Goal: Task Accomplishment & Management: Complete application form

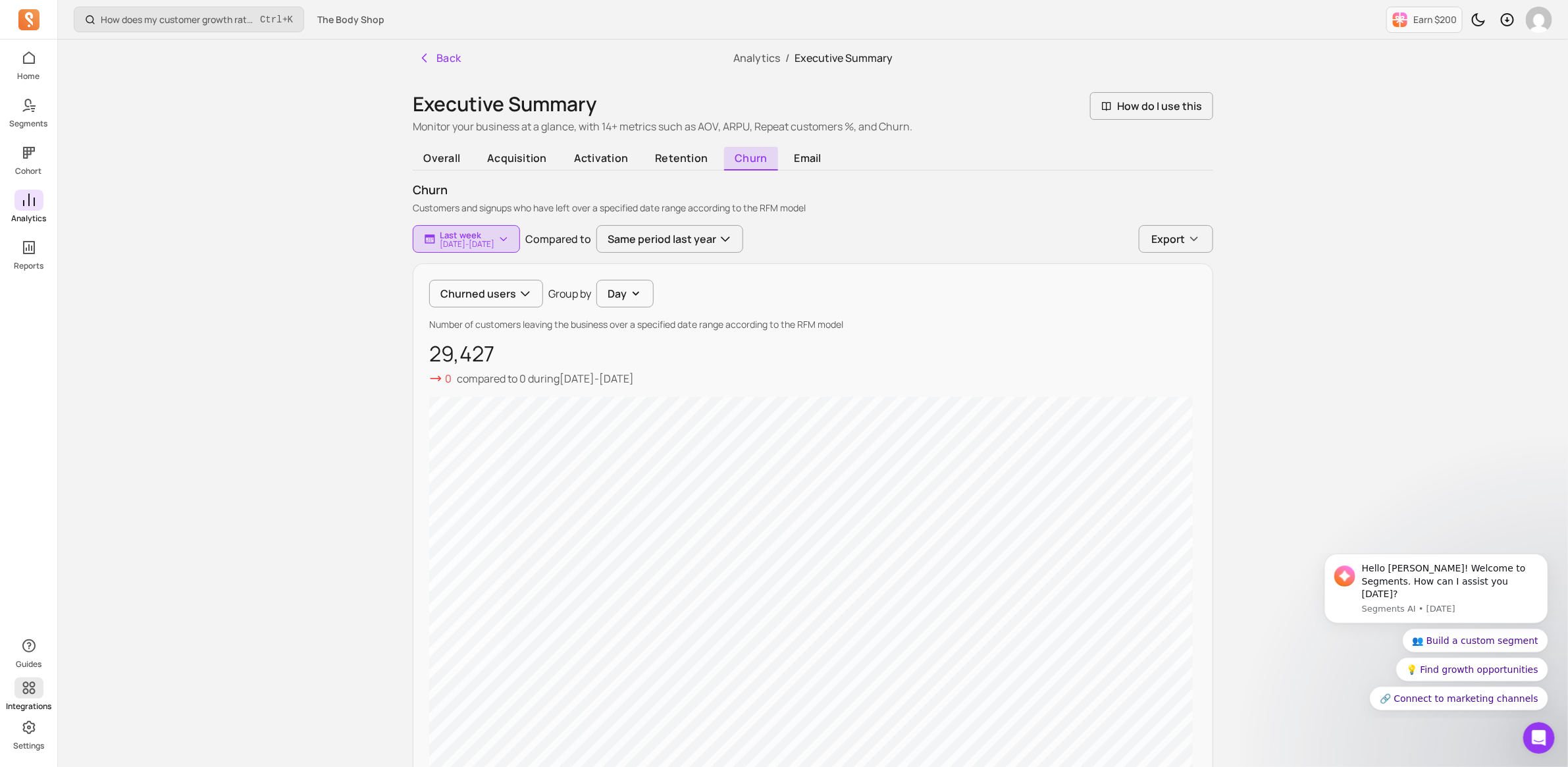
click at [21, 695] on icon at bounding box center [29, 688] width 16 height 16
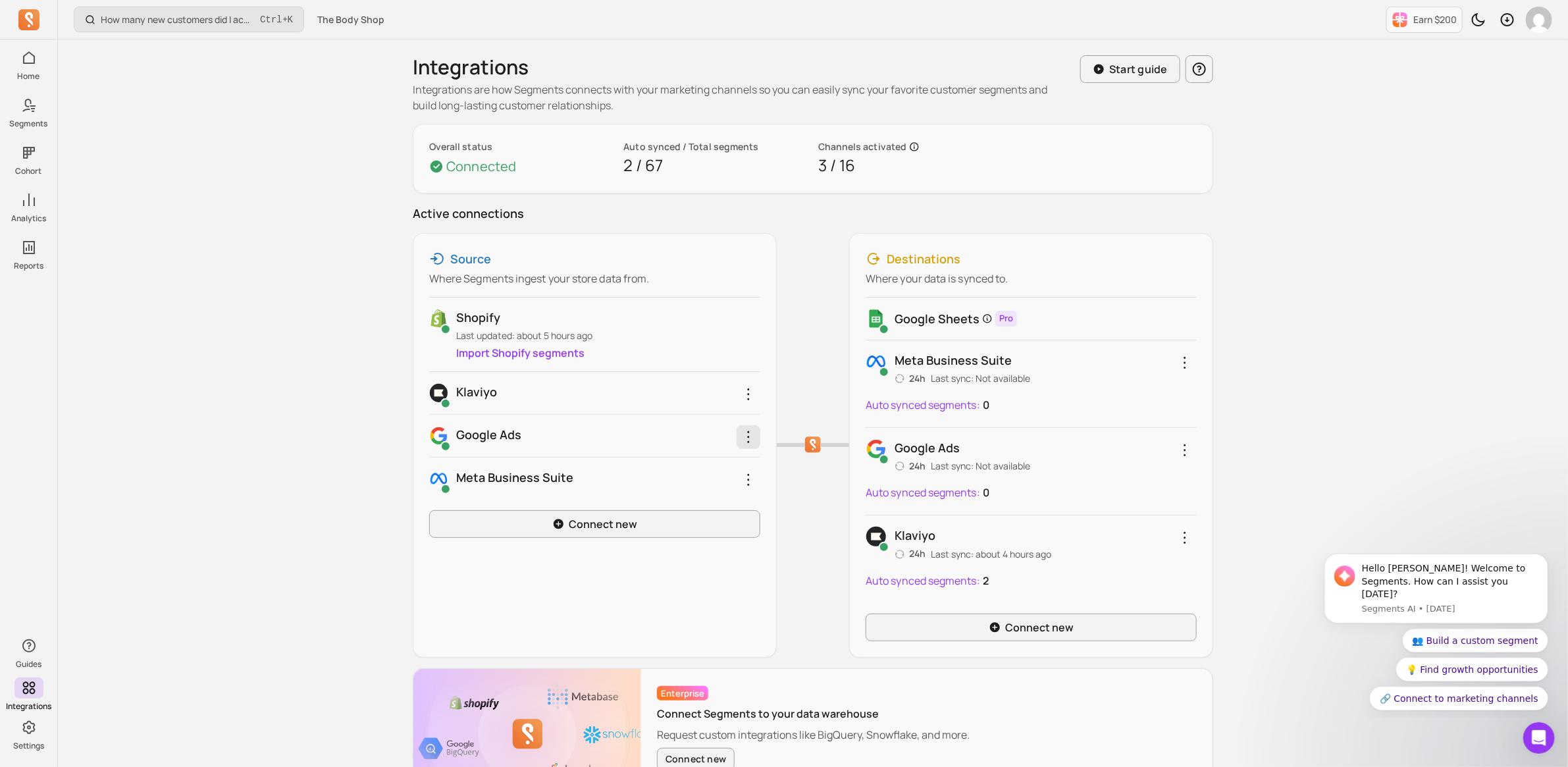
click at [745, 435] on icon "button" at bounding box center [748, 437] width 16 height 16
drag, startPoint x: 240, startPoint y: 519, endPoint x: 272, endPoint y: 429, distance: 95.5
click at [241, 518] on div "How many new customers did I acquire this period? Ctrl + K The Body Shop Earn $…" at bounding box center [815, 430] width 1515 height 861
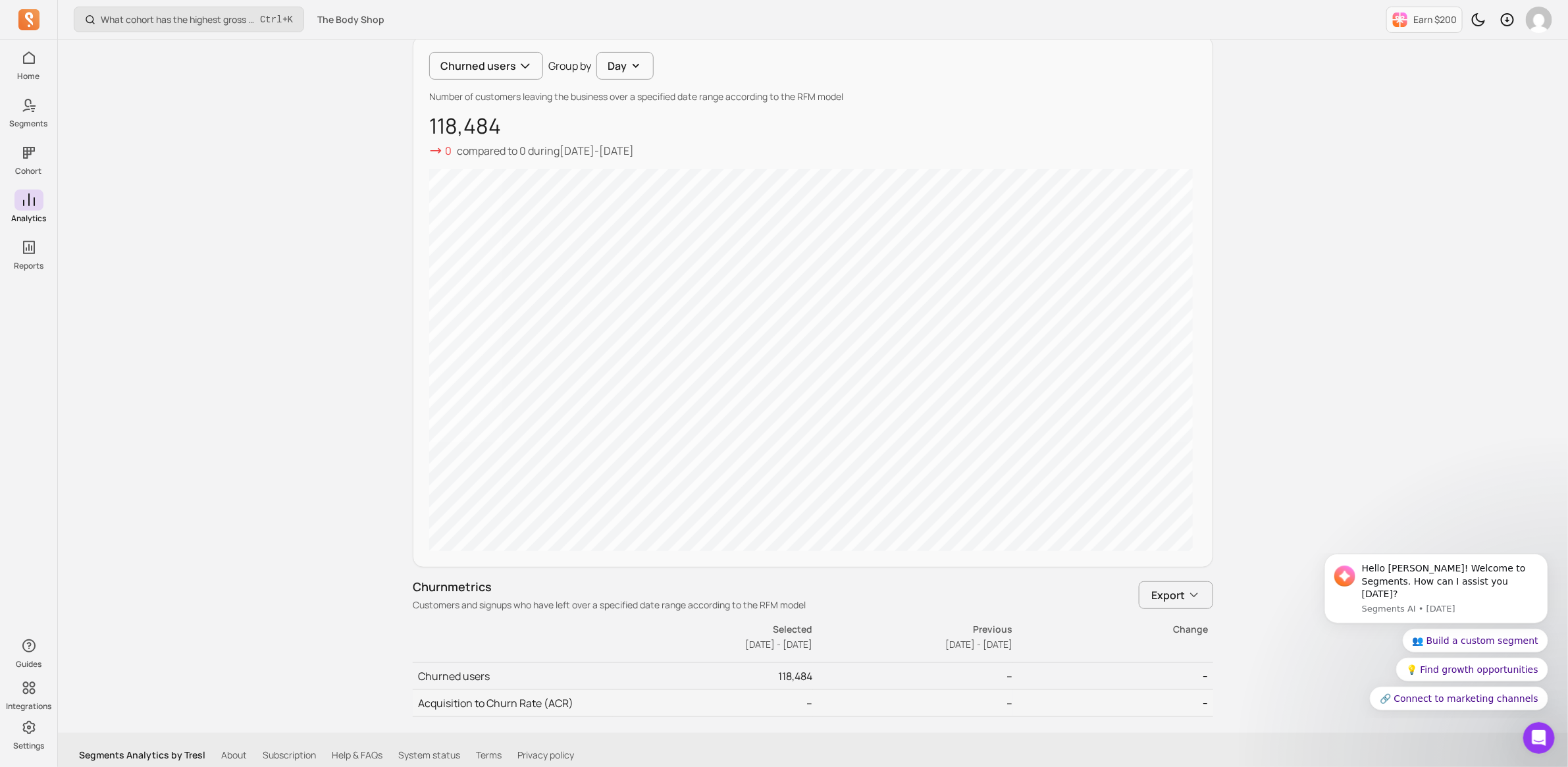
scroll to position [239, 0]
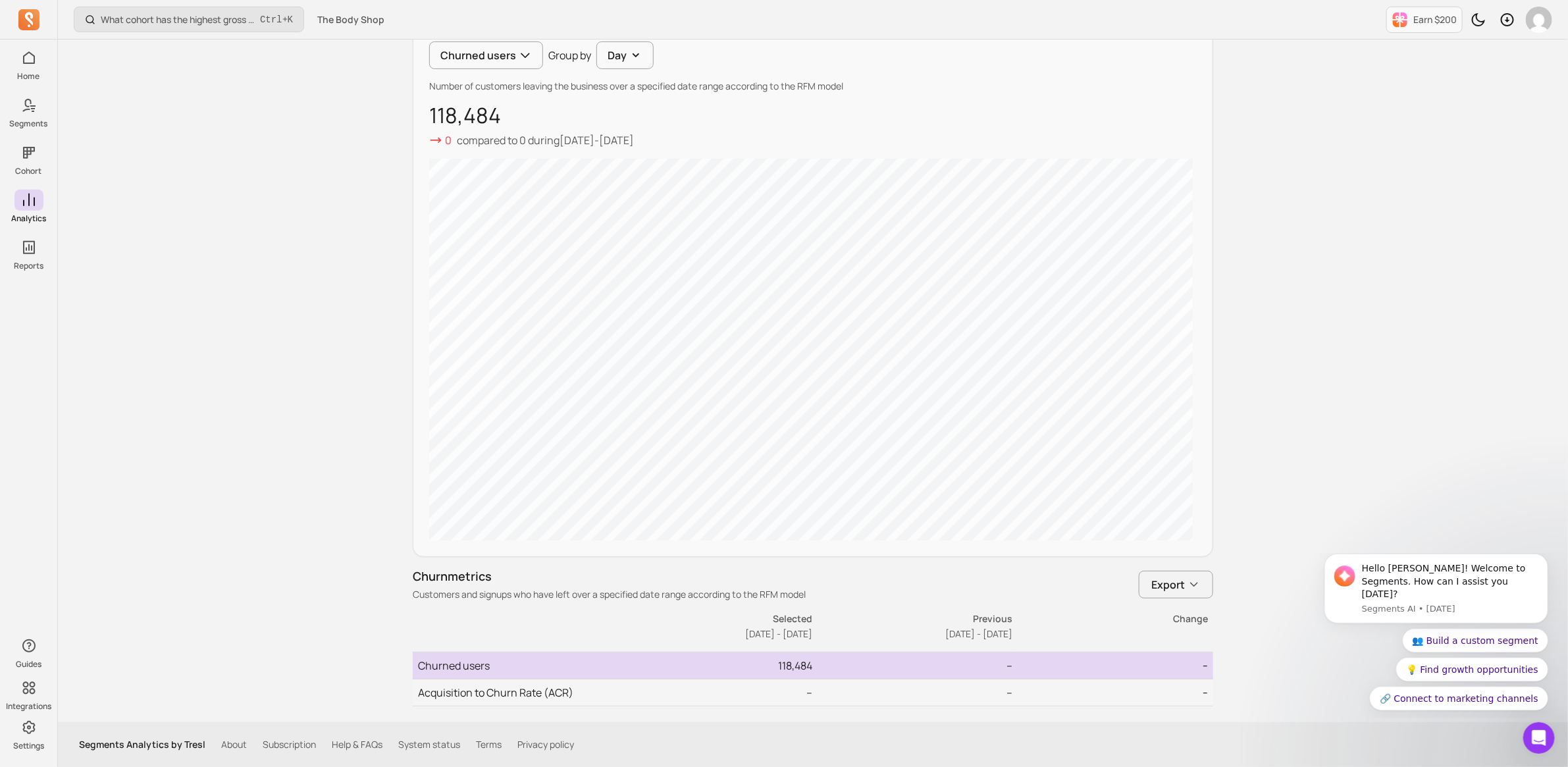
click at [790, 664] on td "118,484" at bounding box center [712, 665] width 201 height 27
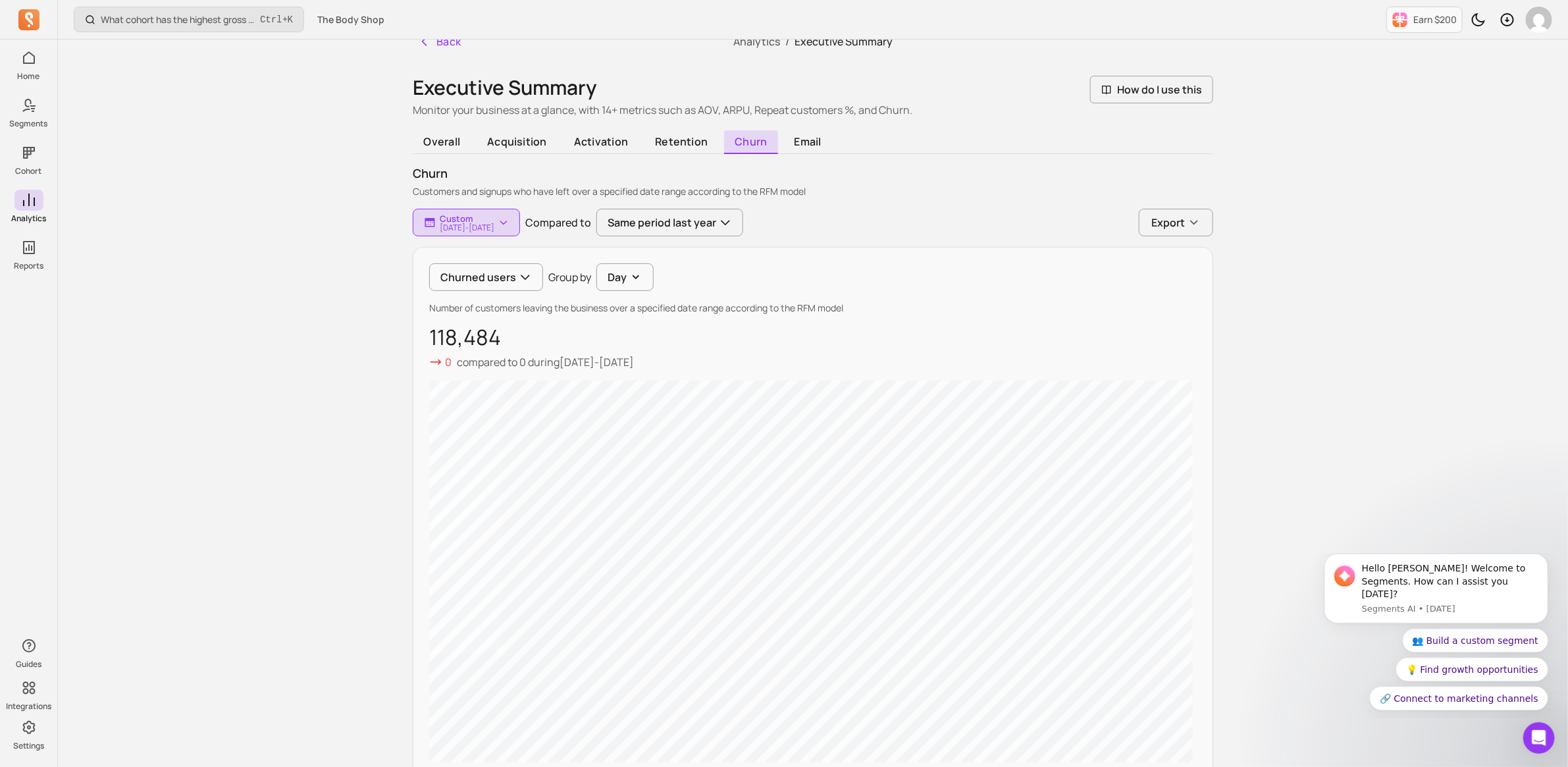
scroll to position [0, 0]
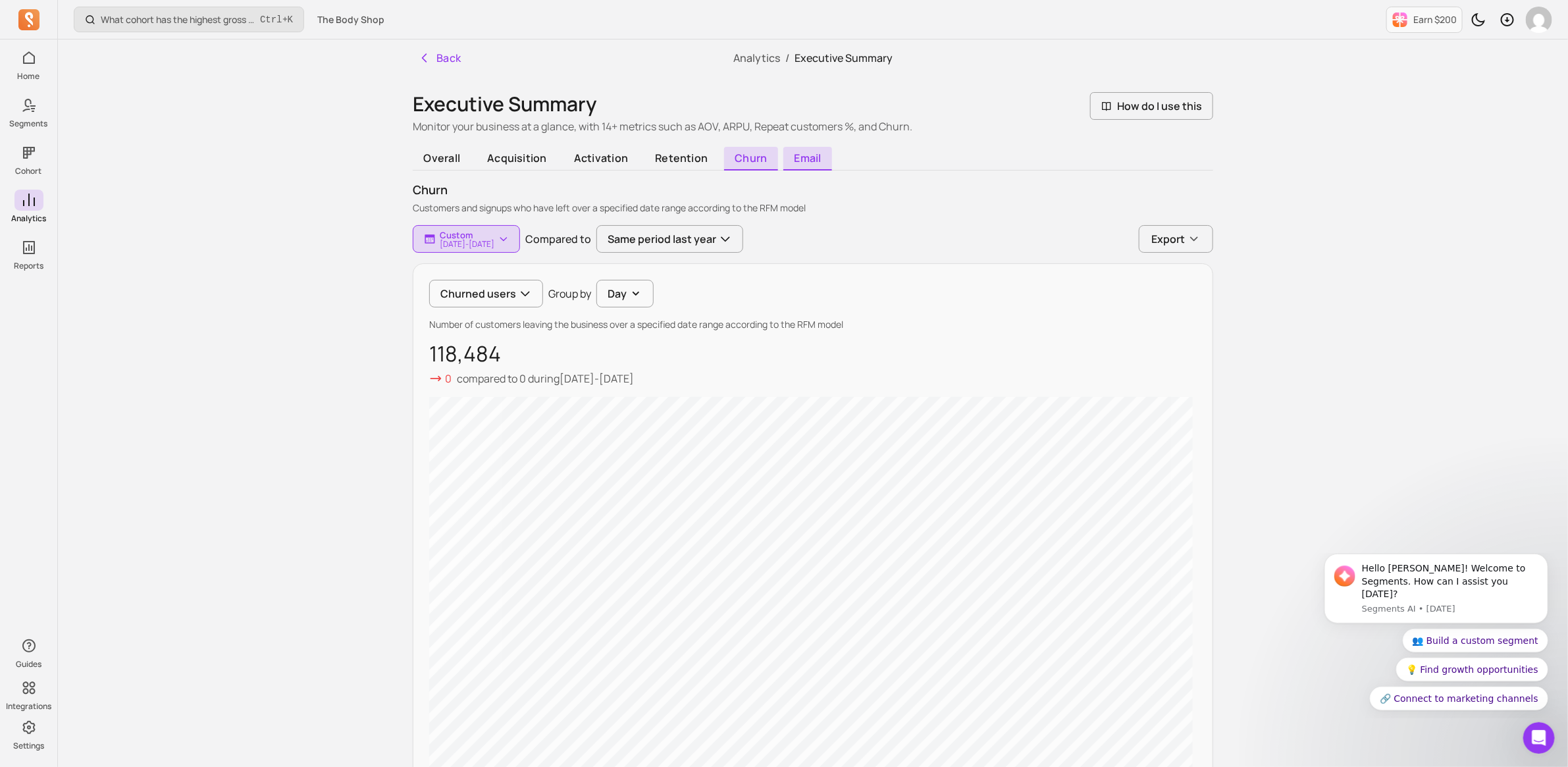
click at [796, 153] on span "email" at bounding box center [807, 159] width 48 height 24
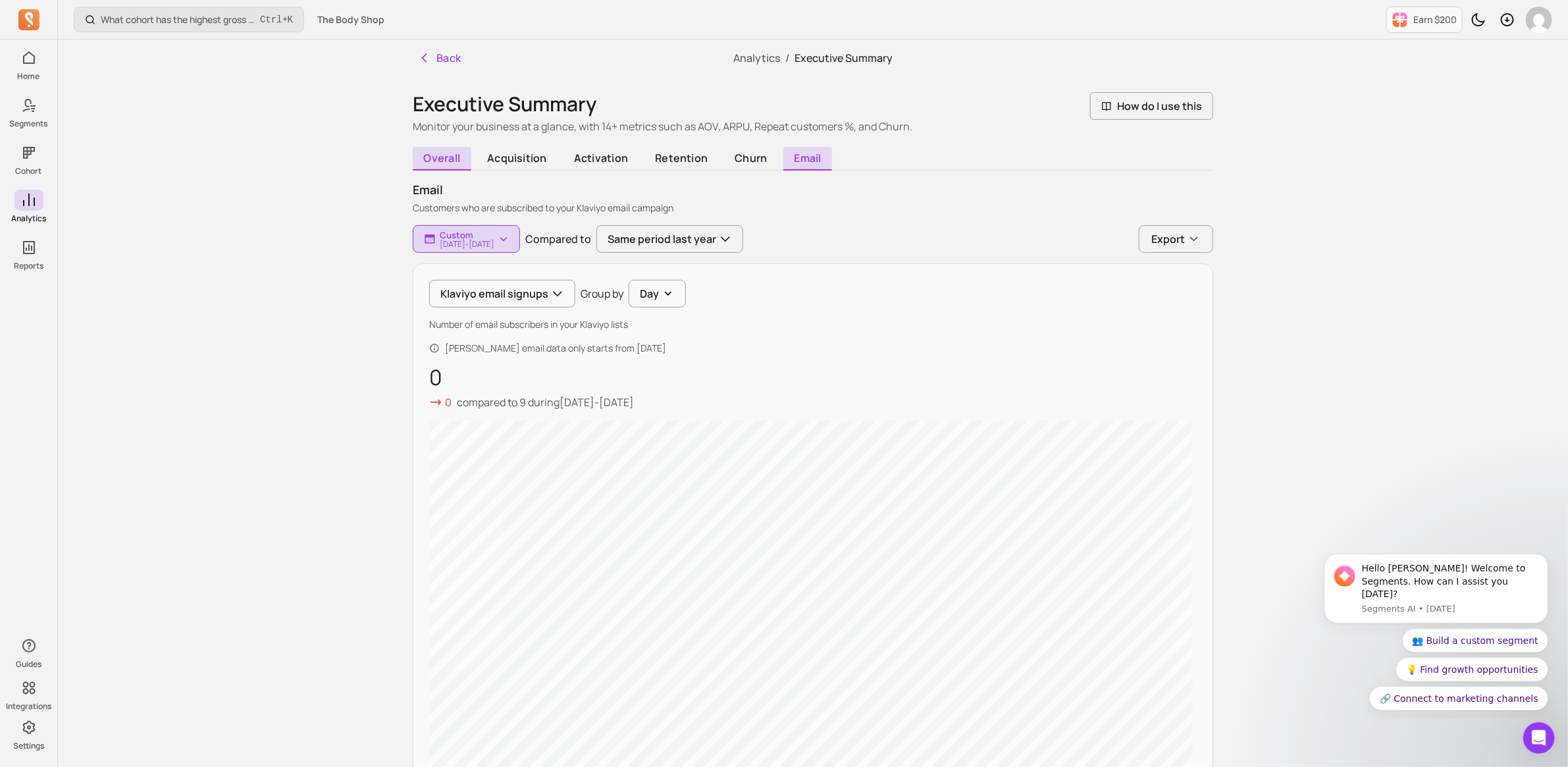
click at [462, 157] on span "overall" at bounding box center [442, 159] width 58 height 24
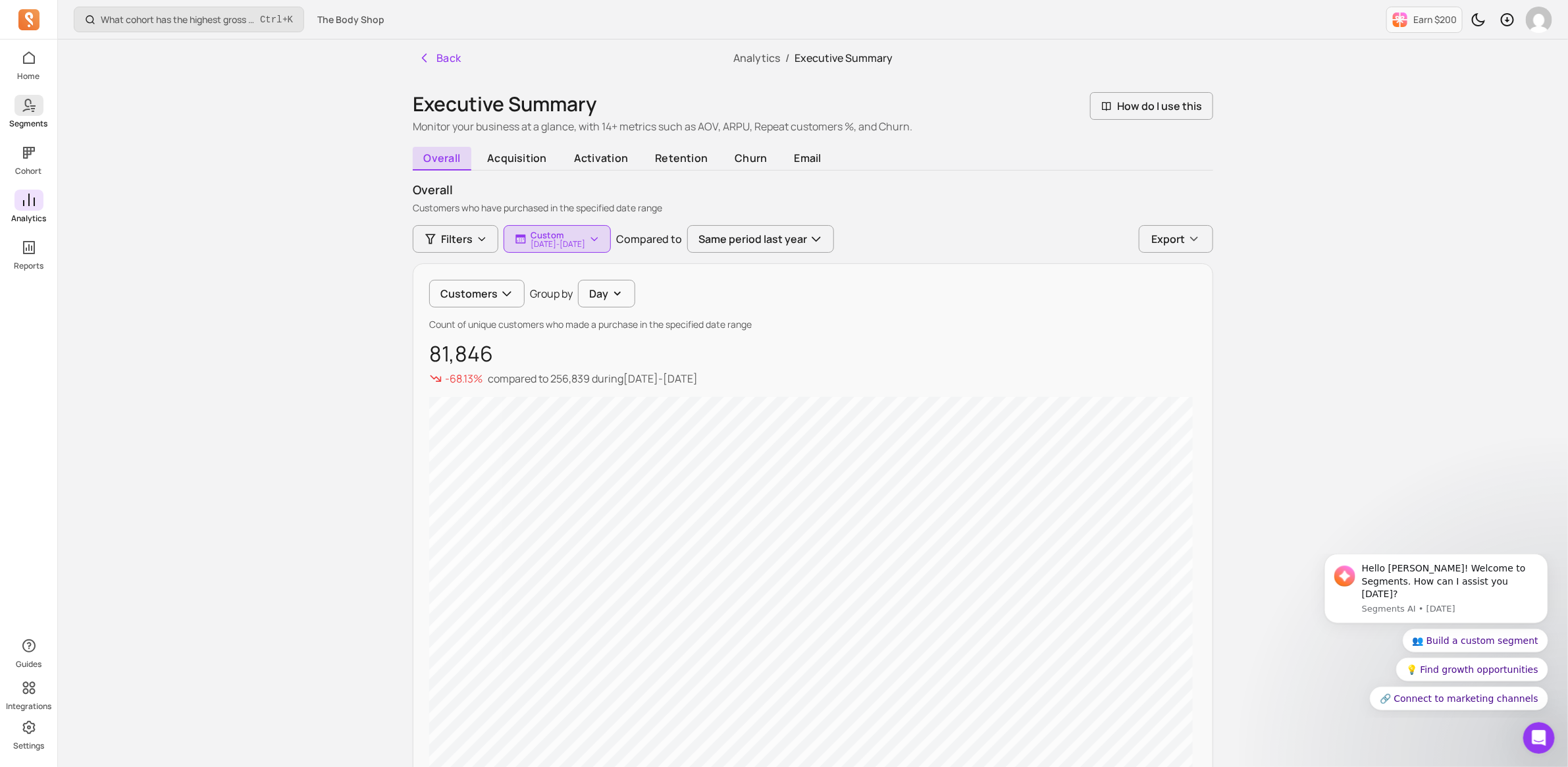
click at [38, 120] on p "Segments" at bounding box center [29, 124] width 39 height 11
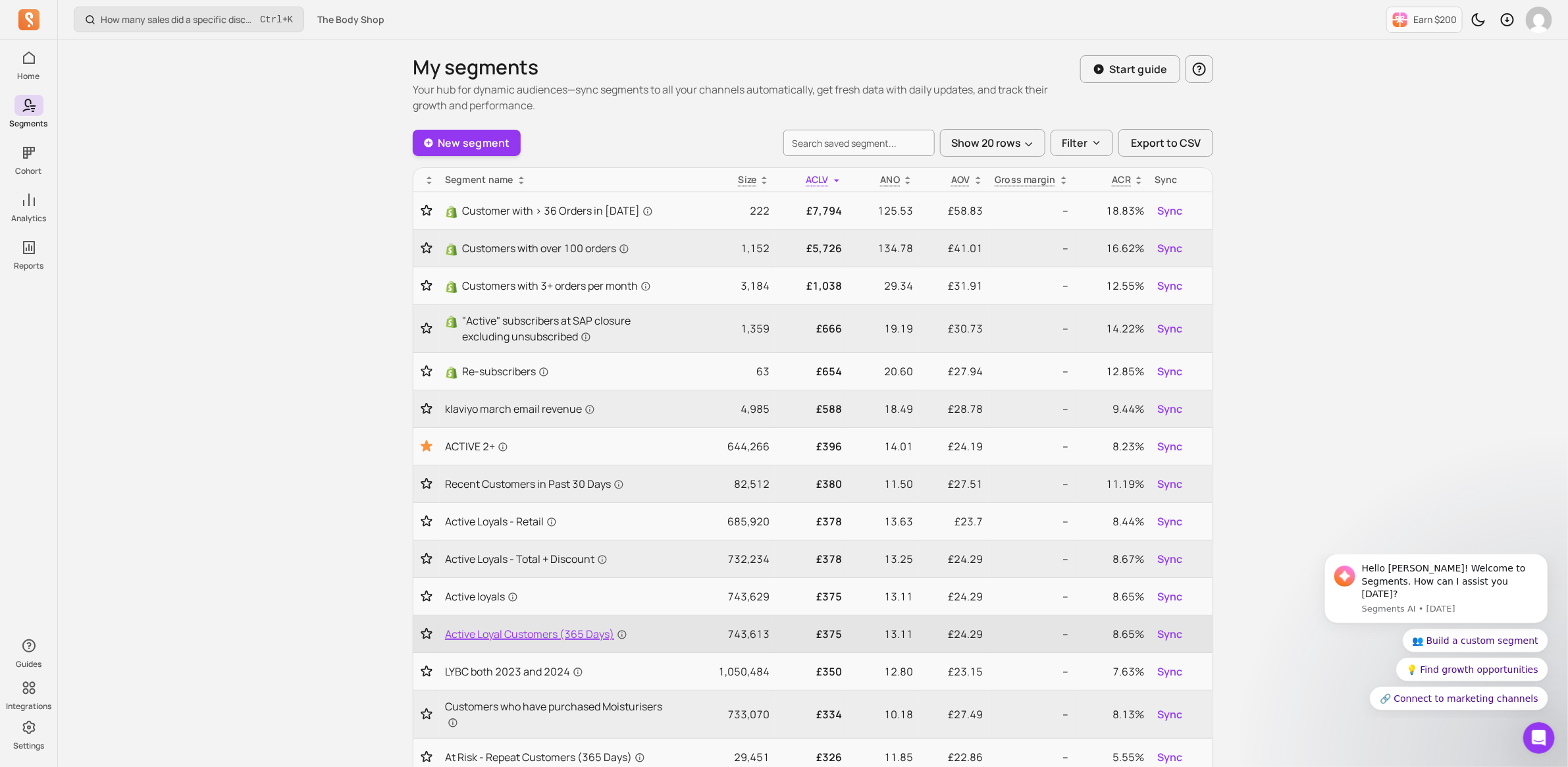
click at [561, 633] on span "Active Loyal Customers (365 Days)" at bounding box center [536, 635] width 183 height 16
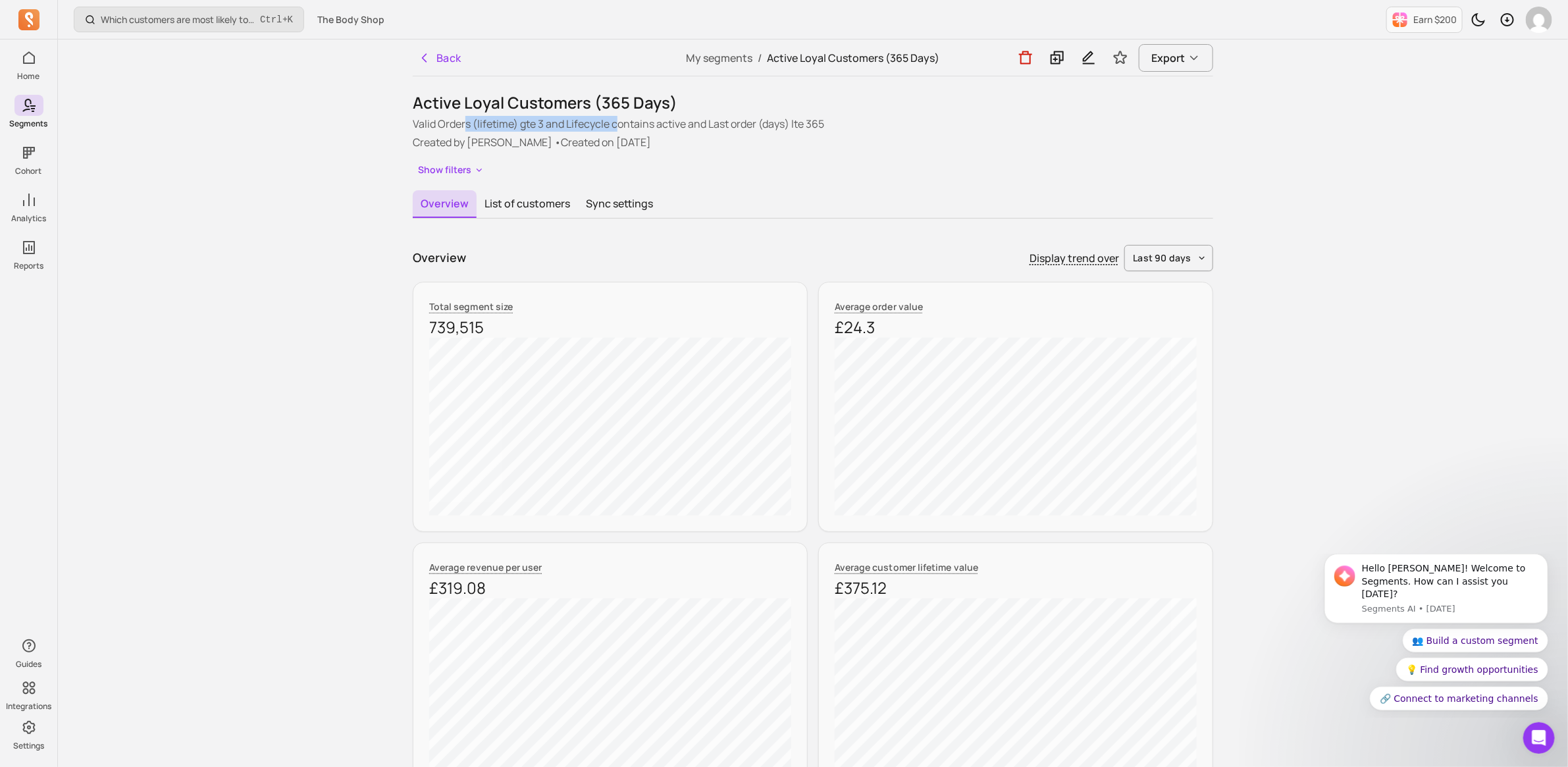
drag, startPoint x: 468, startPoint y: 123, endPoint x: 619, endPoint y: 129, distance: 151.1
click at [619, 129] on p "Valid Orders (lifetime) gte 3 and Lifecycle contains active and Last order (day…" at bounding box center [813, 124] width 800 height 16
drag, startPoint x: 619, startPoint y: 129, endPoint x: 581, endPoint y: 100, distance: 47.8
click at [581, 100] on h1 "Active Loyal Customers (365 Days)" at bounding box center [813, 102] width 800 height 21
drag, startPoint x: 423, startPoint y: 120, endPoint x: 547, endPoint y: 126, distance: 124.1
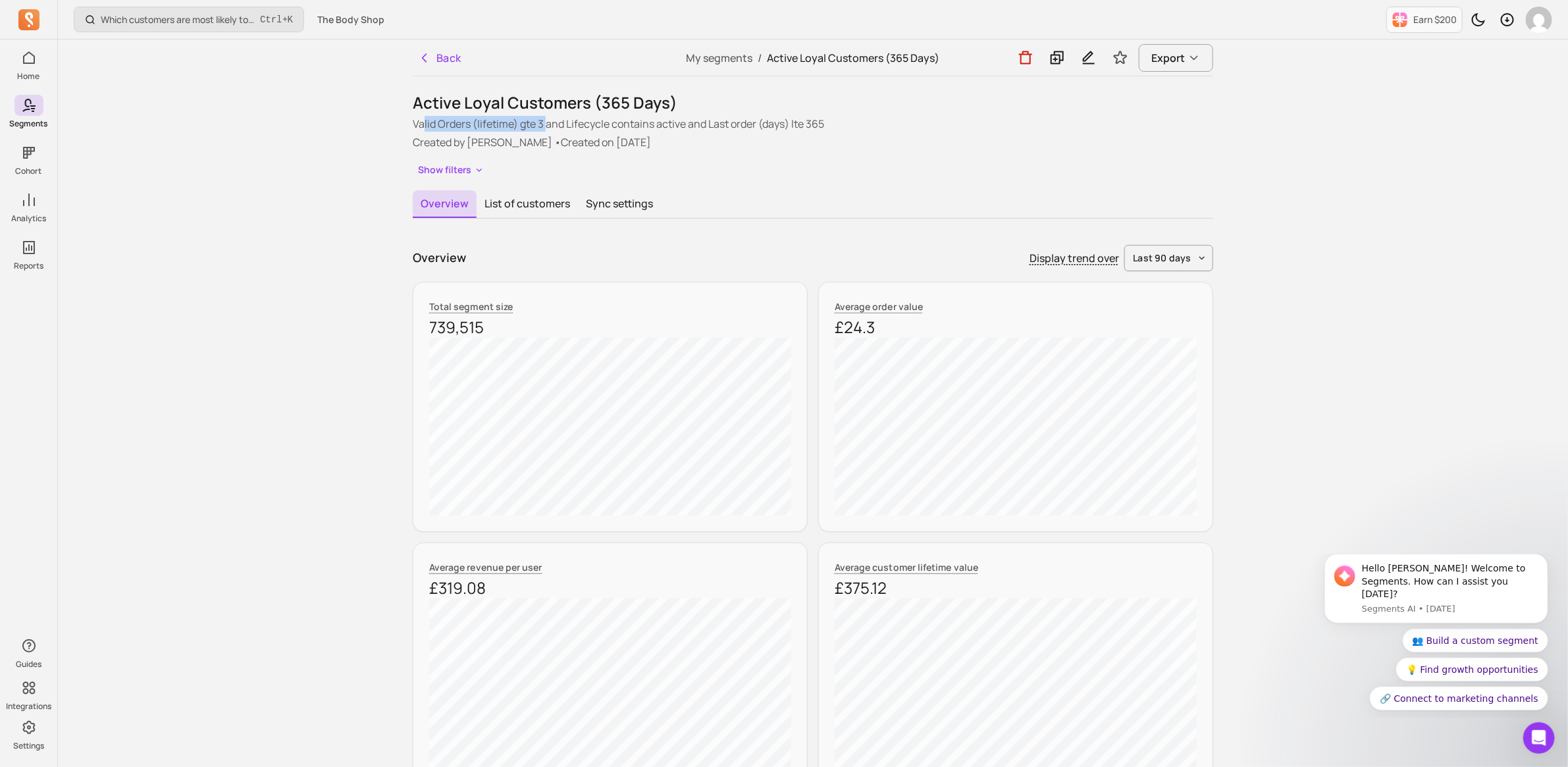
click at [547, 126] on p "Valid Orders (lifetime) gte 3 and Lifecycle contains active and Last order (day…" at bounding box center [813, 124] width 800 height 16
click at [443, 50] on button "Back" at bounding box center [440, 57] width 54 height 27
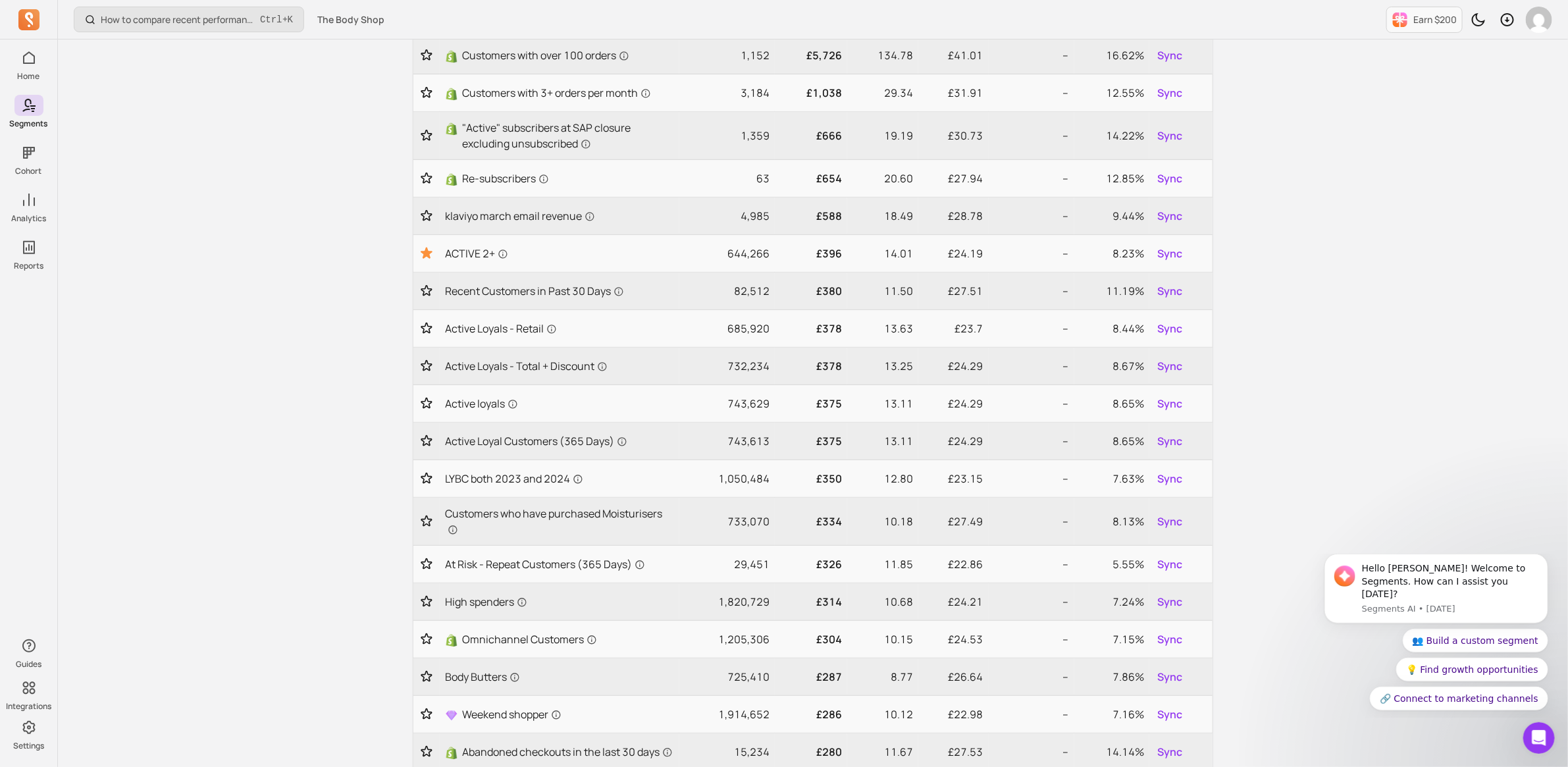
scroll to position [542, 0]
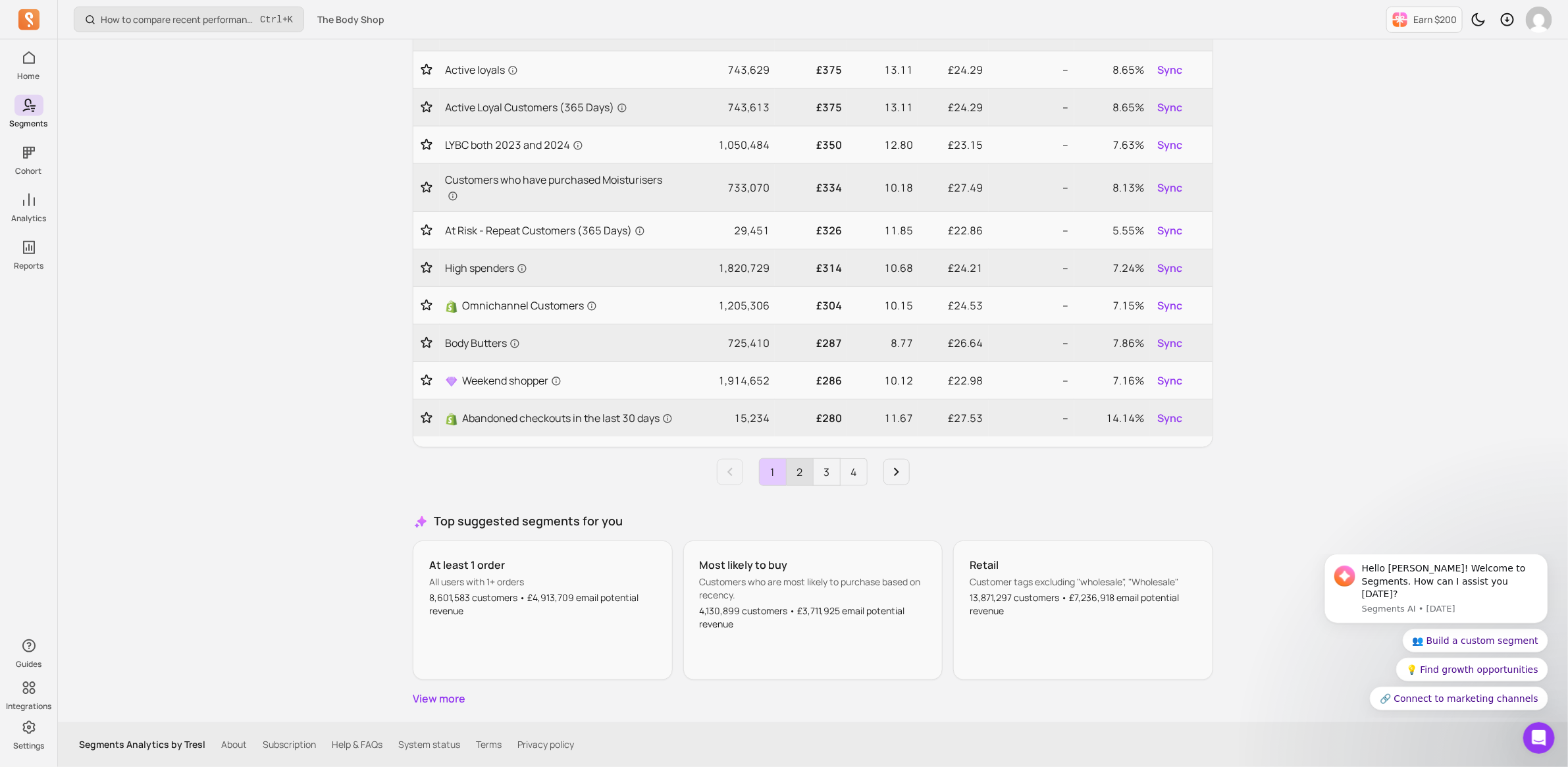
click at [801, 469] on link "2" at bounding box center [799, 471] width 27 height 27
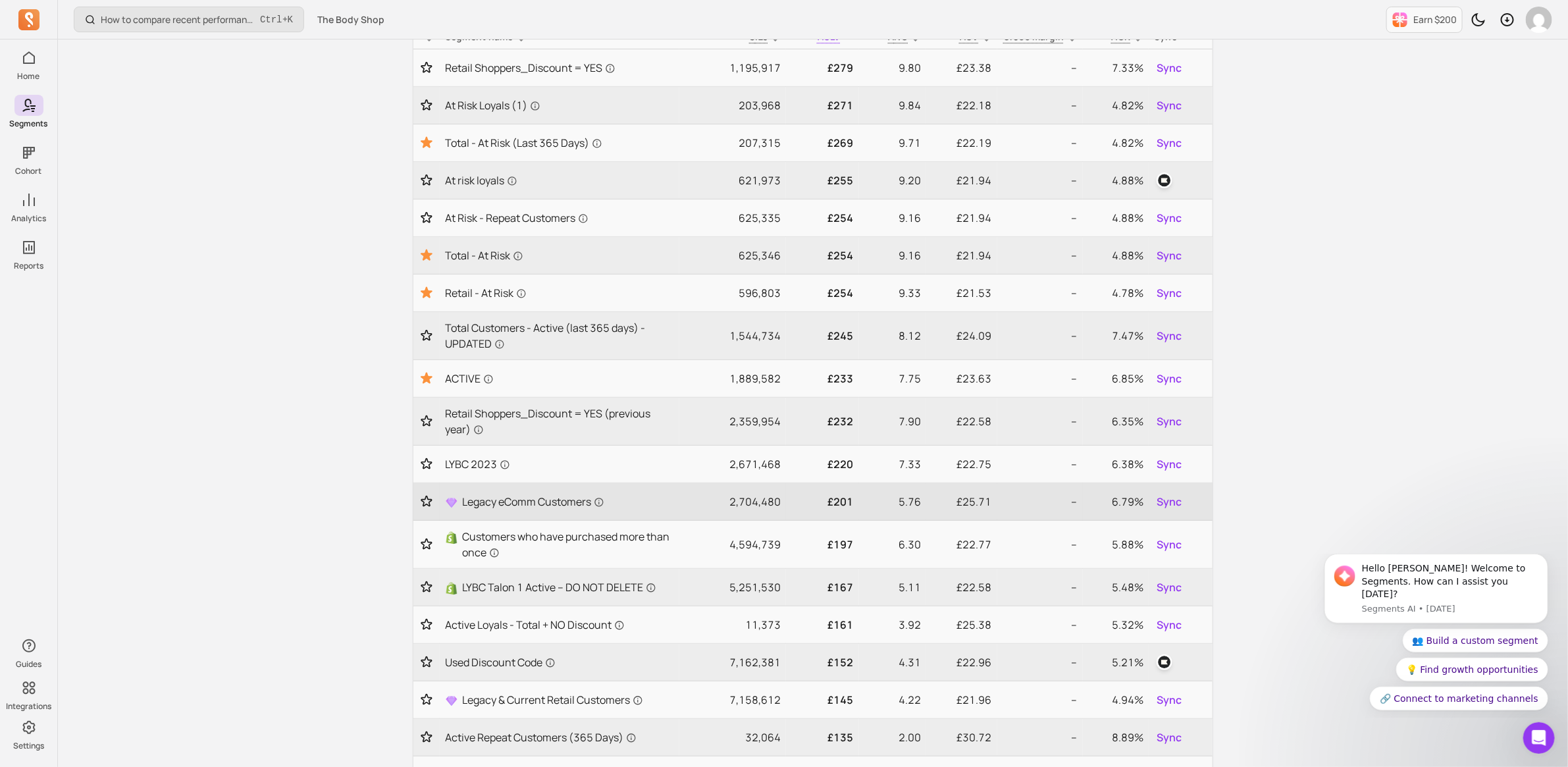
scroll to position [0, 0]
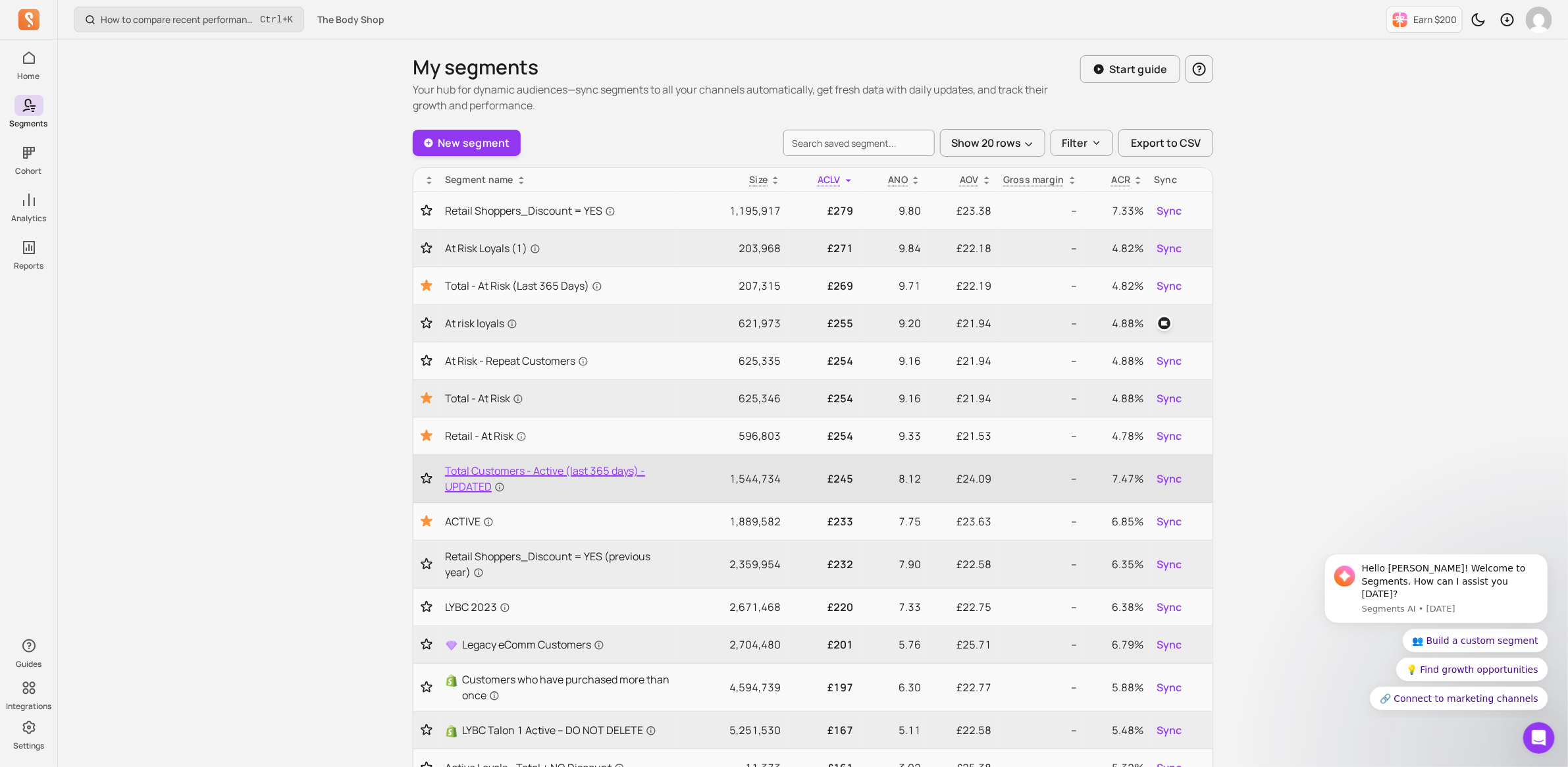
click at [537, 476] on span "Total Customers - Active (last 365 days) - UPDATED" at bounding box center [559, 478] width 229 height 32
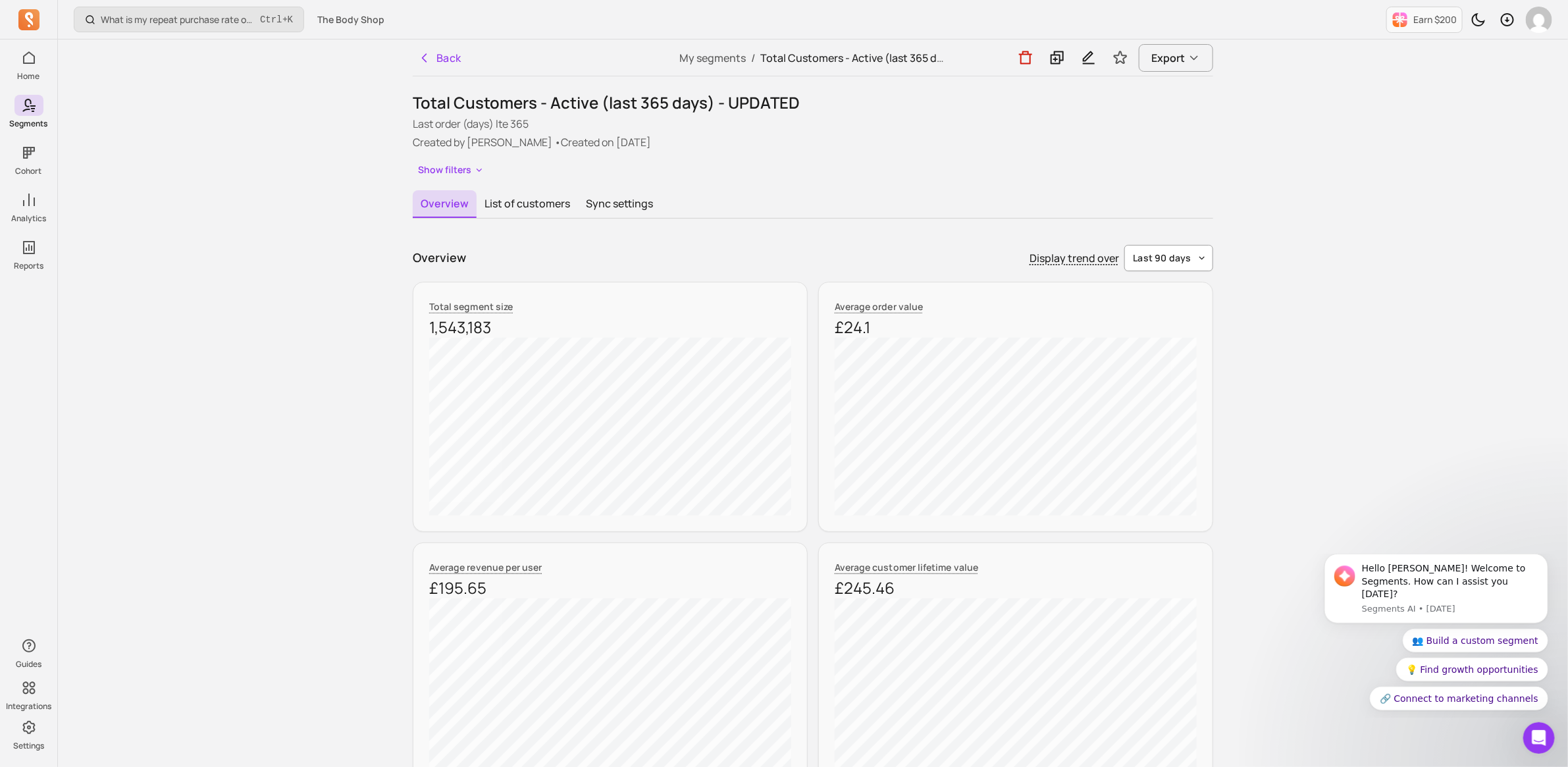
click at [1180, 260] on span "last 90 days" at bounding box center [1162, 257] width 58 height 13
click at [1190, 360] on span "last 365 days" at bounding box center [1170, 359] width 58 height 13
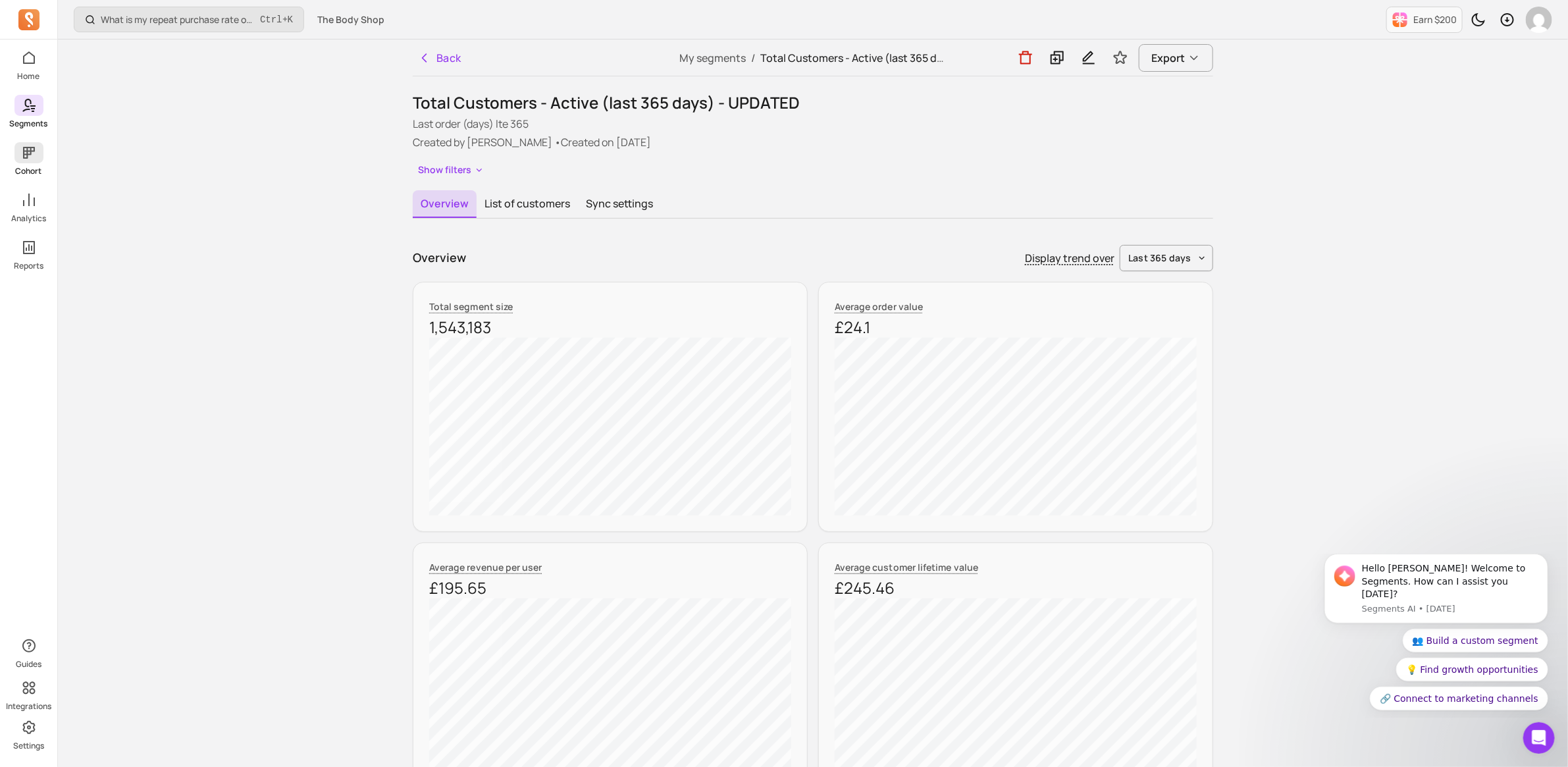
click at [35, 145] on icon at bounding box center [29, 153] width 16 height 16
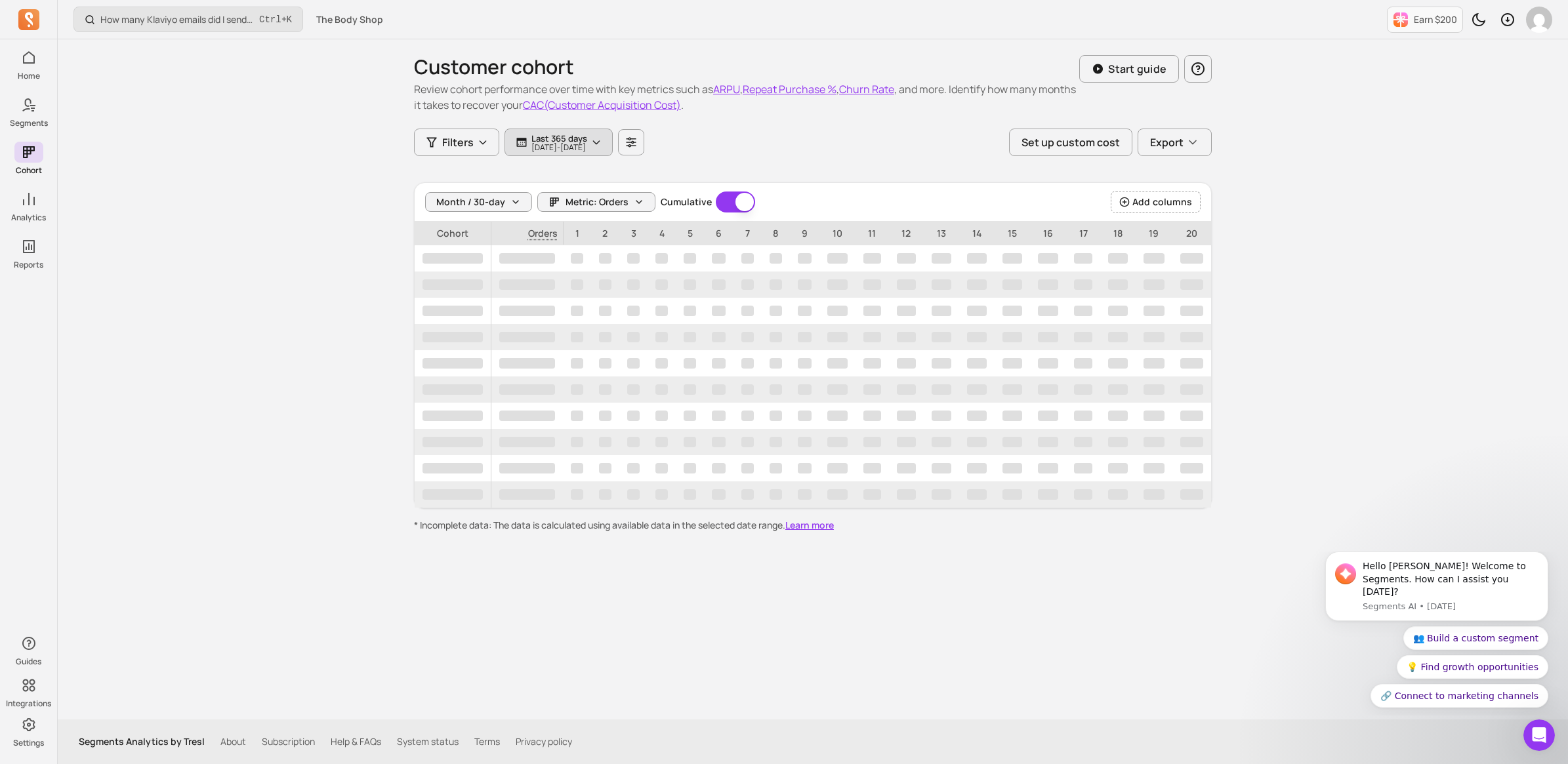
click at [587, 145] on p "2024-09-08 - 2025-09-08" at bounding box center [559, 148] width 56 height 8
click at [256, 180] on div "How many Klaviyo emails did I send, and how well did they perform? Ctrl + K The…" at bounding box center [814, 382] width 1511 height 764
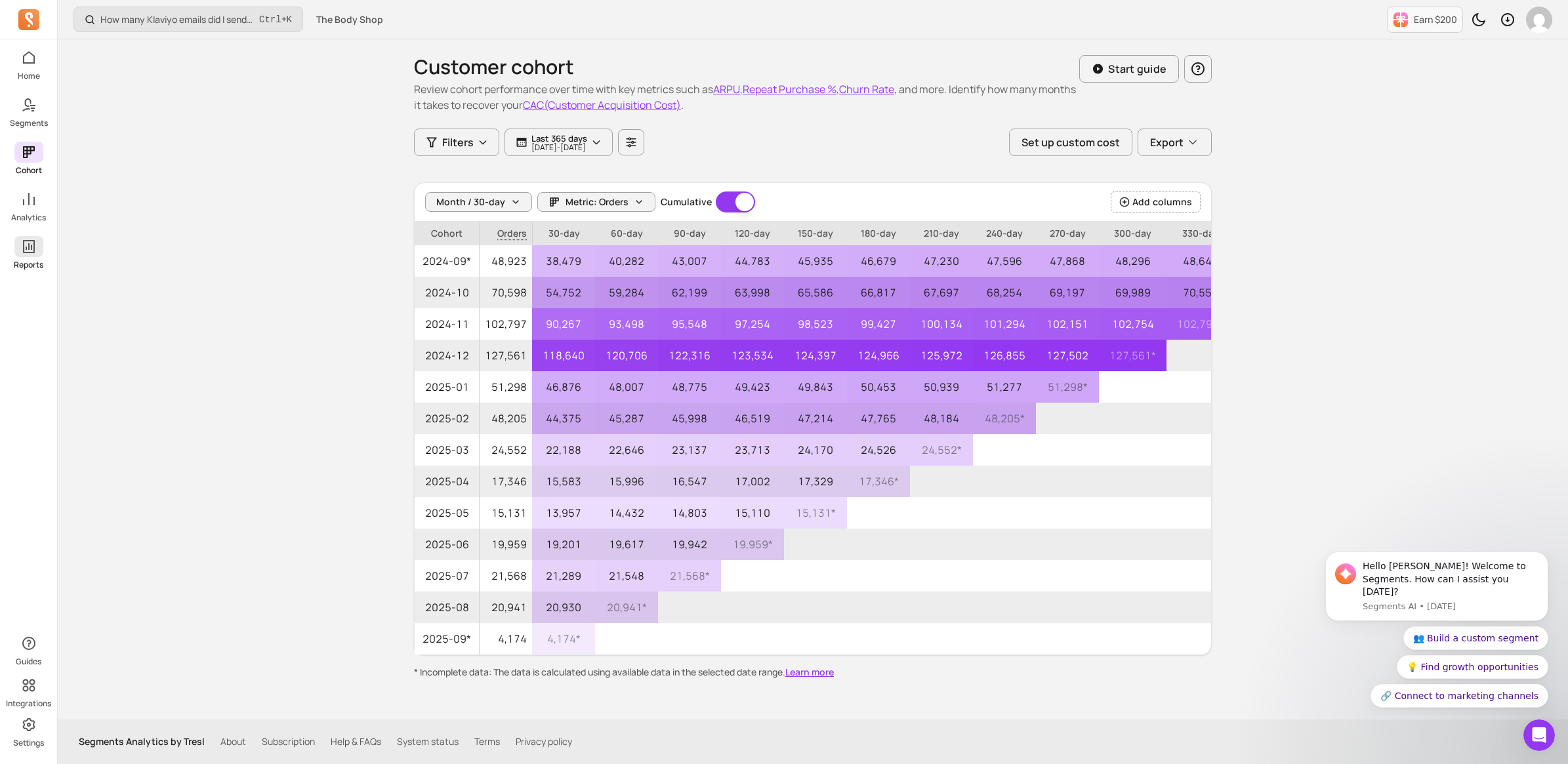
click at [34, 249] on icon at bounding box center [29, 246] width 16 height 16
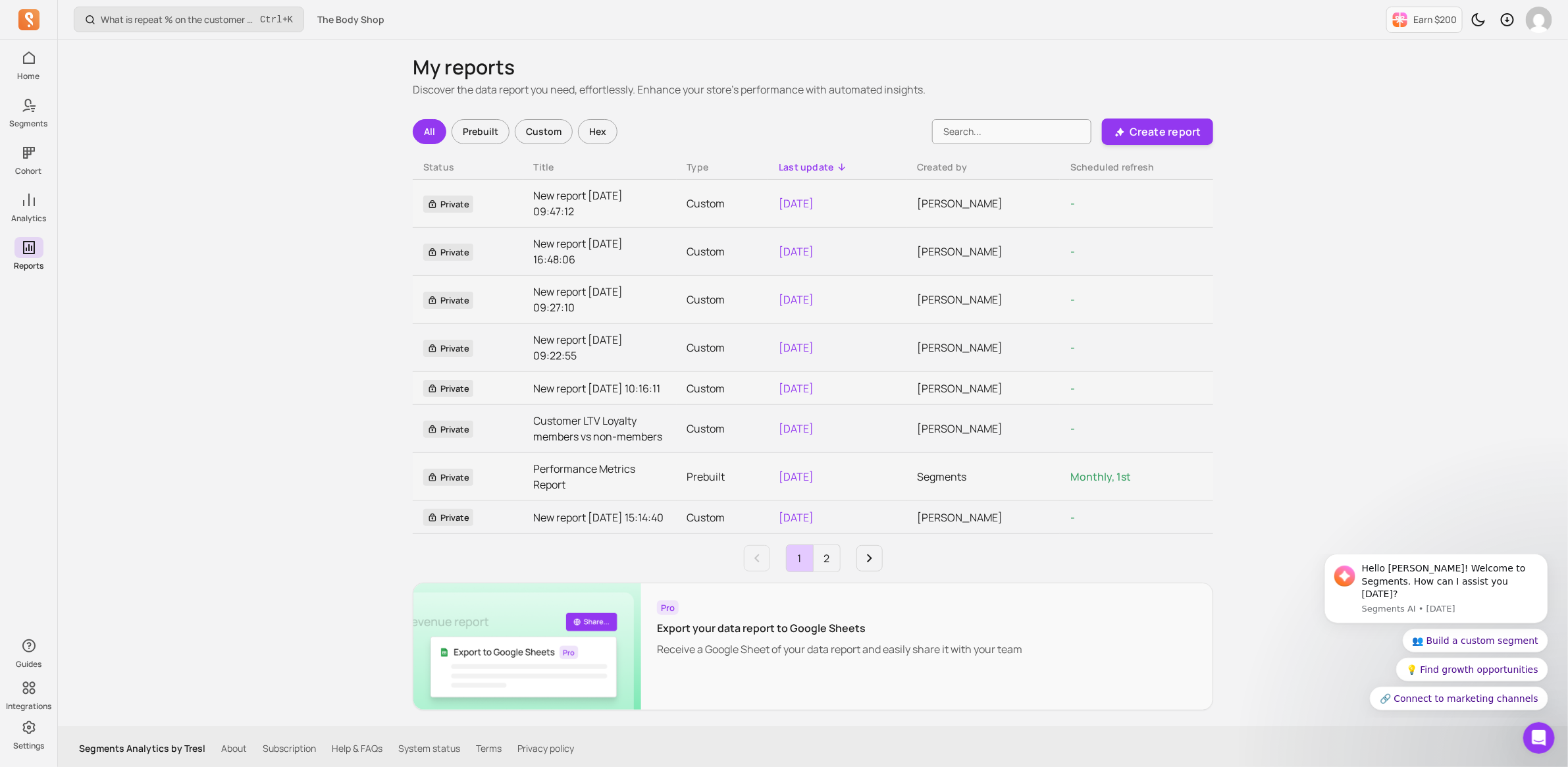
click at [529, 124] on div "Custom" at bounding box center [543, 131] width 58 height 25
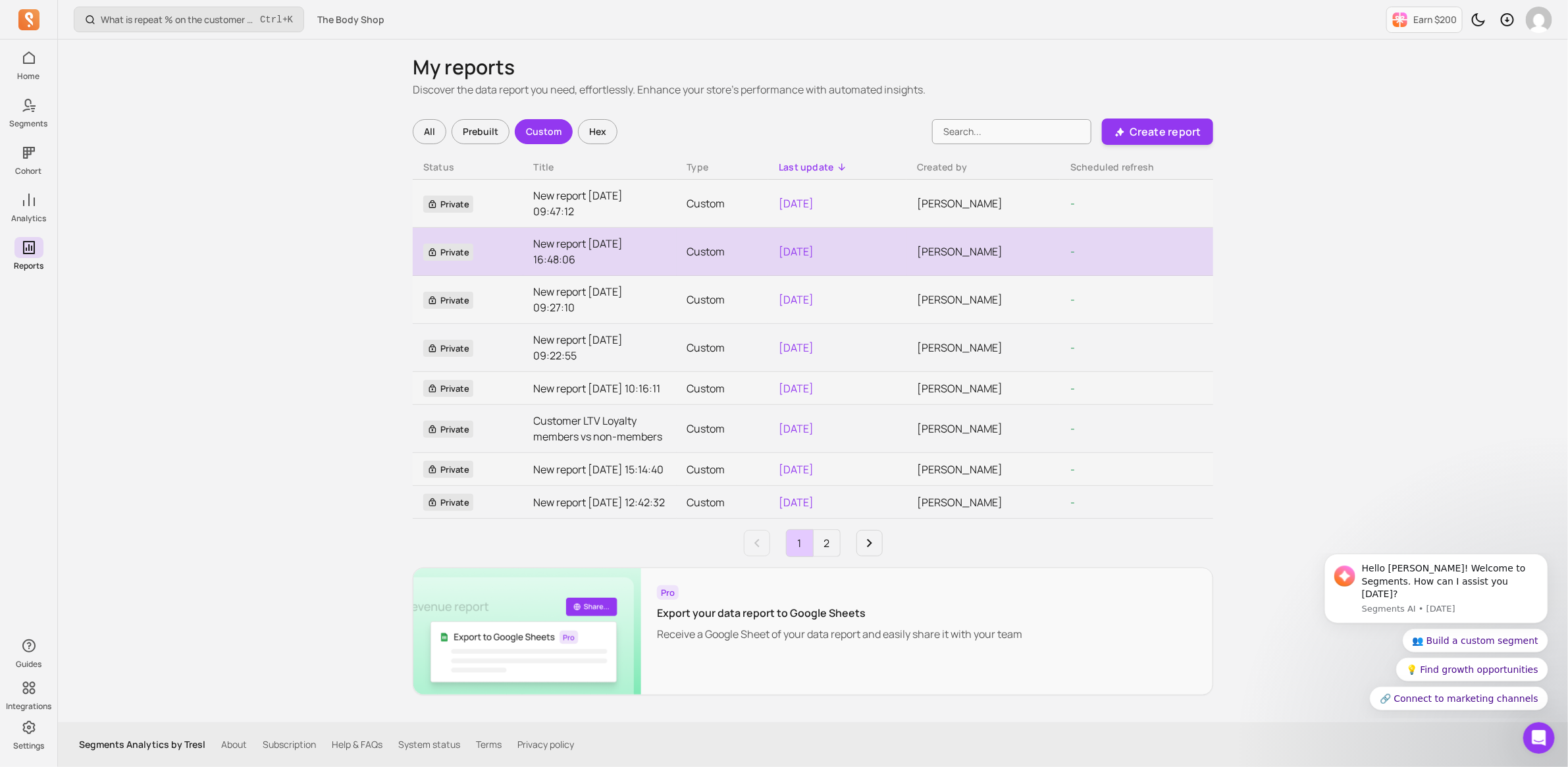
click at [561, 240] on link "New report 2025-07-15 16:48:06" at bounding box center [600, 251] width 132 height 32
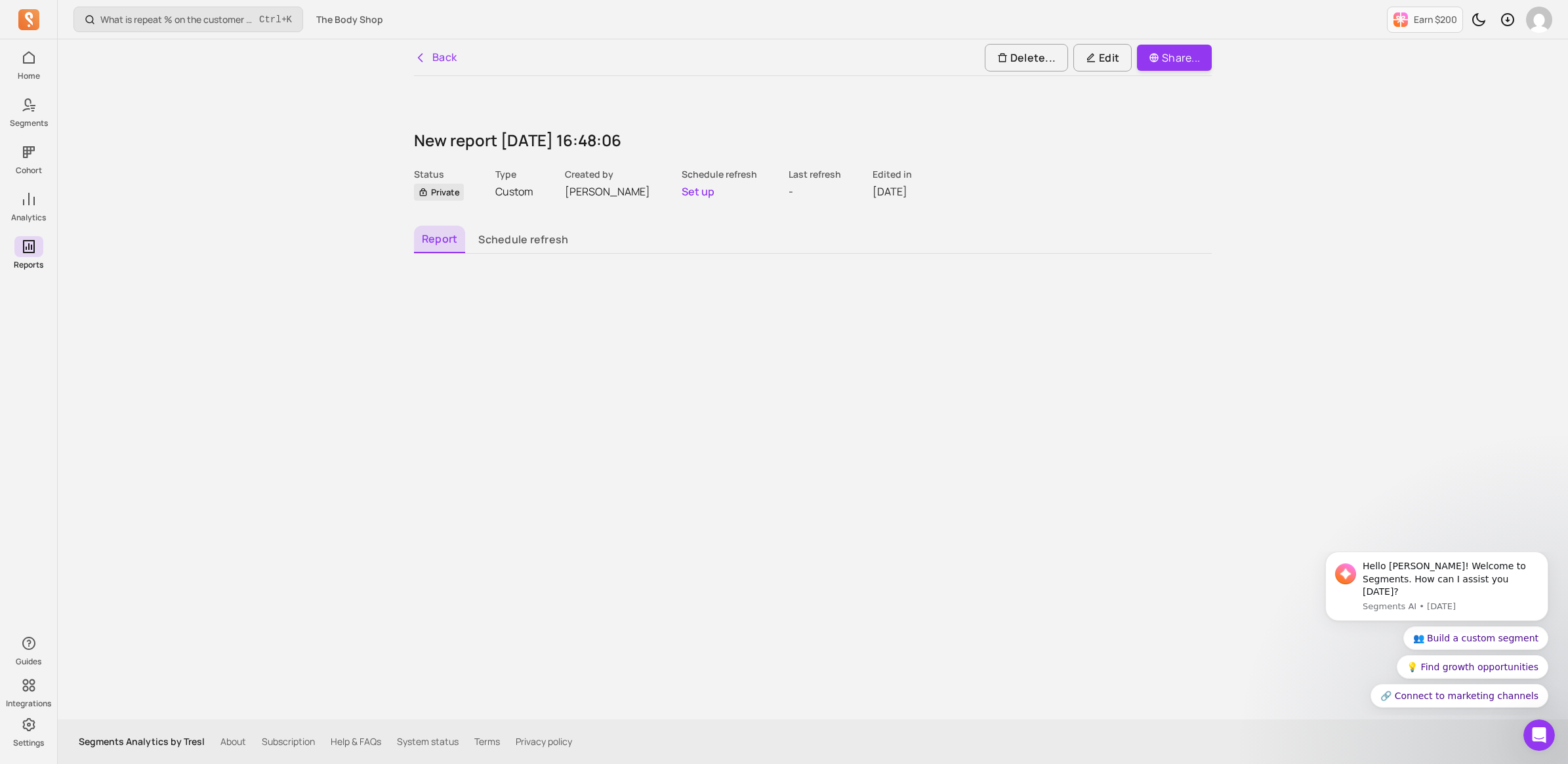
click at [440, 54] on link "Back" at bounding box center [435, 57] width 43 height 17
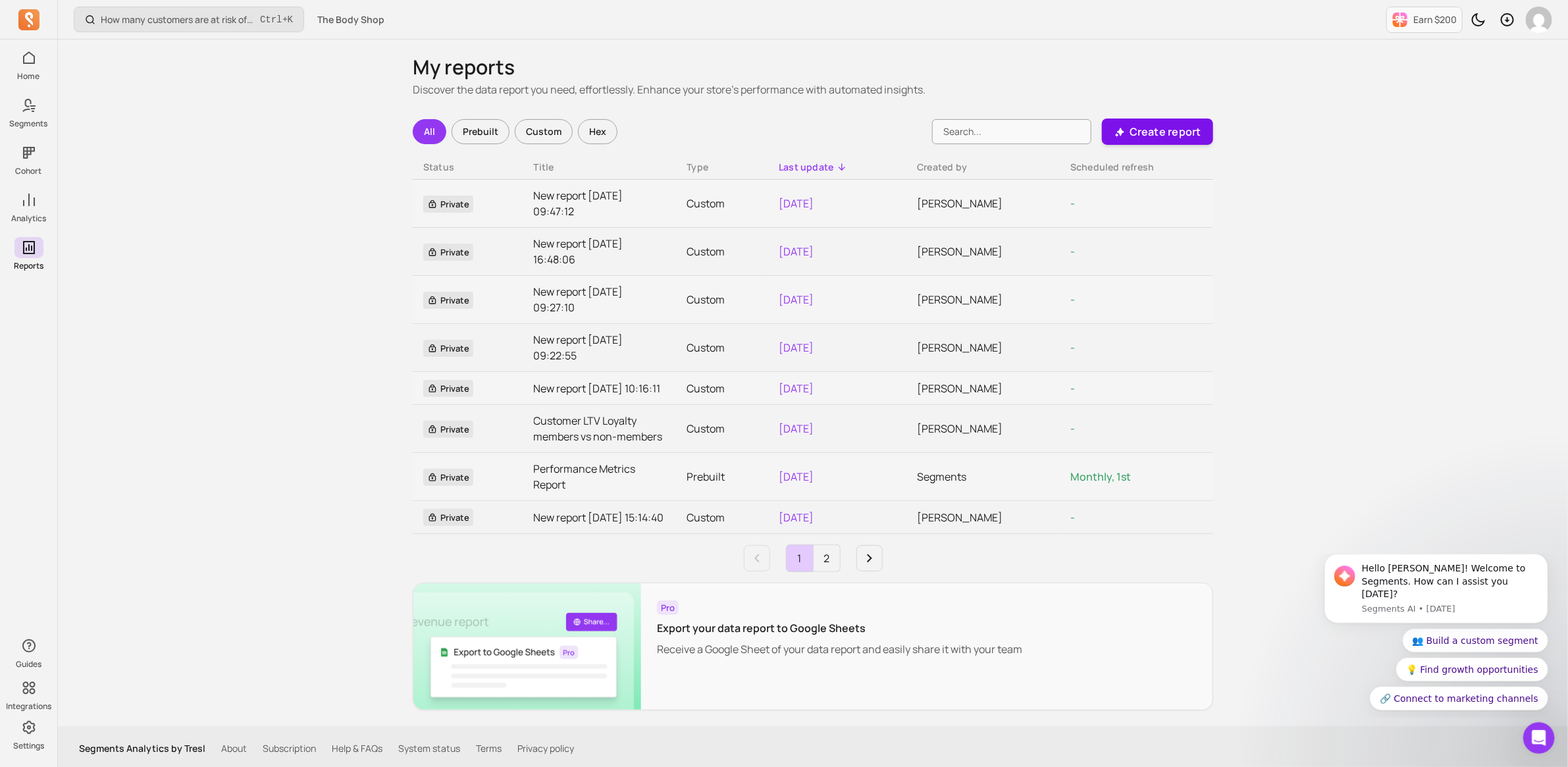
click at [1137, 127] on p "Create report" at bounding box center [1165, 131] width 72 height 16
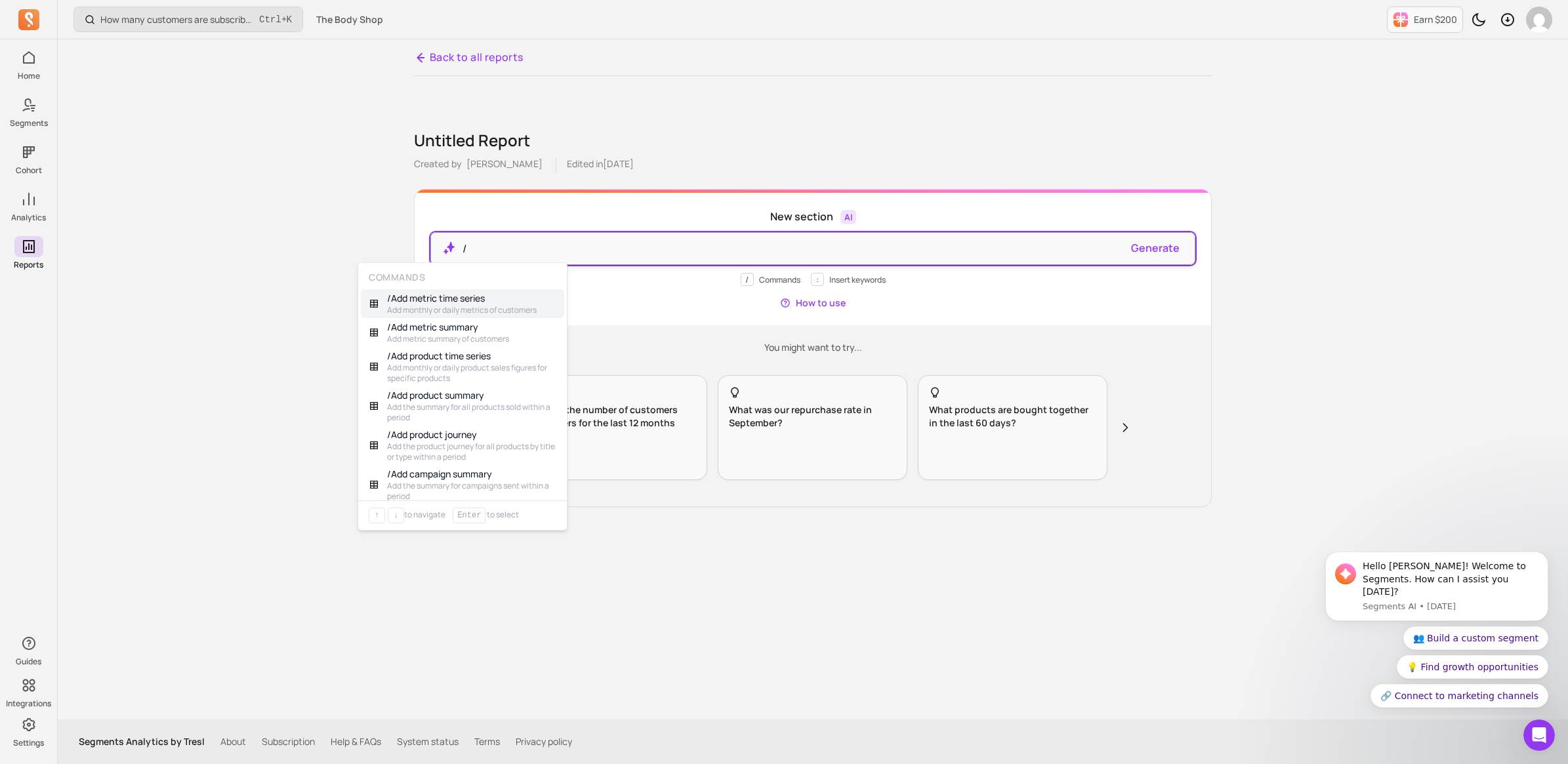
click at [602, 241] on p "/" at bounding box center [792, 248] width 659 height 16
click at [693, 623] on div "Back to all reports Untitled Report Created by Rachael Thornton Edited in 2025-…" at bounding box center [813, 379] width 840 height 680
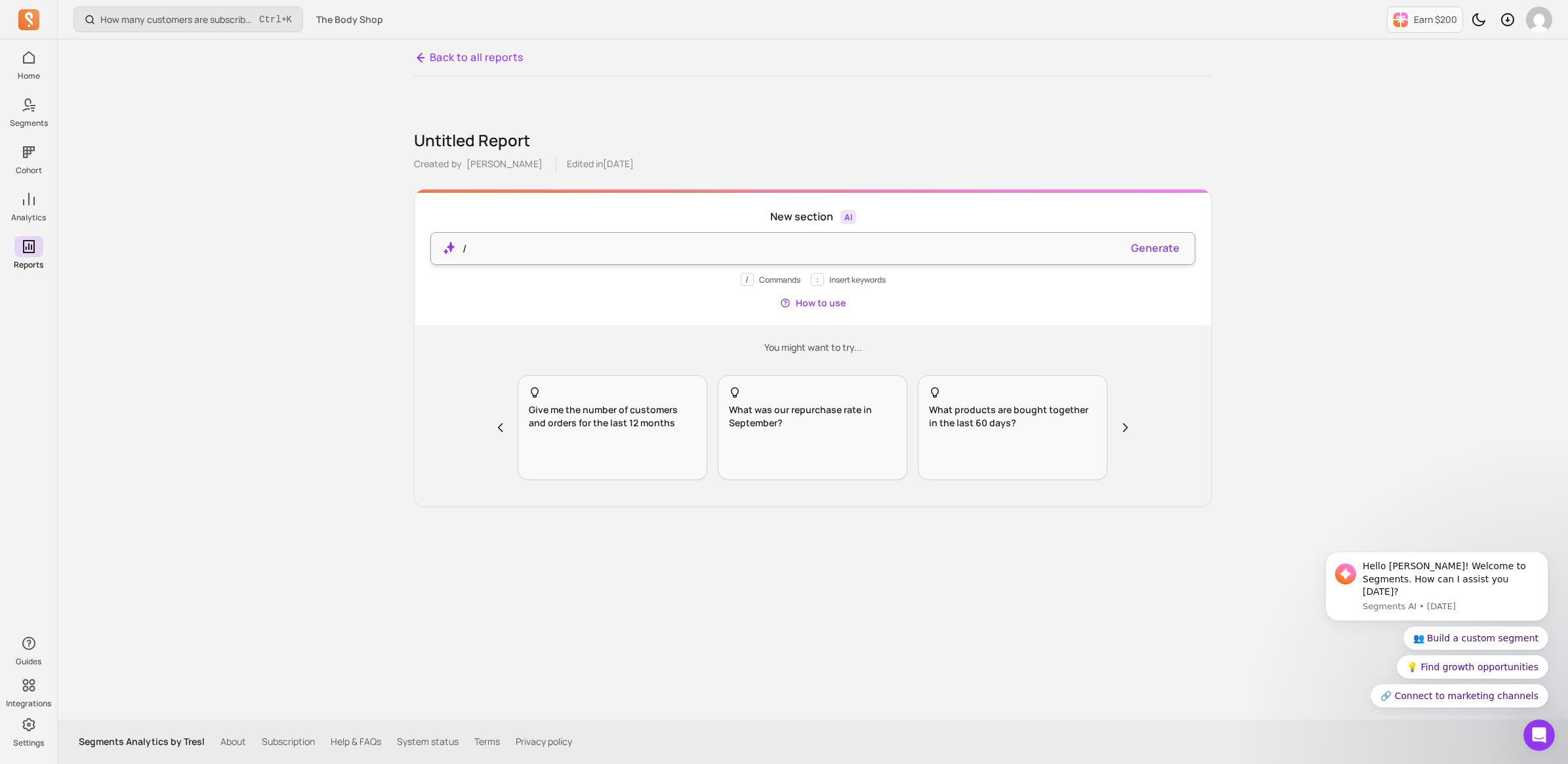
click at [568, 246] on p "/" at bounding box center [792, 248] width 659 height 16
click at [1149, 253] on button "Generate" at bounding box center [1155, 248] width 48 height 16
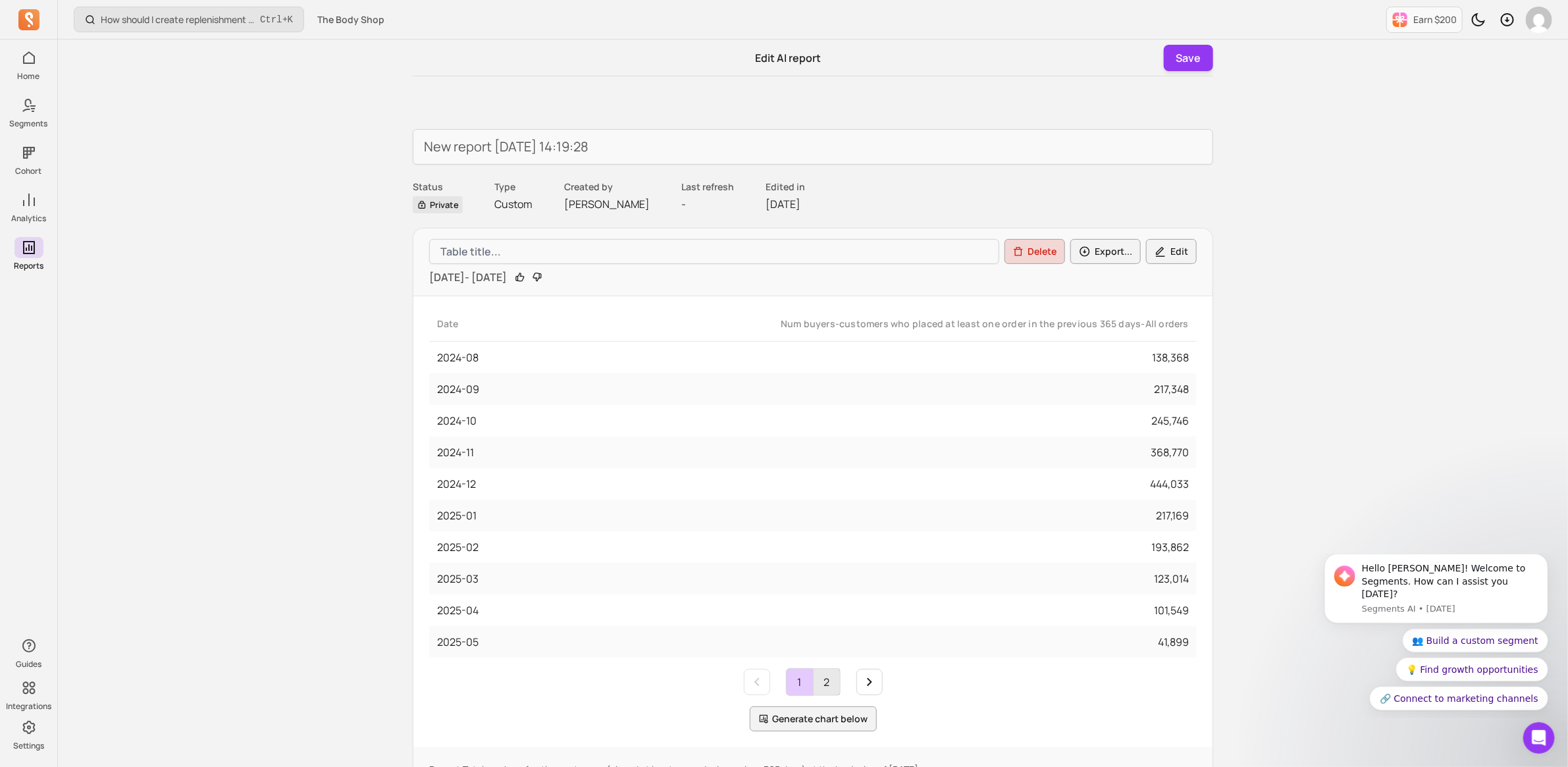
click at [824, 682] on link "2" at bounding box center [826, 682] width 27 height 27
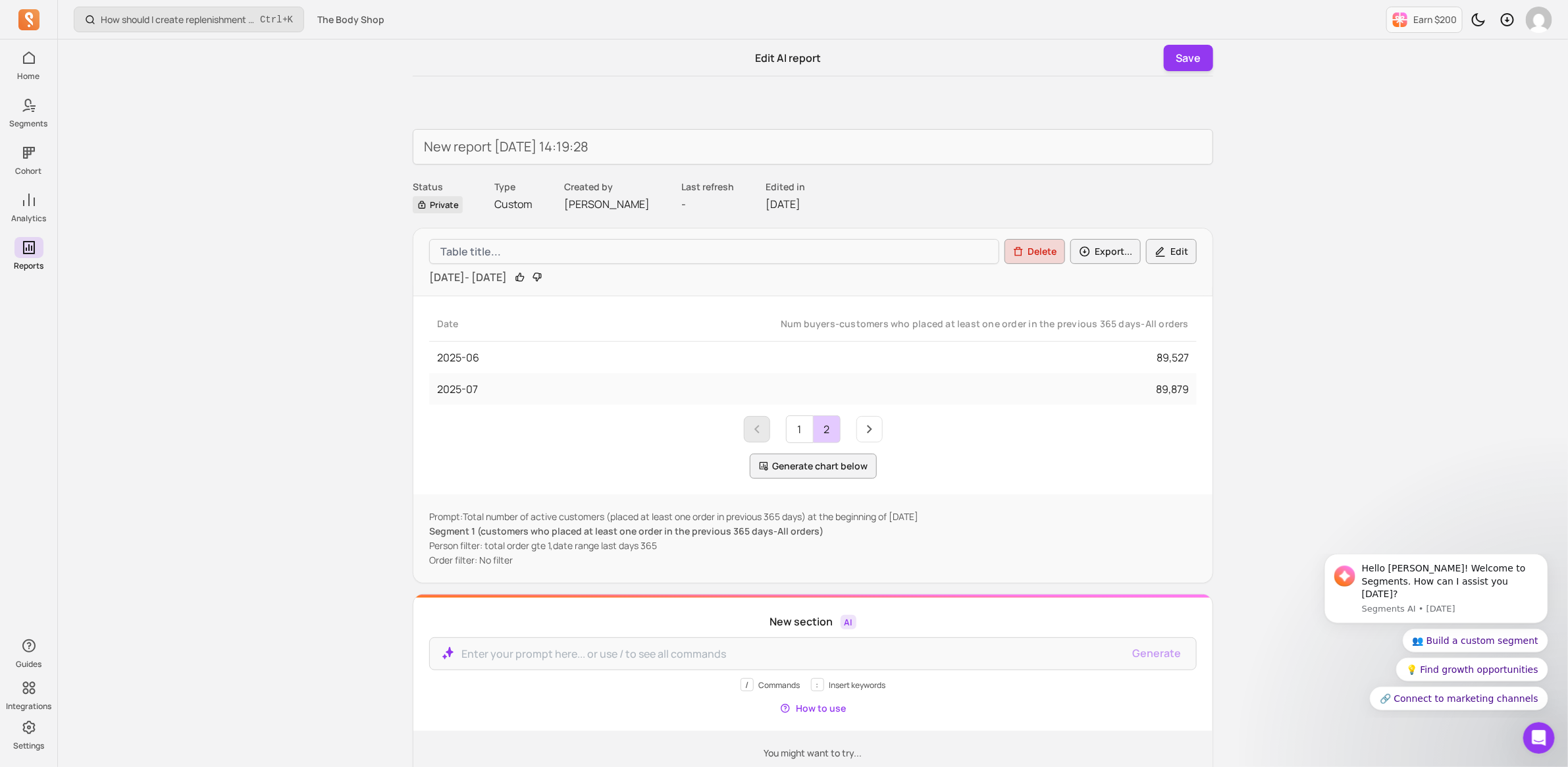
click at [749, 425] on icon "Previous page" at bounding box center [757, 429] width 16 height 16
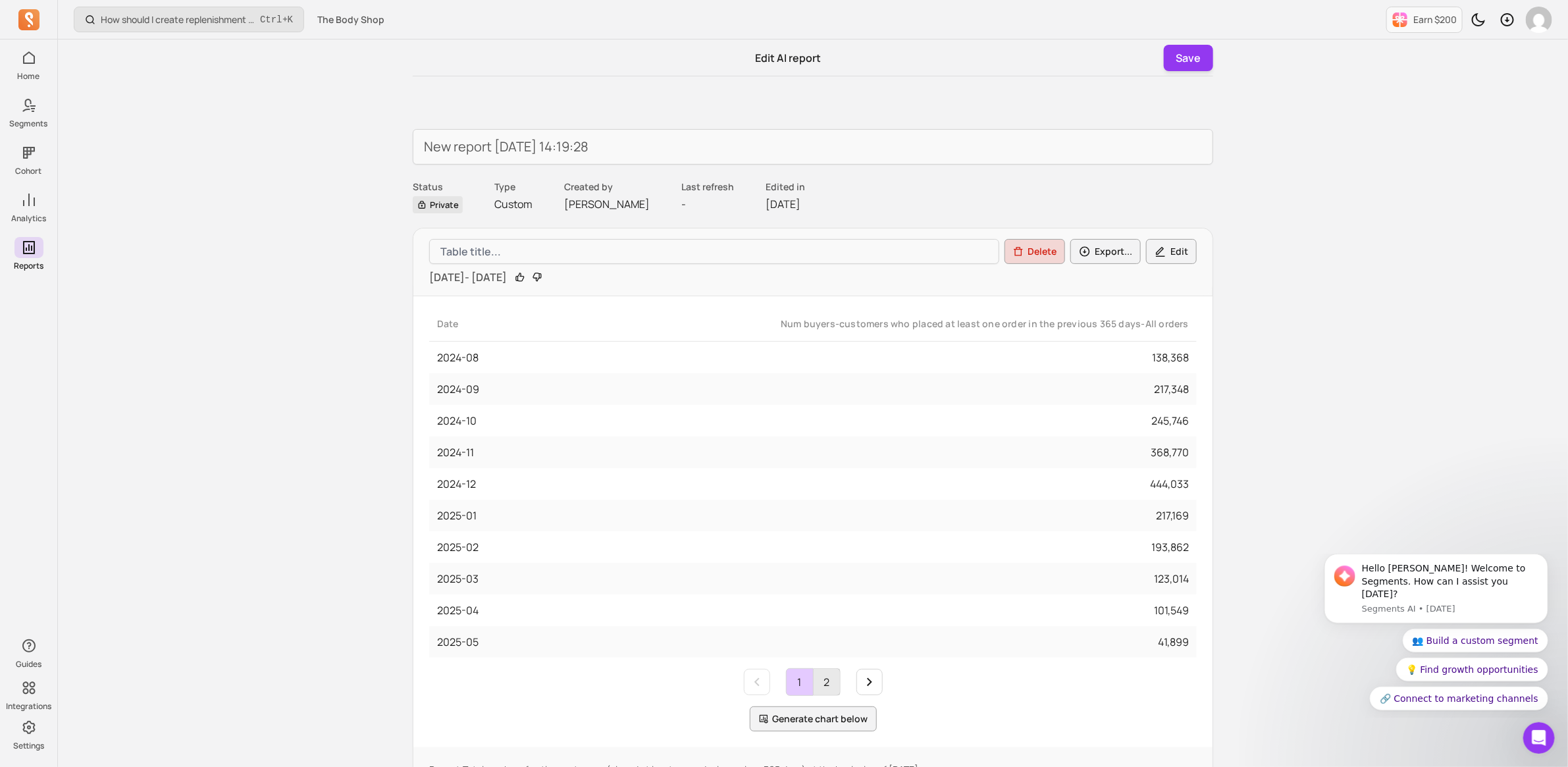
click at [821, 686] on link "2" at bounding box center [826, 682] width 27 height 27
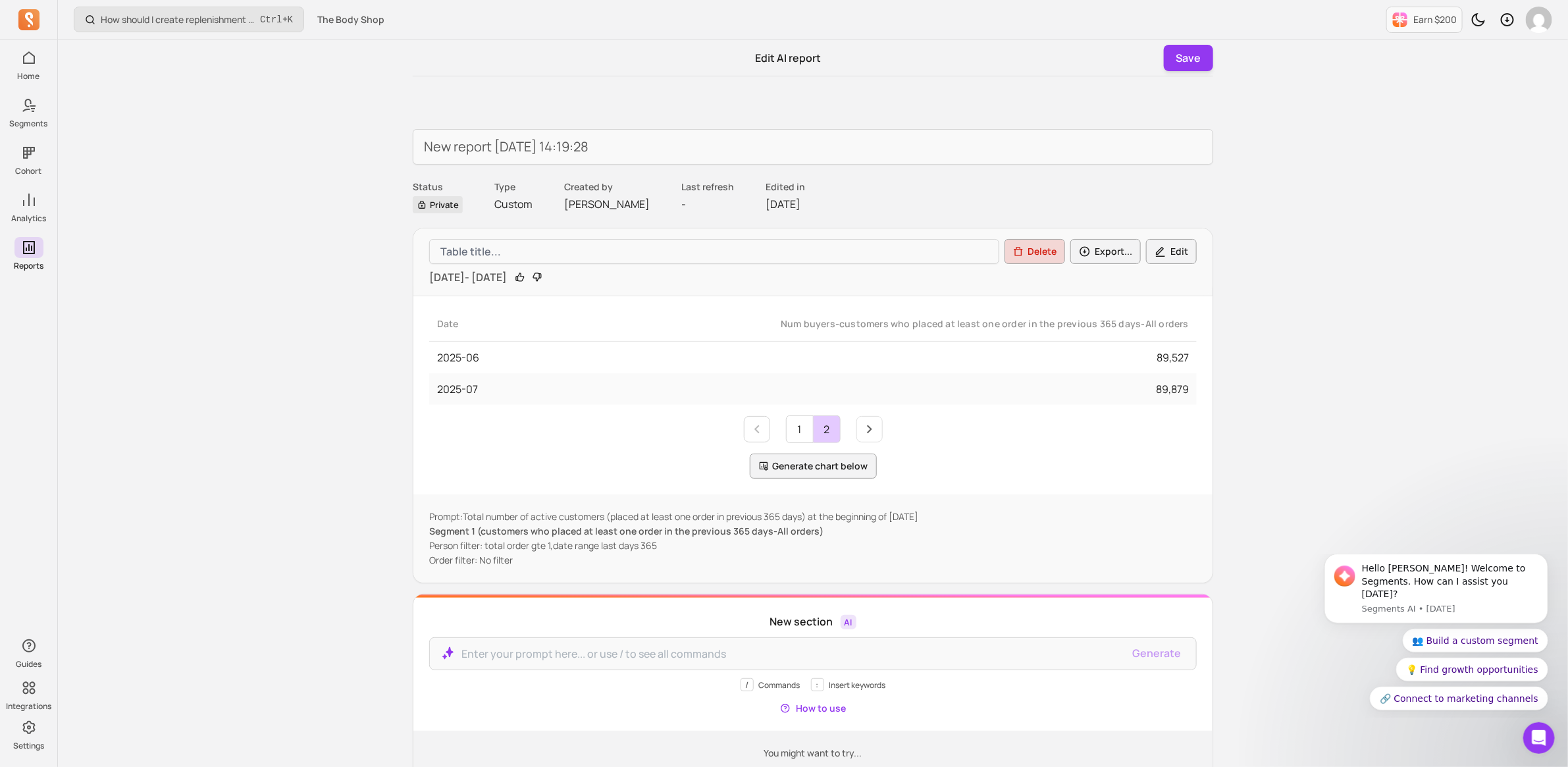
click at [825, 321] on div "Num buyers-customers who placed at least one order in the previous 365 days-All…" at bounding box center [860, 323] width 660 height 13
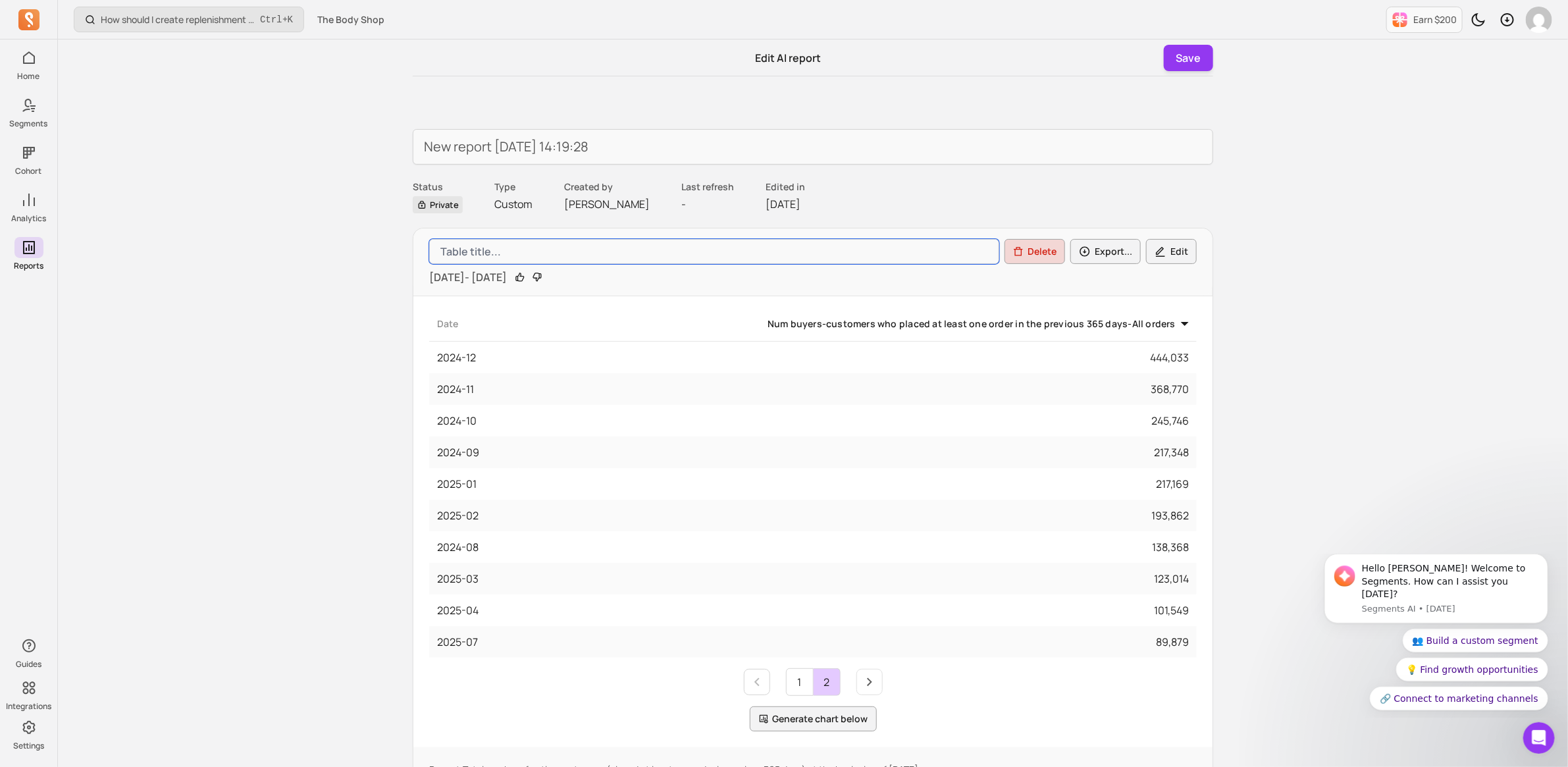
click at [492, 250] on input "Table title" at bounding box center [713, 251] width 570 height 25
click at [528, 252] on input "Table title" at bounding box center [713, 251] width 570 height 25
type input "Active 12mth buyers by month"
click at [1180, 324] on div "Num buyers-customers who placed at least one order in the previous 365 days-All…" at bounding box center [858, 323] width 662 height 13
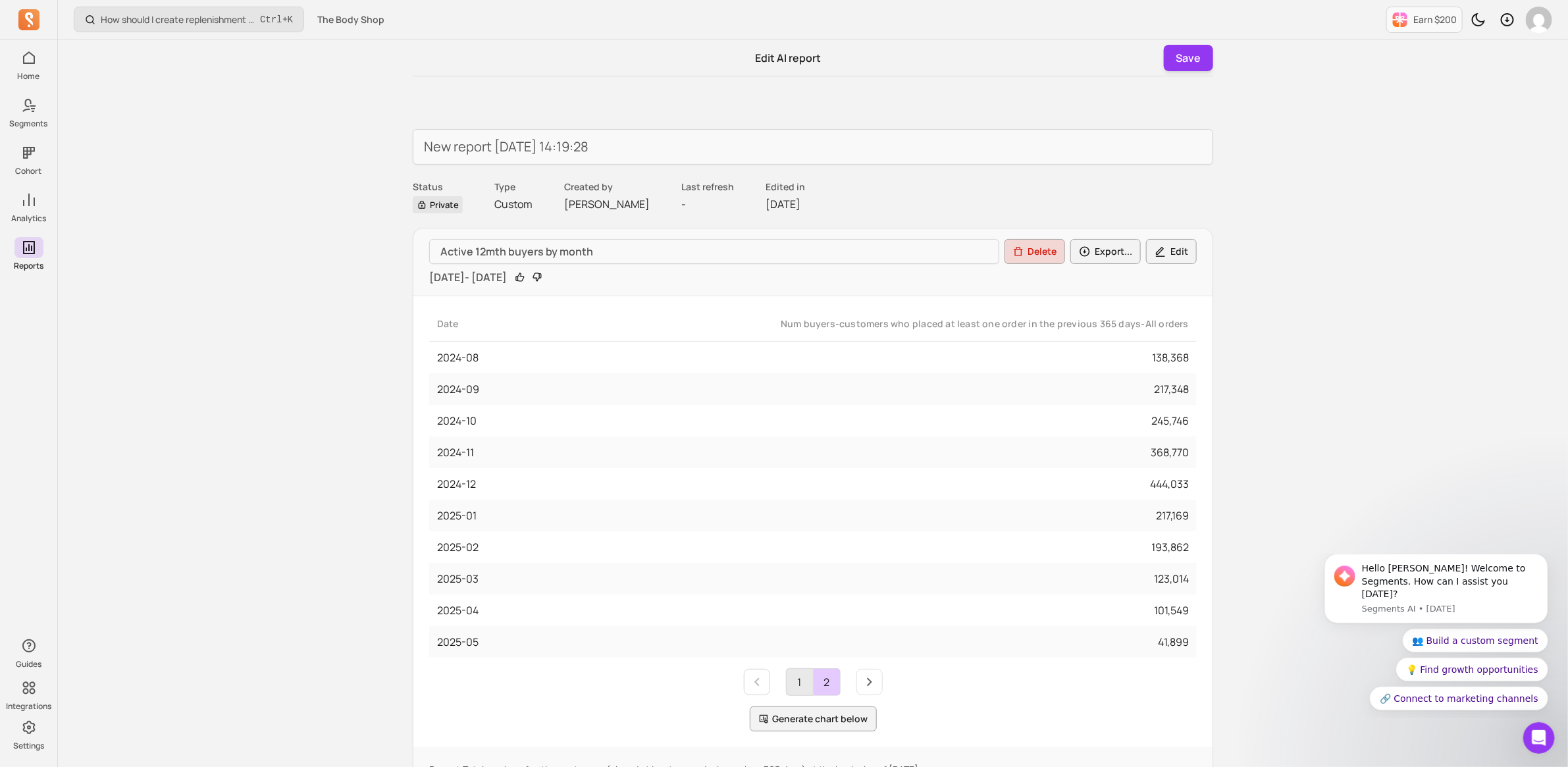
click at [793, 680] on link "1" at bounding box center [799, 682] width 27 height 27
click at [864, 716] on button "Generate chart below" at bounding box center [813, 719] width 127 height 25
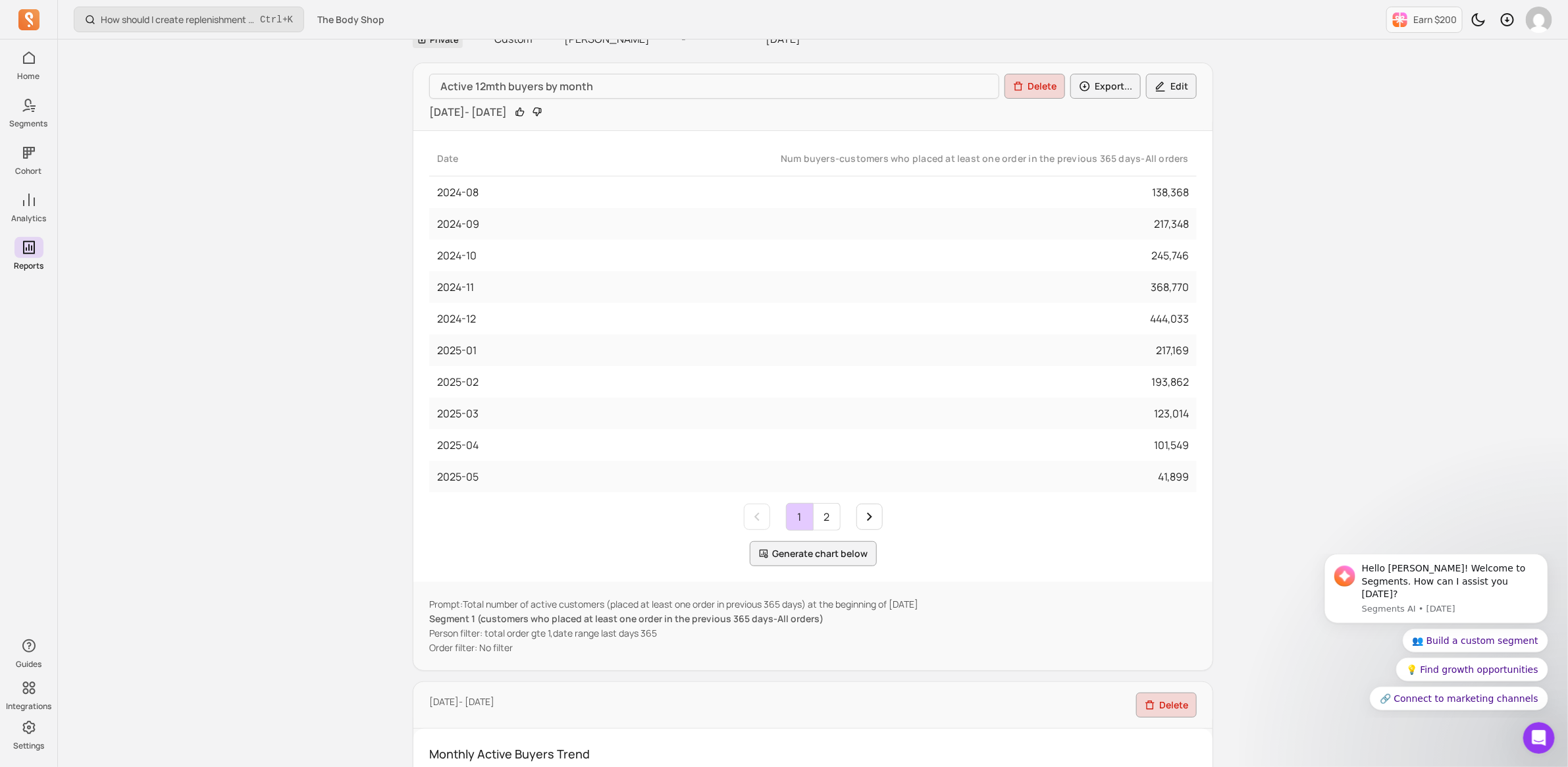
scroll to position [165, 0]
click at [486, 643] on p "Order filter: No filter" at bounding box center [812, 648] width 768 height 13
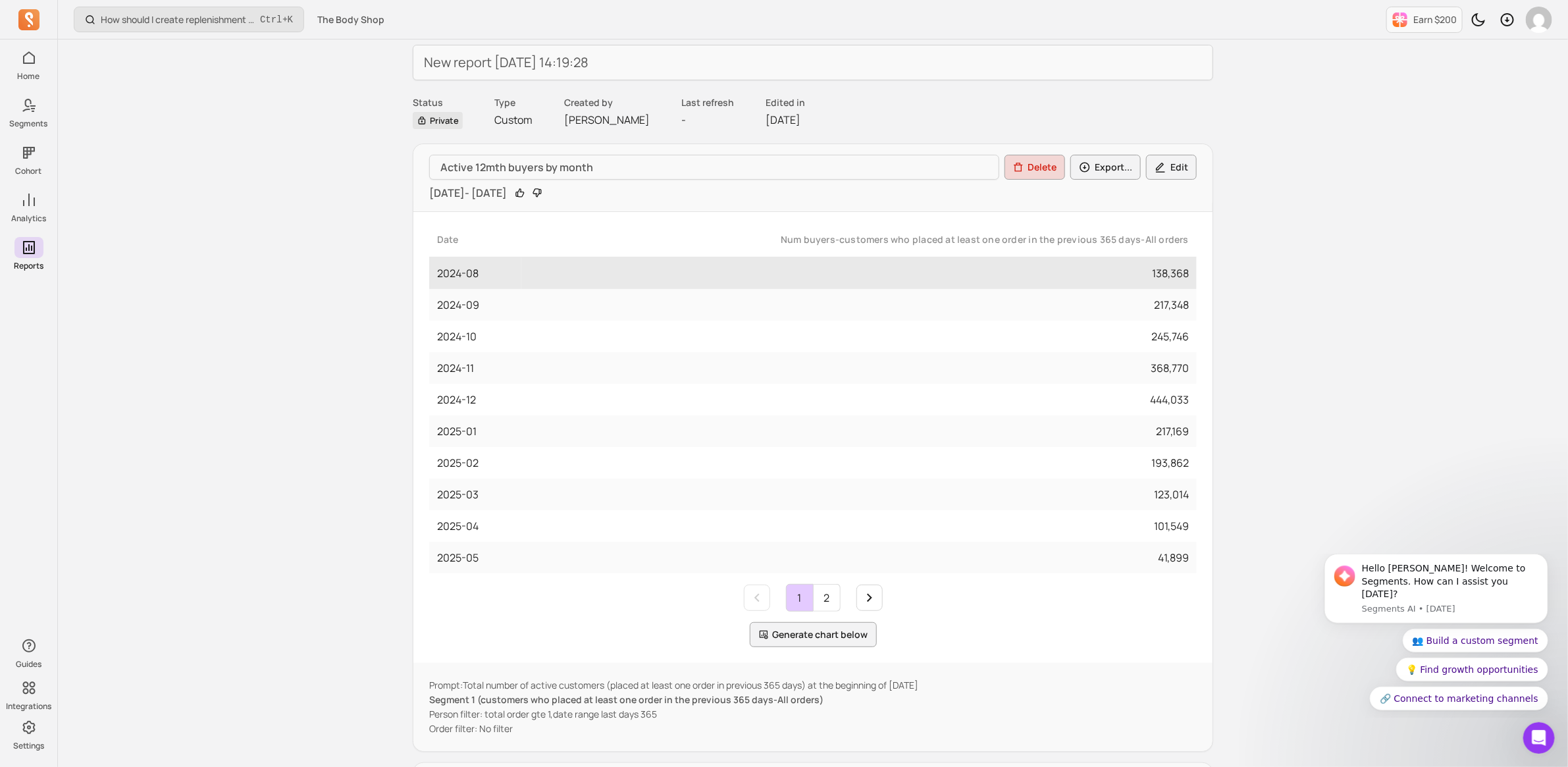
scroll to position [0, 0]
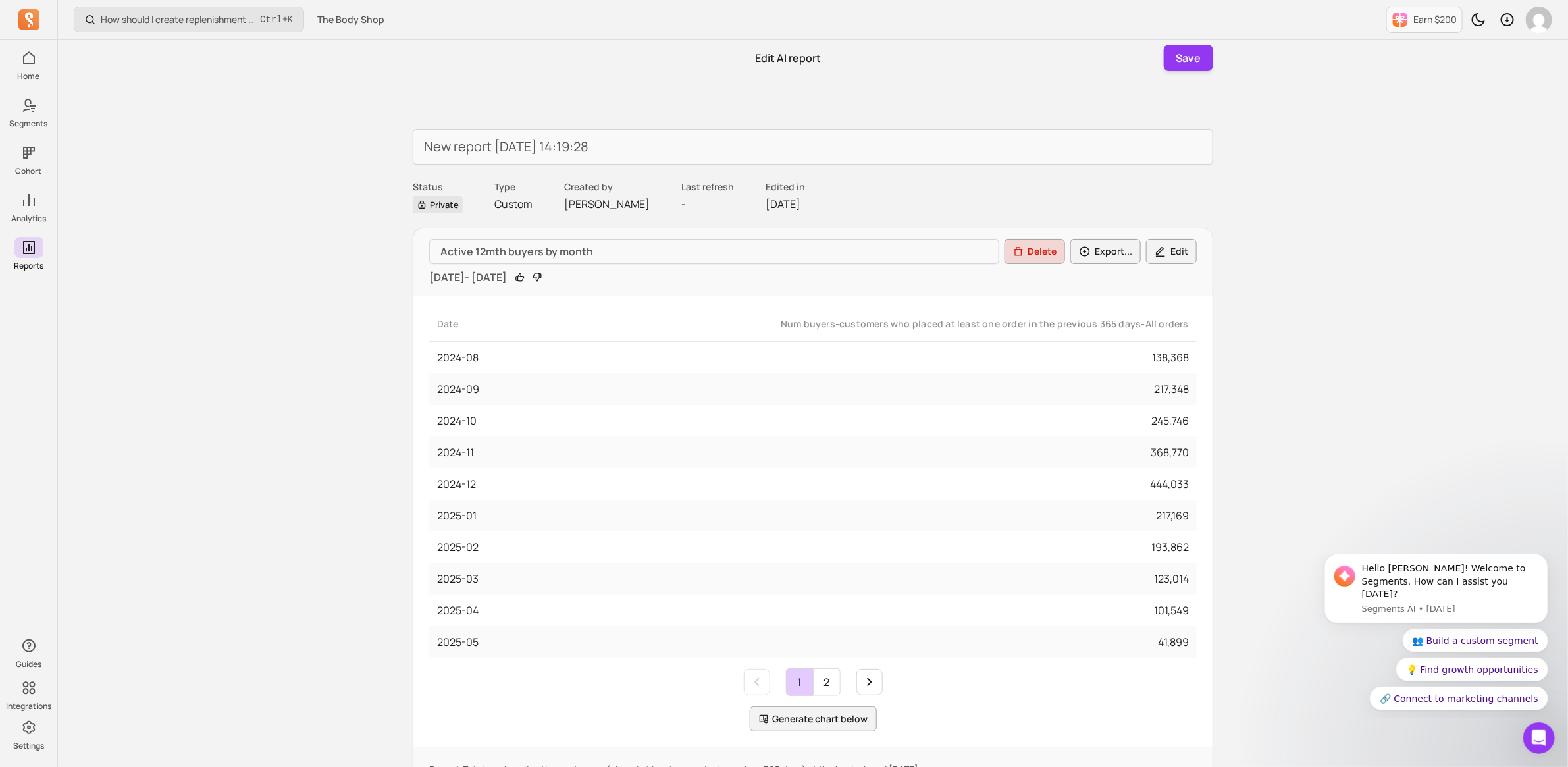
click at [1153, 244] on button "Edit" at bounding box center [1171, 251] width 50 height 25
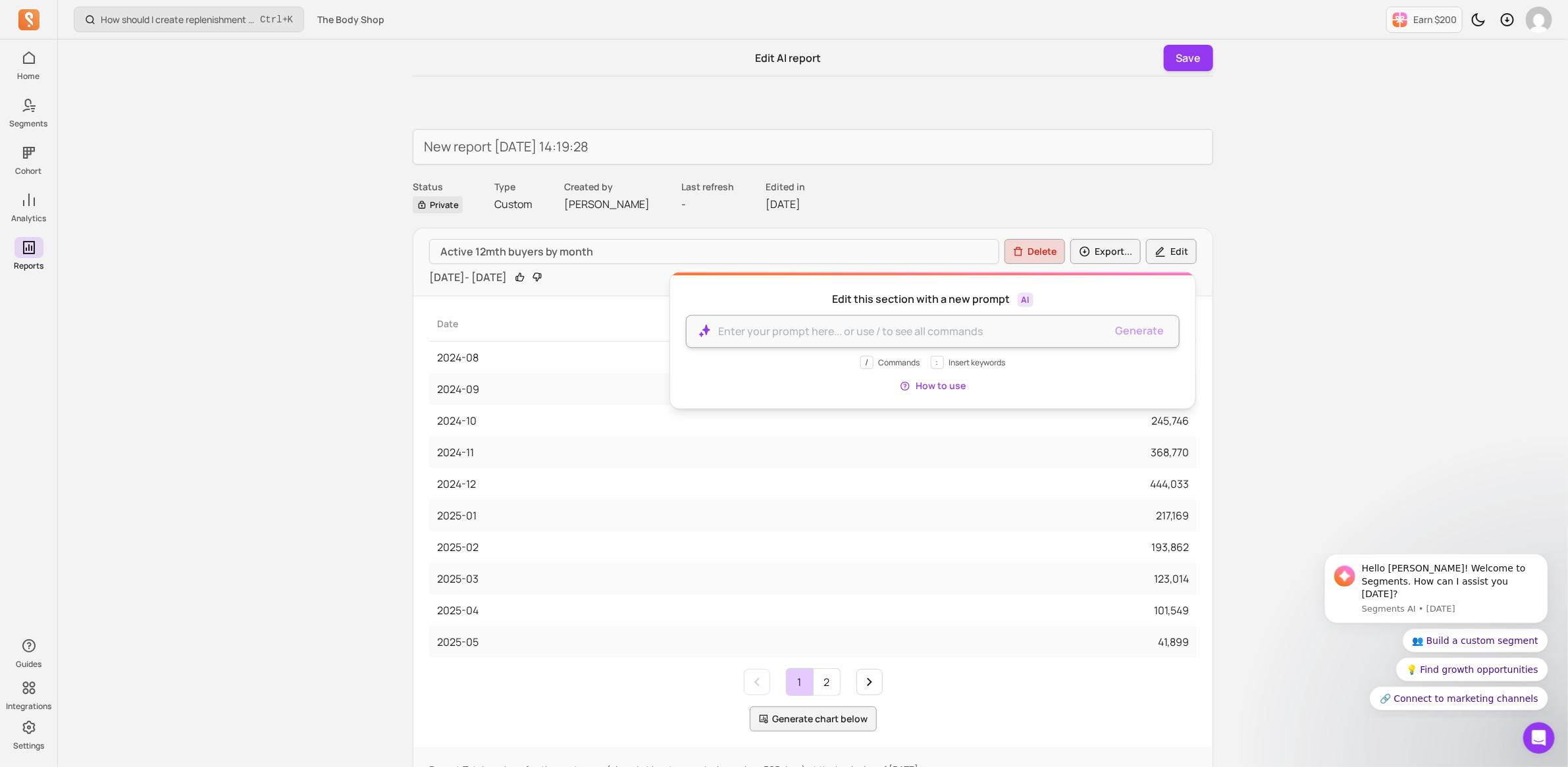
click at [785, 334] on p at bounding box center [912, 332] width 387 height 16
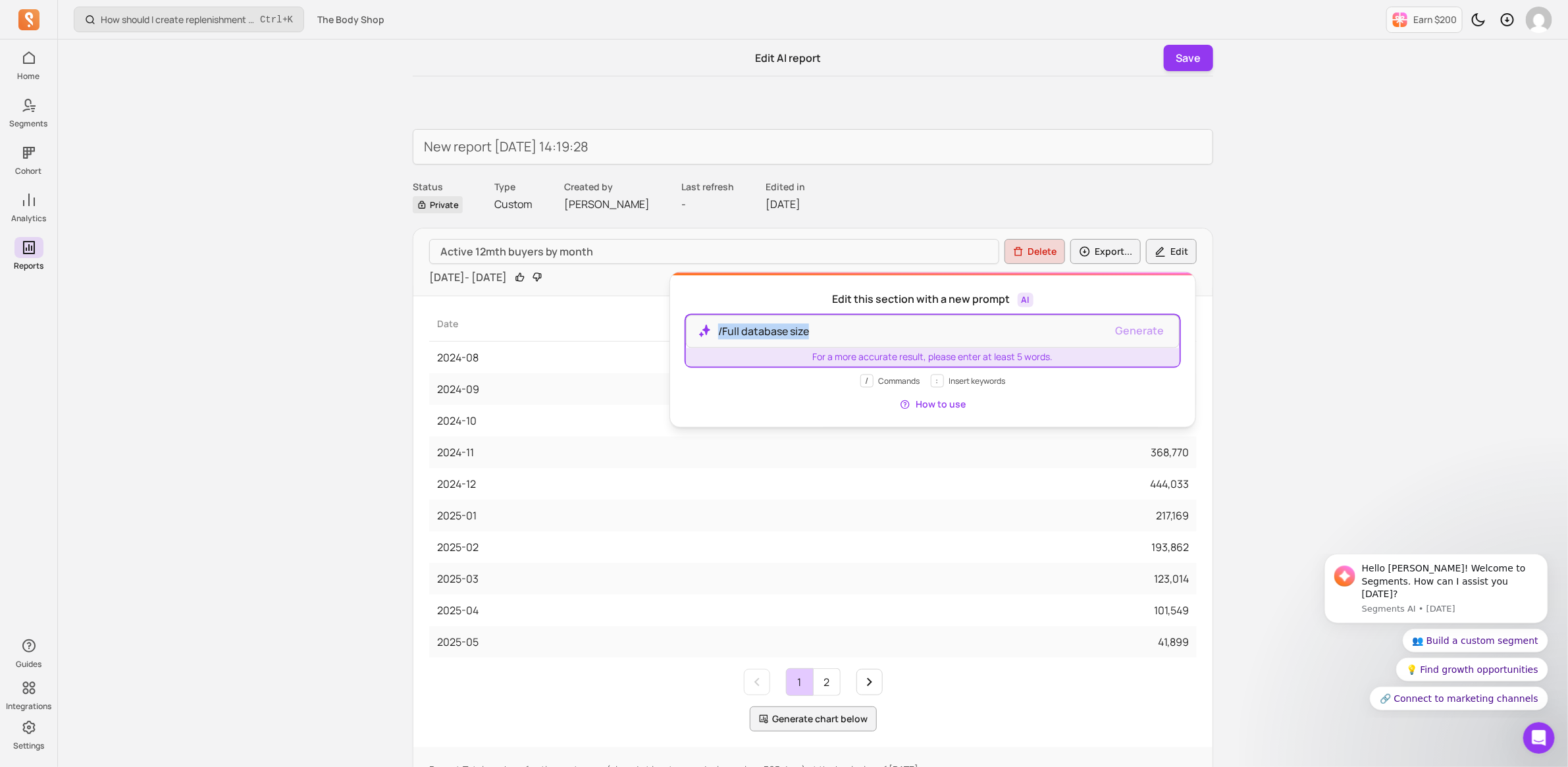
drag, startPoint x: 825, startPoint y: 334, endPoint x: 702, endPoint y: 324, distance: 123.4
click at [702, 324] on div "/Full database size Generate For a more accurate result, please enter at least …" at bounding box center [933, 341] width 494 height 51
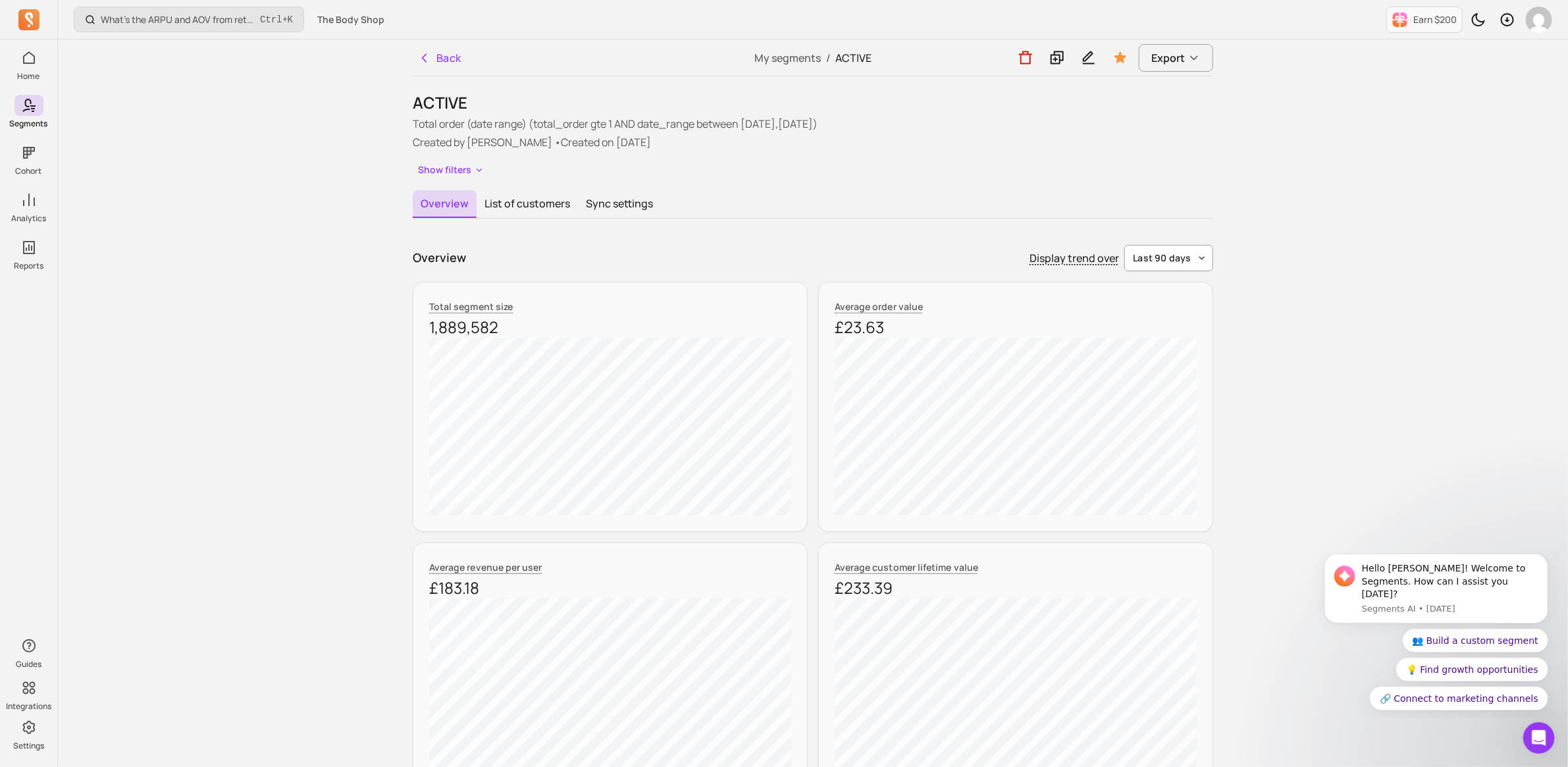
click at [1187, 264] on button "last 90 days" at bounding box center [1169, 258] width 89 height 27
click at [1172, 403] on span "last month" at bounding box center [1170, 406] width 58 height 13
click at [788, 124] on p "Total order (date range) (total_order gte 1 AND date_range between 2024-05-01,2…" at bounding box center [813, 124] width 800 height 16
click at [843, 126] on p "Total order (date range) (total_order gte 1 AND date_range between 2024-05-01,2…" at bounding box center [813, 124] width 800 height 16
click at [498, 126] on p "Total order (date range) (total_order gte 1 AND date_range between 2024-05-01,2…" at bounding box center [813, 124] width 800 height 16
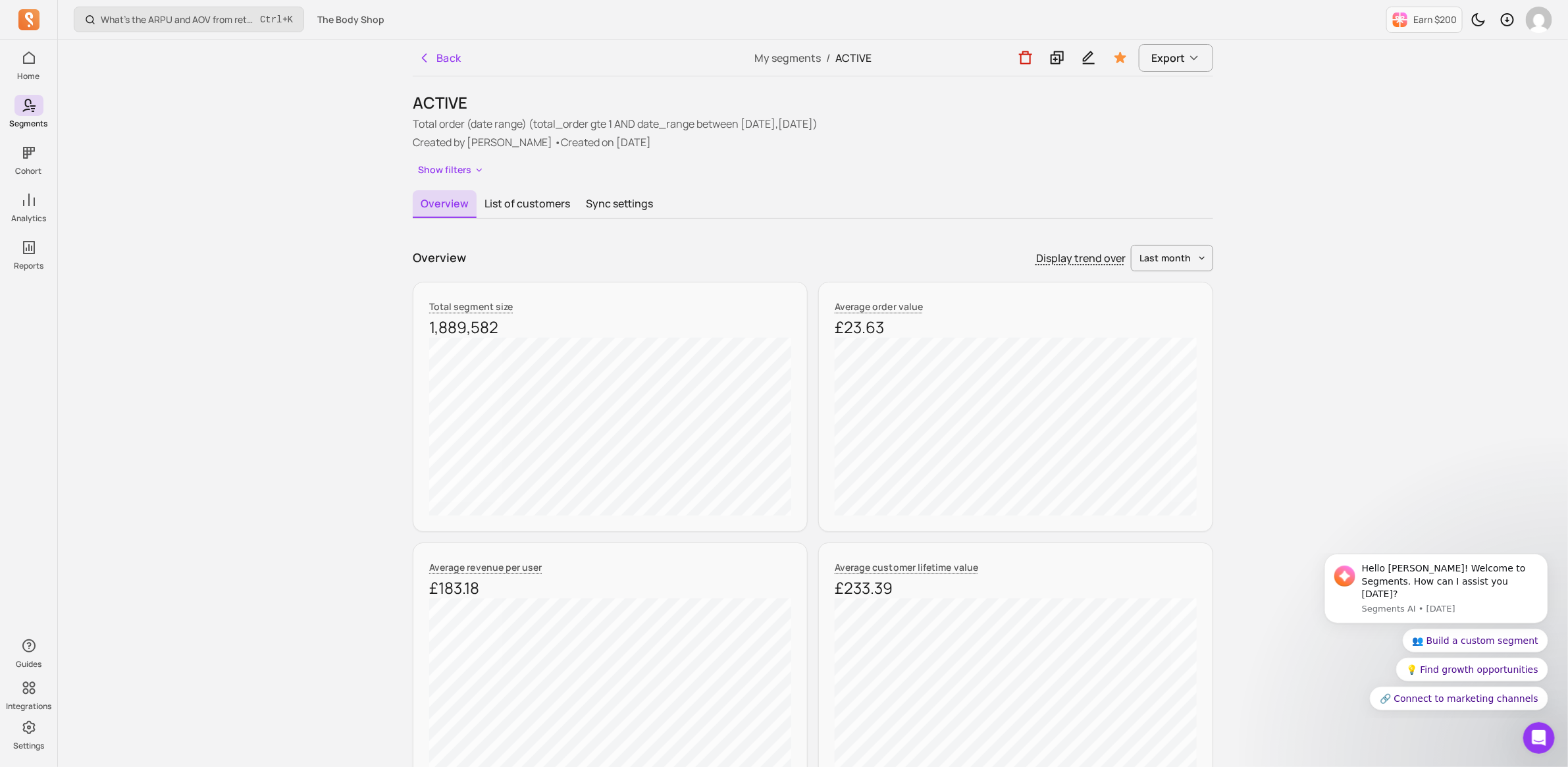
drag, startPoint x: 782, startPoint y: 118, endPoint x: 800, endPoint y: 131, distance: 22.2
click at [782, 120] on p "Total order (date range) (total_order gte 1 AND date_range between 2024-05-01,2…" at bounding box center [813, 124] width 800 height 16
click at [849, 126] on p "Total order (date range) (total_order gte 1 AND date_range between 2024-05-01,2…" at bounding box center [813, 124] width 800 height 16
drag, startPoint x: 581, startPoint y: 140, endPoint x: 636, endPoint y: 139, distance: 55.0
click at [636, 139] on p "Created by Juliet Avery • Created on 2025-05-01" at bounding box center [813, 142] width 800 height 16
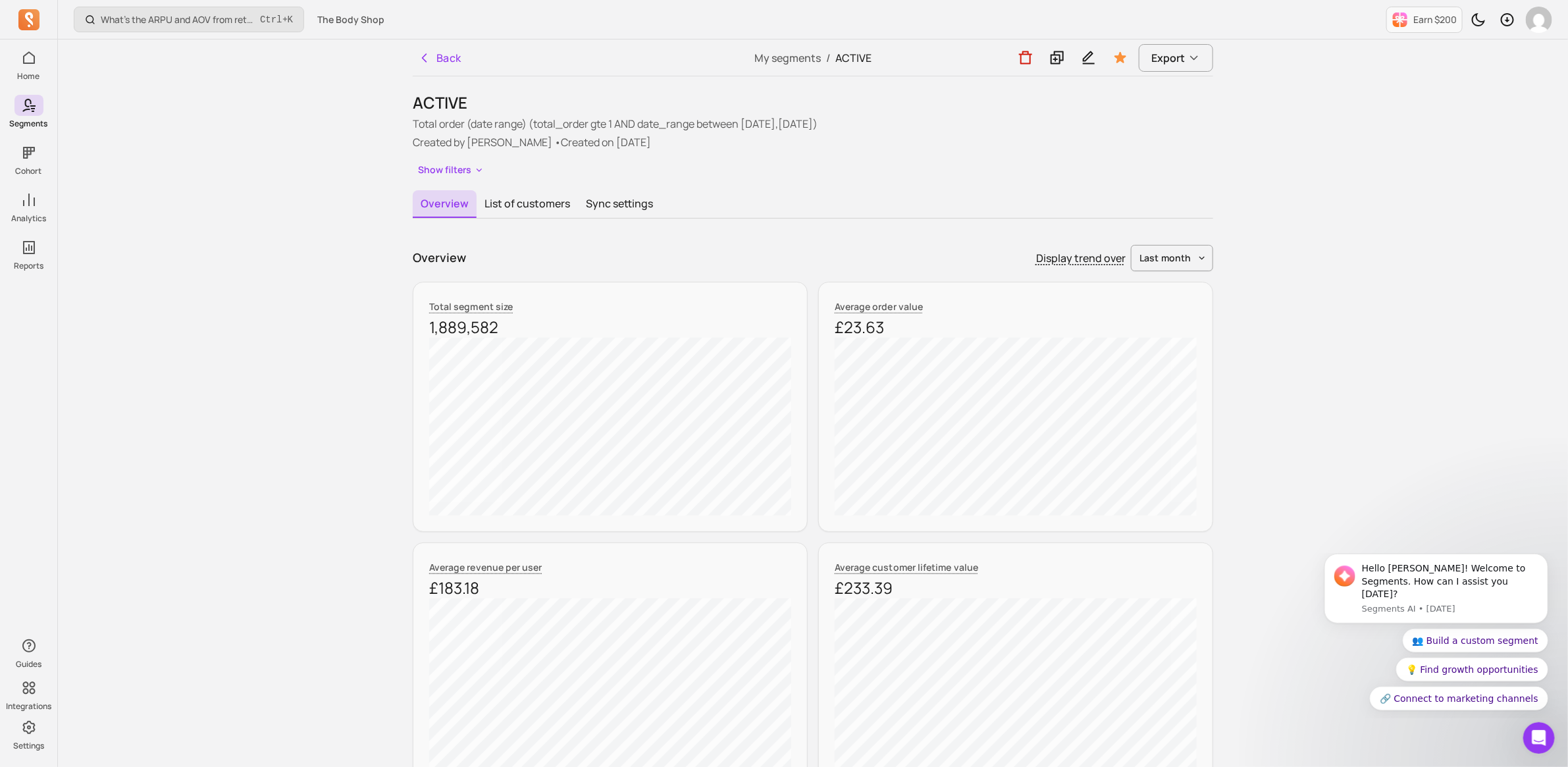
click at [642, 143] on p "Created by Juliet Avery • Created on 2025-05-01" at bounding box center [813, 142] width 800 height 16
click at [811, 126] on p "Total order (date range) (total_order gte 1 AND date_range between 2024-05-01,2…" at bounding box center [813, 124] width 800 height 16
click at [782, 124] on p "Total order (date range) (total_order gte 1 AND date_range between 2024-05-01,2…" at bounding box center [813, 124] width 800 height 16
click at [480, 170] on icon "button" at bounding box center [479, 170] width 11 height 11
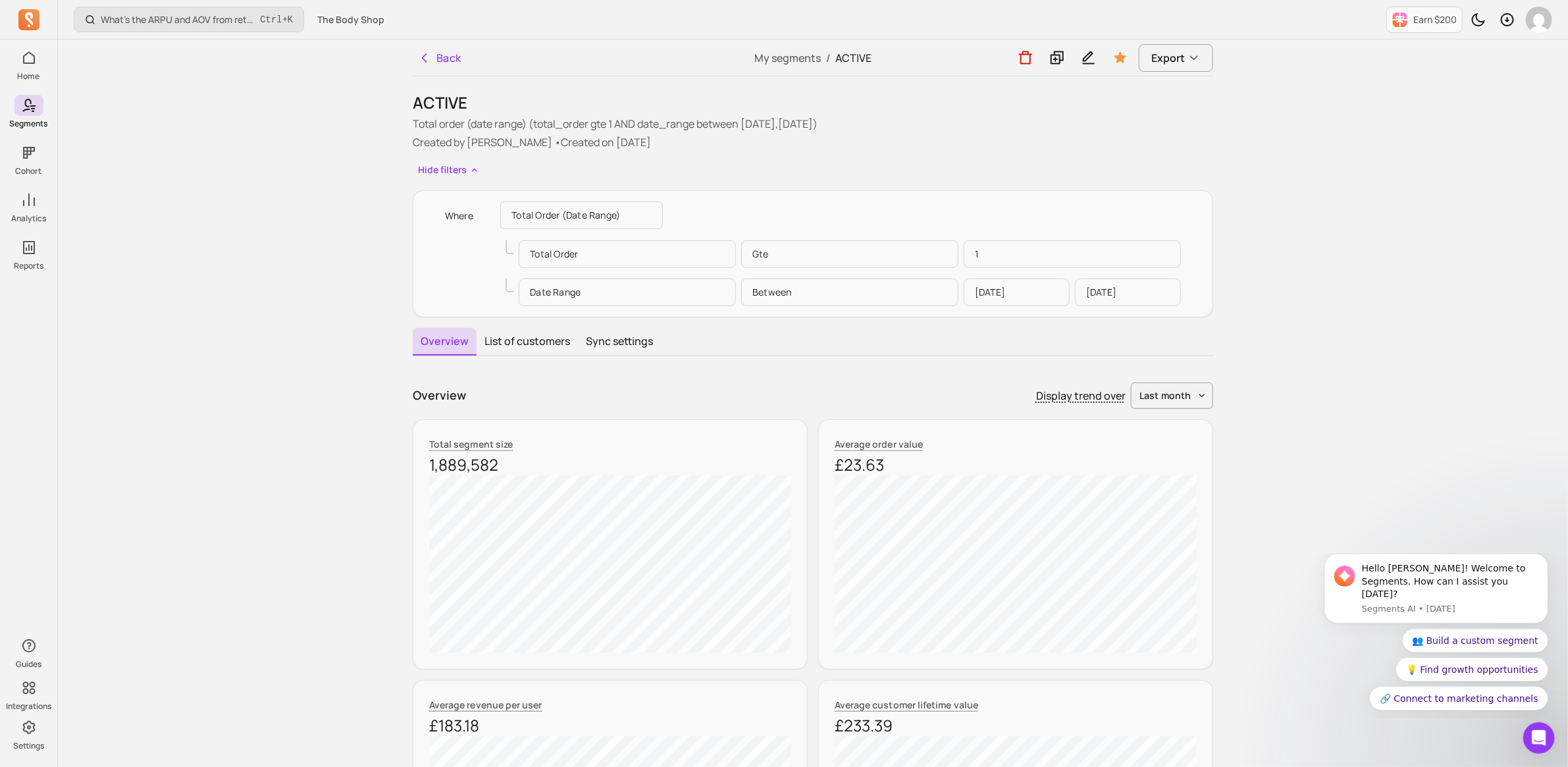
click at [1011, 292] on p "2024-05-01" at bounding box center [1016, 293] width 106 height 28
click at [1029, 291] on p "2024-05-01" at bounding box center [1016, 293] width 106 height 28
click at [1129, 291] on p "[DATE]" at bounding box center [1127, 293] width 106 height 28
click at [1125, 293] on p "[DATE]" at bounding box center [1127, 293] width 106 height 28
click at [1116, 292] on p "[DATE]" at bounding box center [1127, 293] width 106 height 28
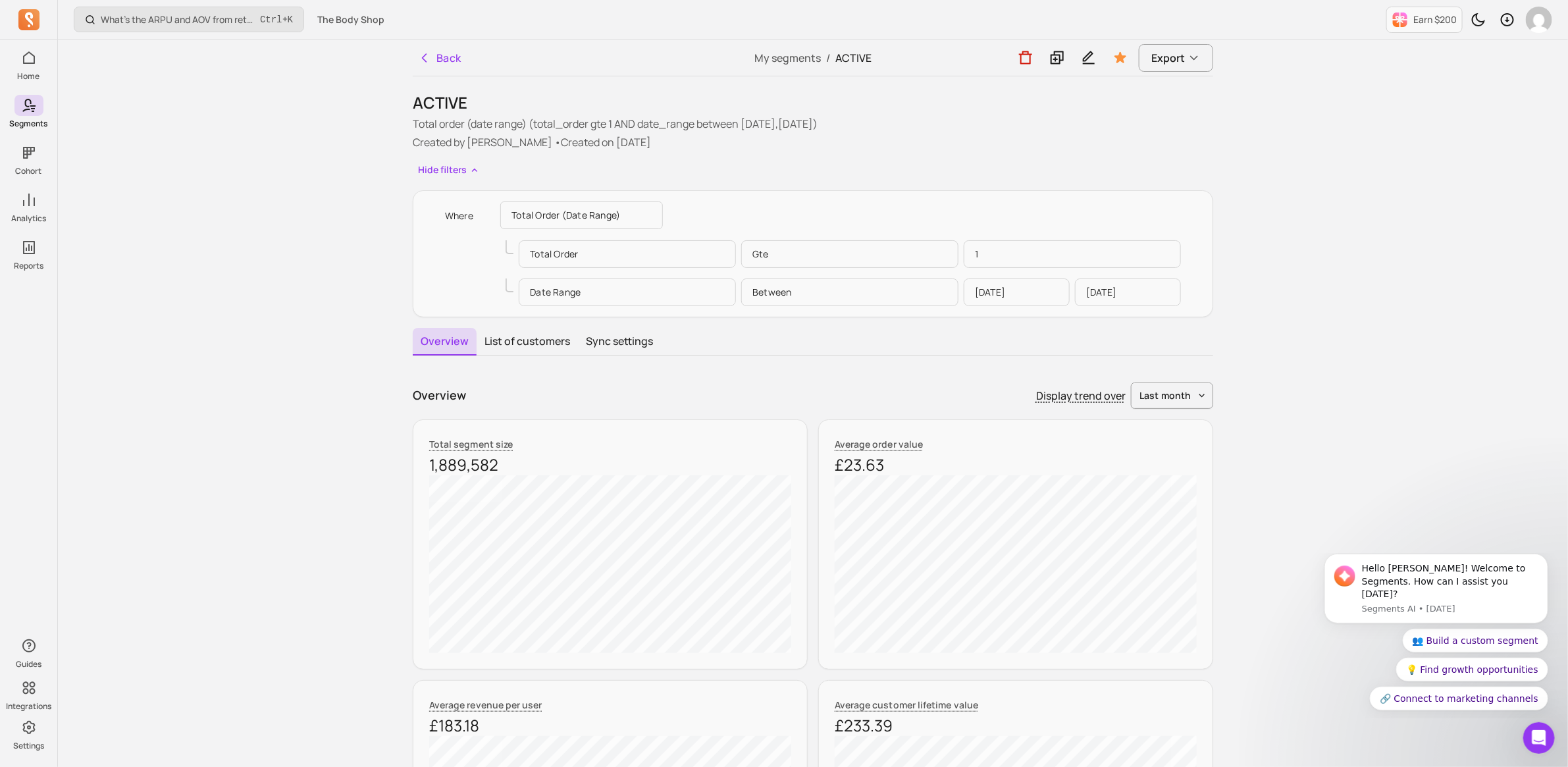
click at [1116, 292] on p "[DATE]" at bounding box center [1127, 293] width 106 height 28
click at [1114, 295] on p "[DATE]" at bounding box center [1127, 293] width 106 height 28
click at [1112, 297] on p "[DATE]" at bounding box center [1127, 293] width 106 height 28
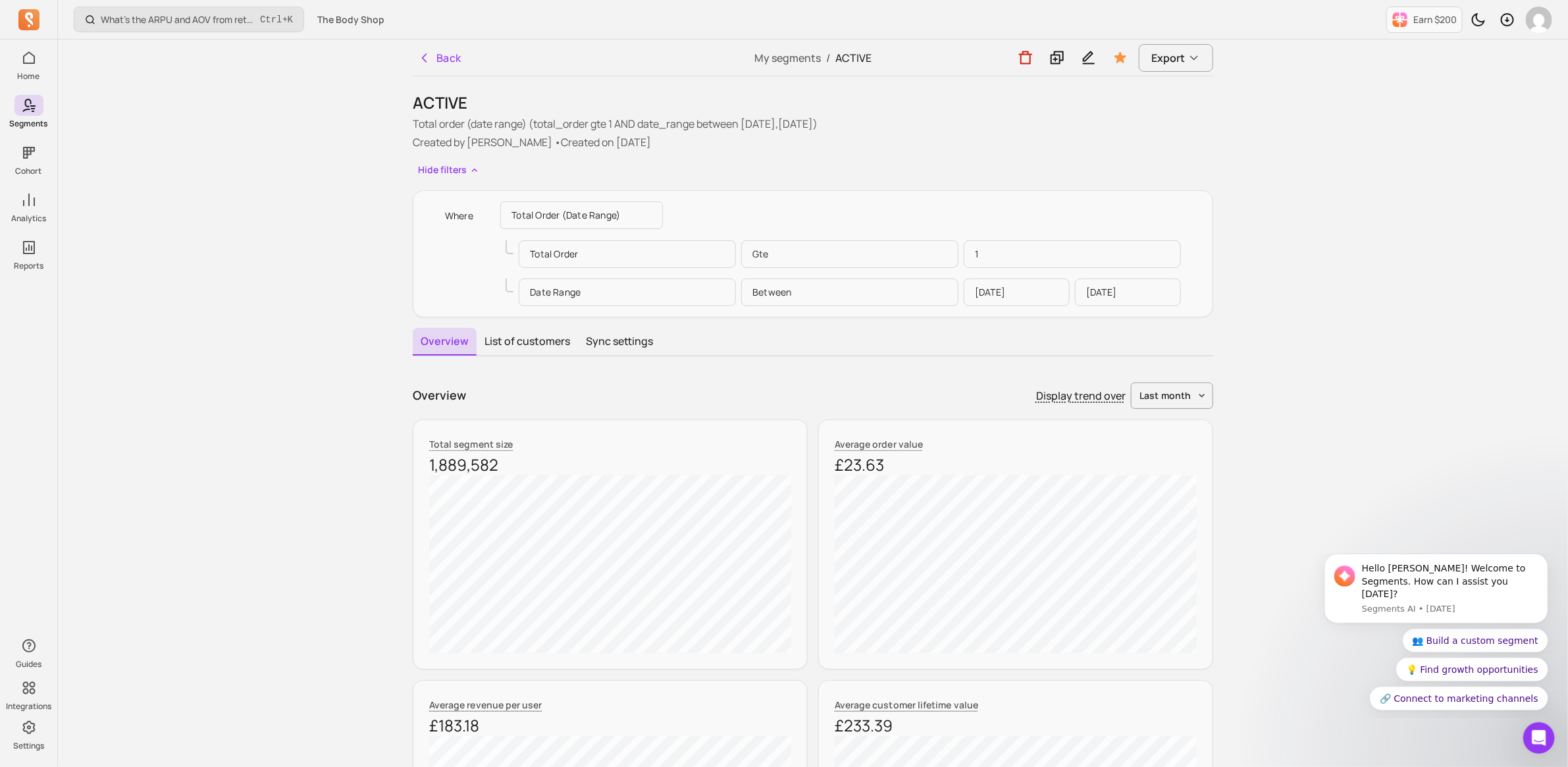
drag, startPoint x: 1112, startPoint y: 297, endPoint x: 1032, endPoint y: 230, distance: 104.4
click at [1045, 299] on p "2024-05-01" at bounding box center [1016, 293] width 106 height 28
click at [1064, 64] on icon at bounding box center [1057, 57] width 16 height 17
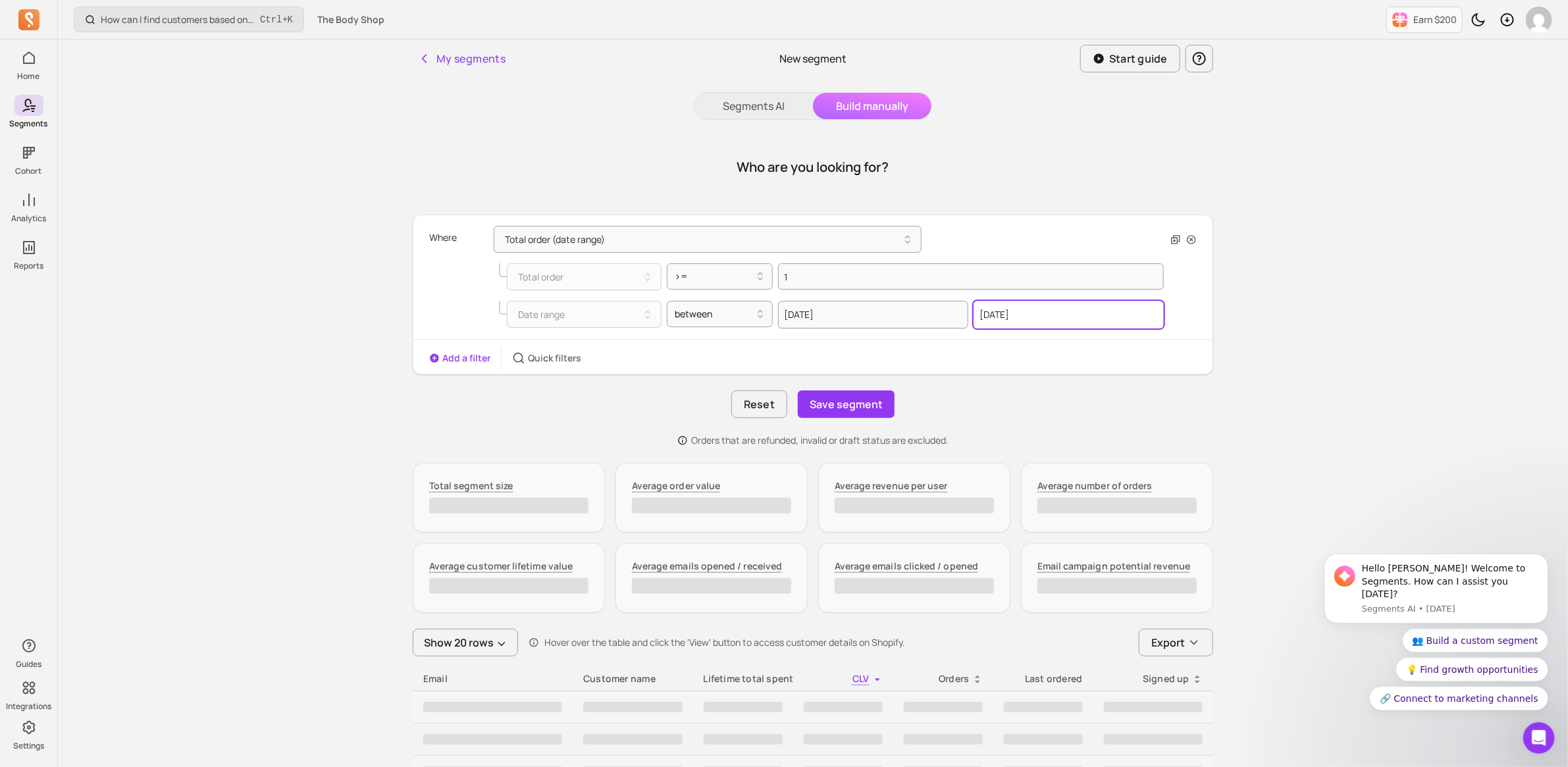
click at [1043, 317] on input "[DATE]" at bounding box center [1068, 314] width 191 height 28
select select "2025"
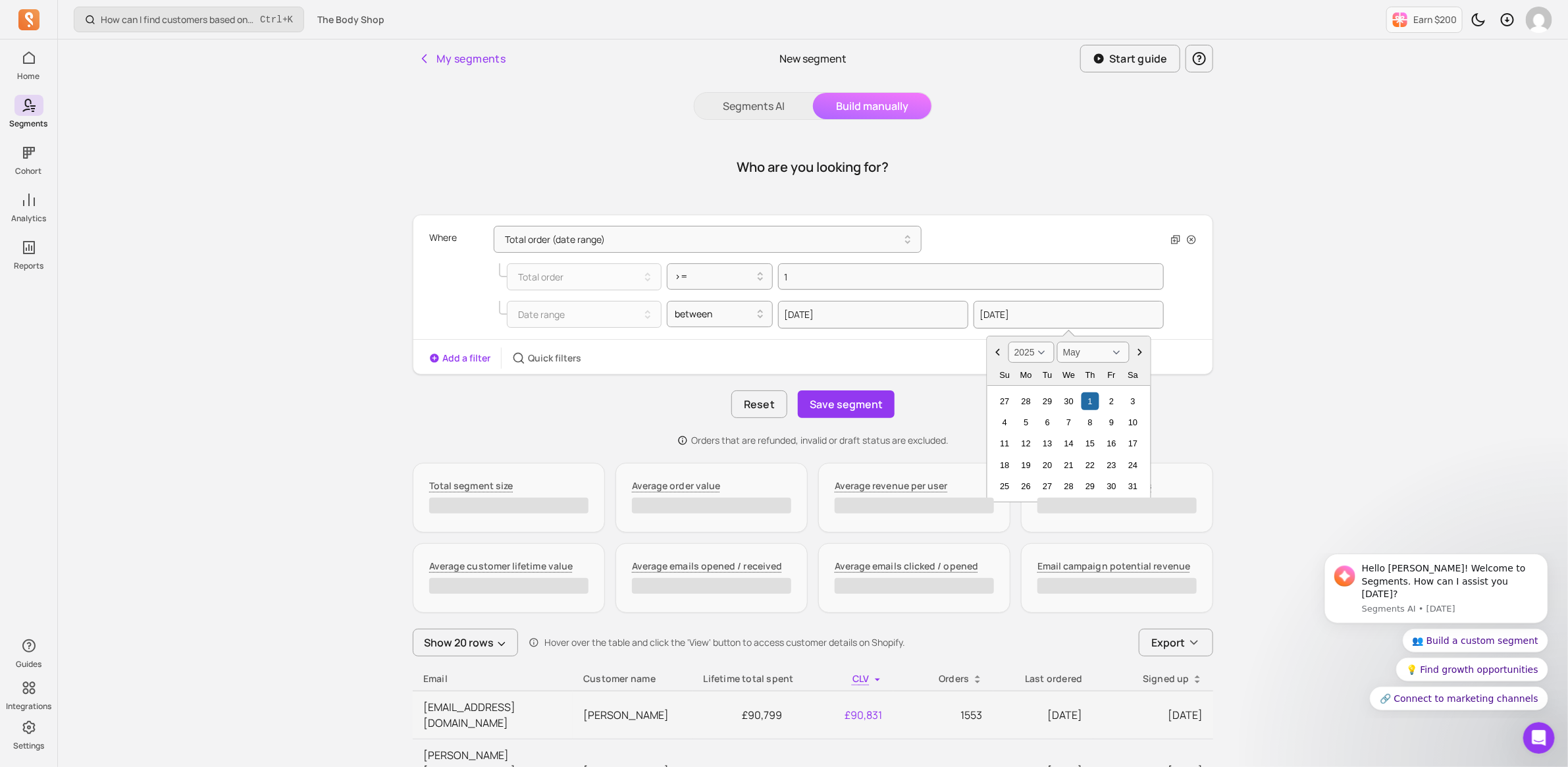
click at [1117, 353] on select "January February March April May June July August September October November De…" at bounding box center [1093, 352] width 72 height 21
select select "August"
click at [1057, 342] on select "January February March April May June July August September October November De…" at bounding box center [1093, 352] width 72 height 21
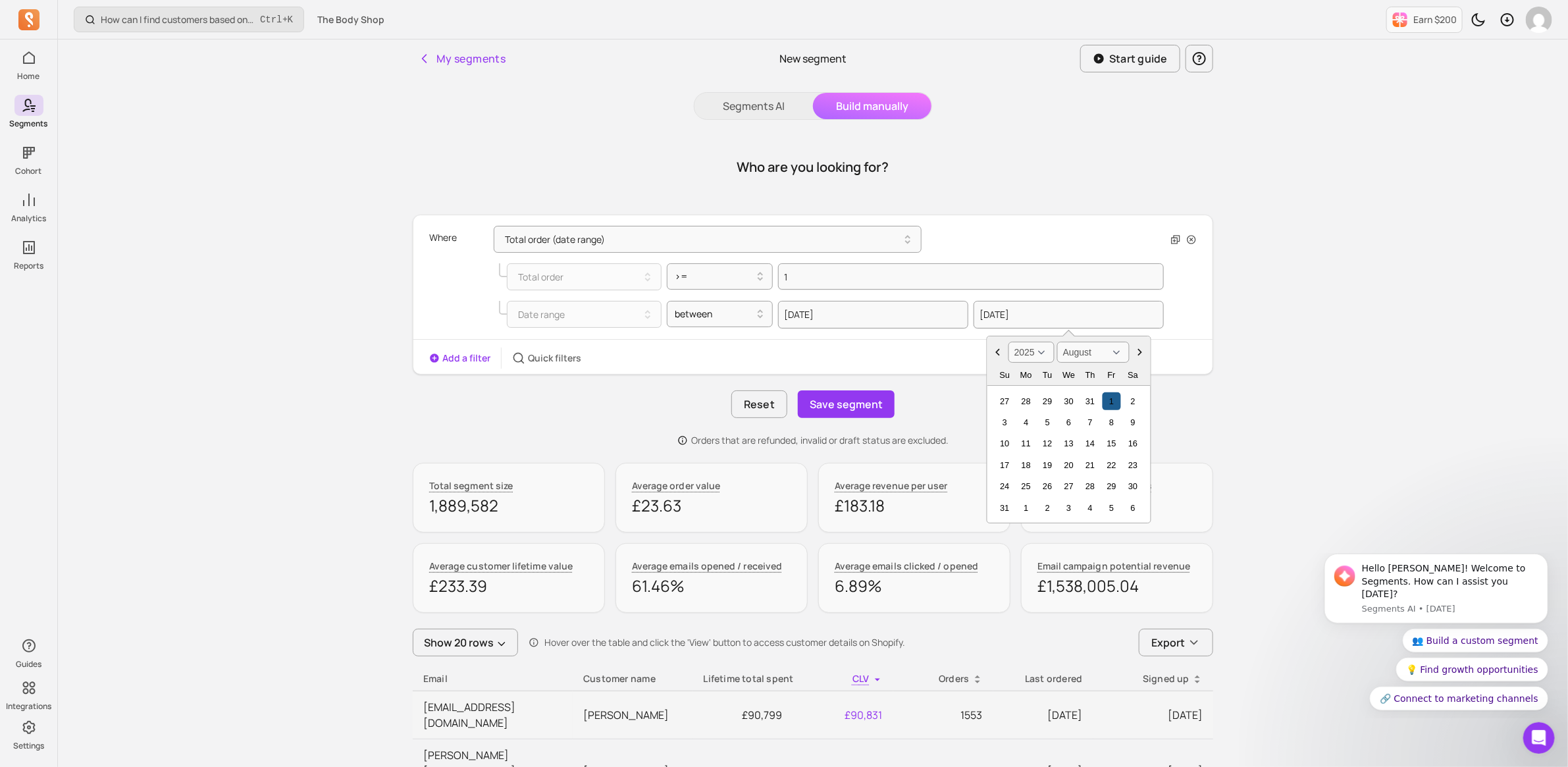
click at [1110, 400] on div "1" at bounding box center [1112, 401] width 18 height 18
type input "2025-08-01"
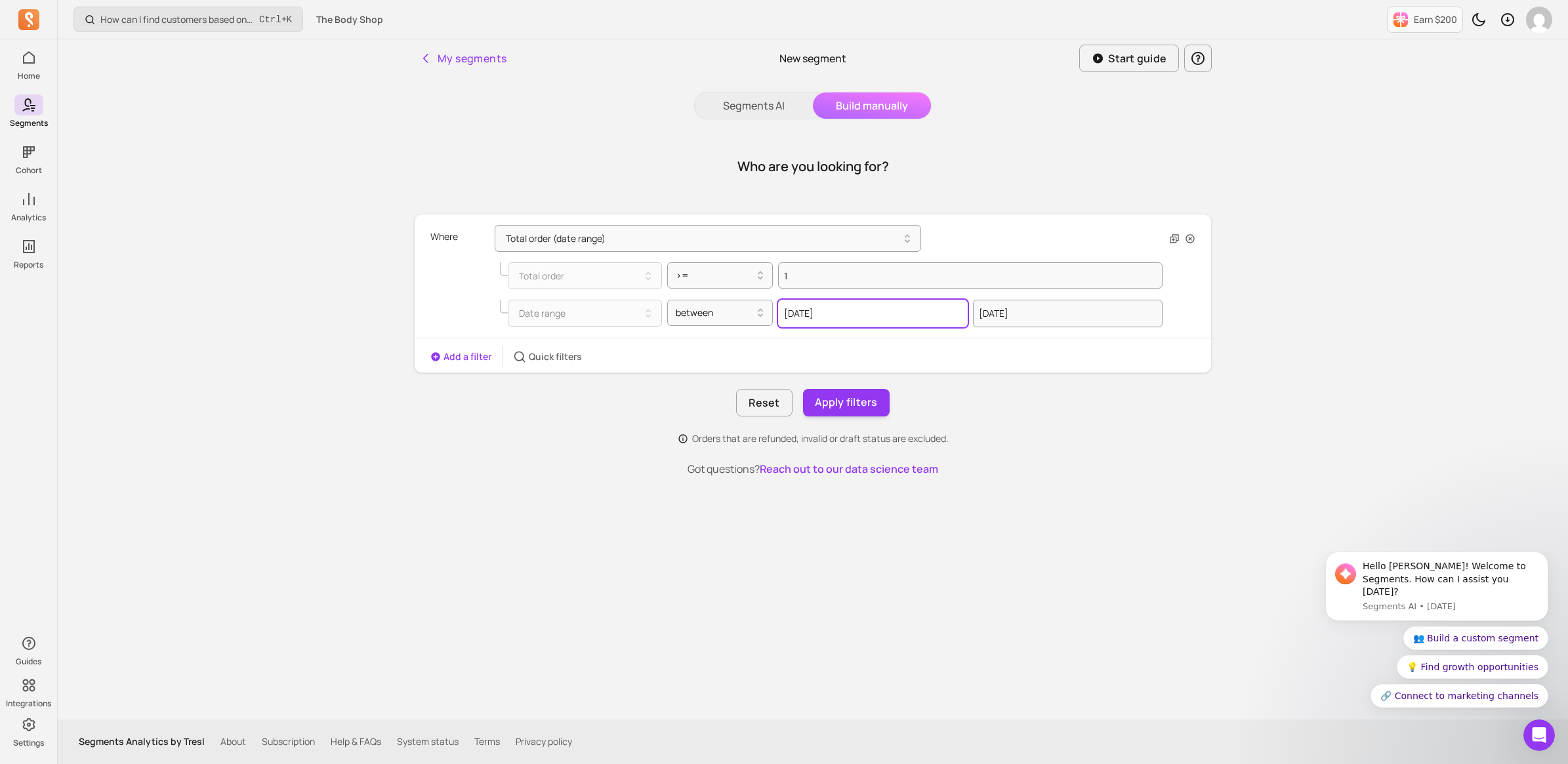
click at [933, 313] on input "2024-05-01" at bounding box center [873, 313] width 190 height 28
select select "2024"
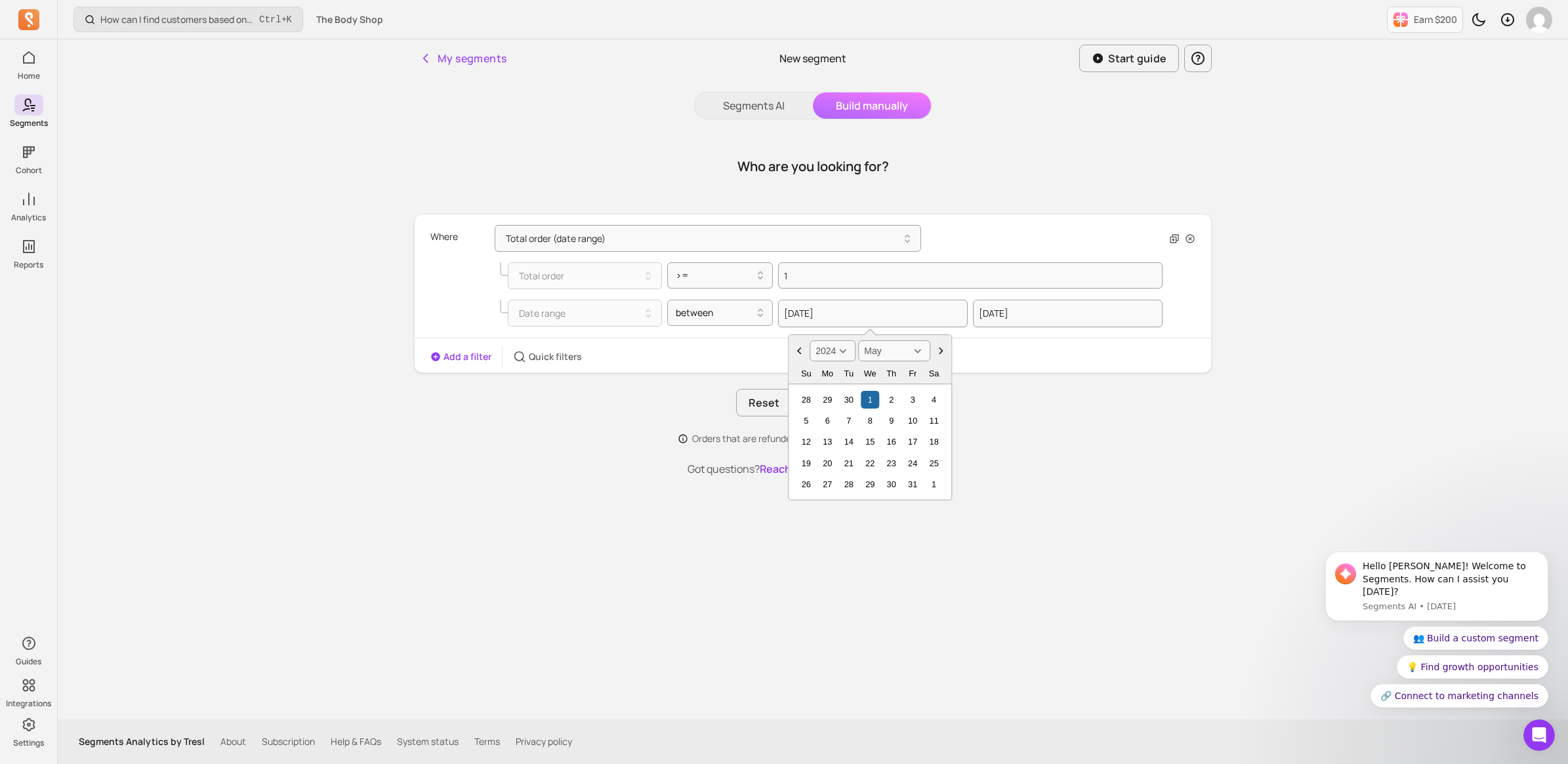
click at [942, 352] on icon "Choose Date" at bounding box center [941, 350] width 13 height 13
select select "August"
click at [891, 400] on div "1" at bounding box center [891, 400] width 18 height 18
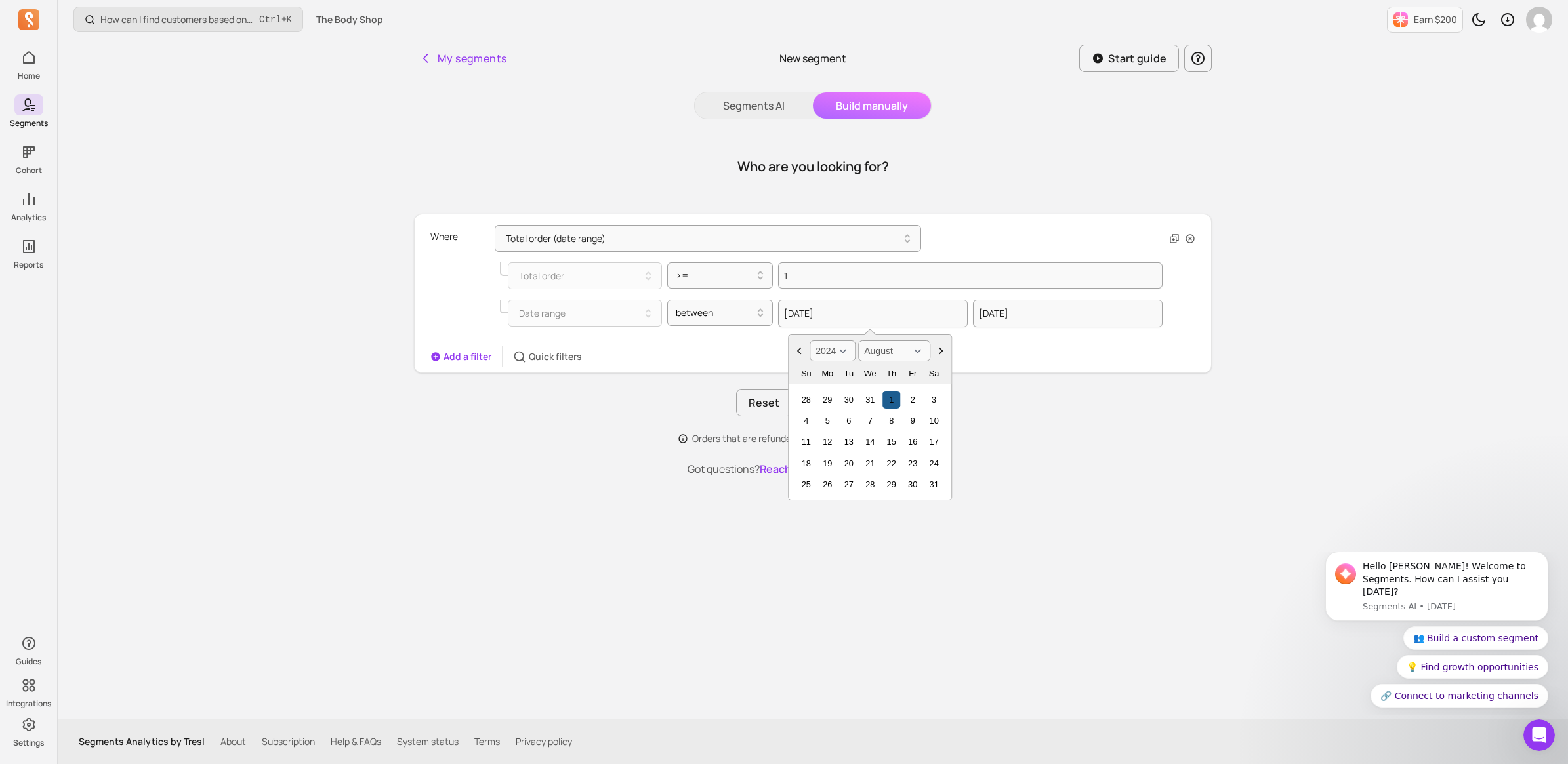
type input "2024-08-01"
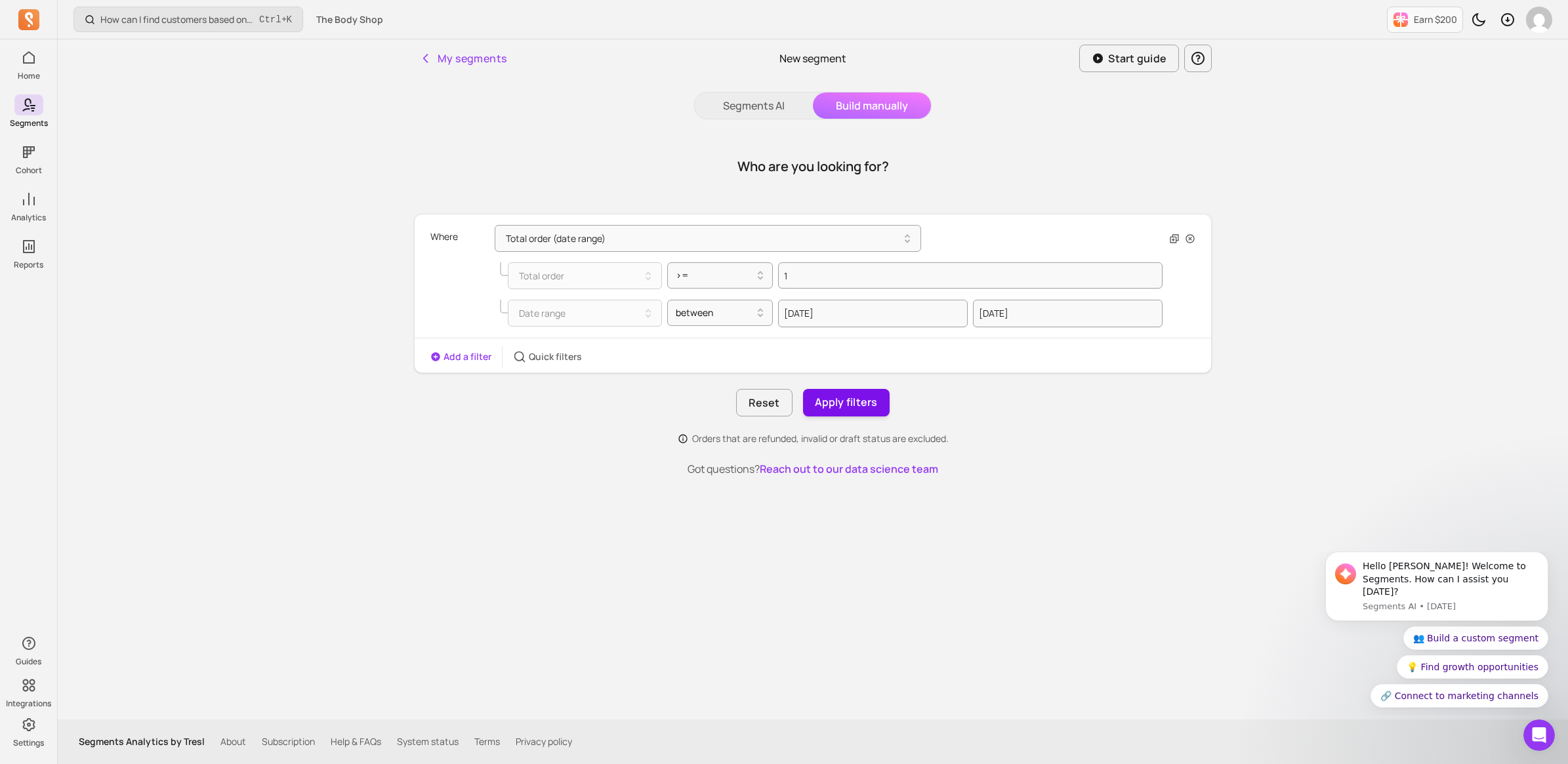
click at [858, 398] on button "Apply filters" at bounding box center [846, 403] width 87 height 28
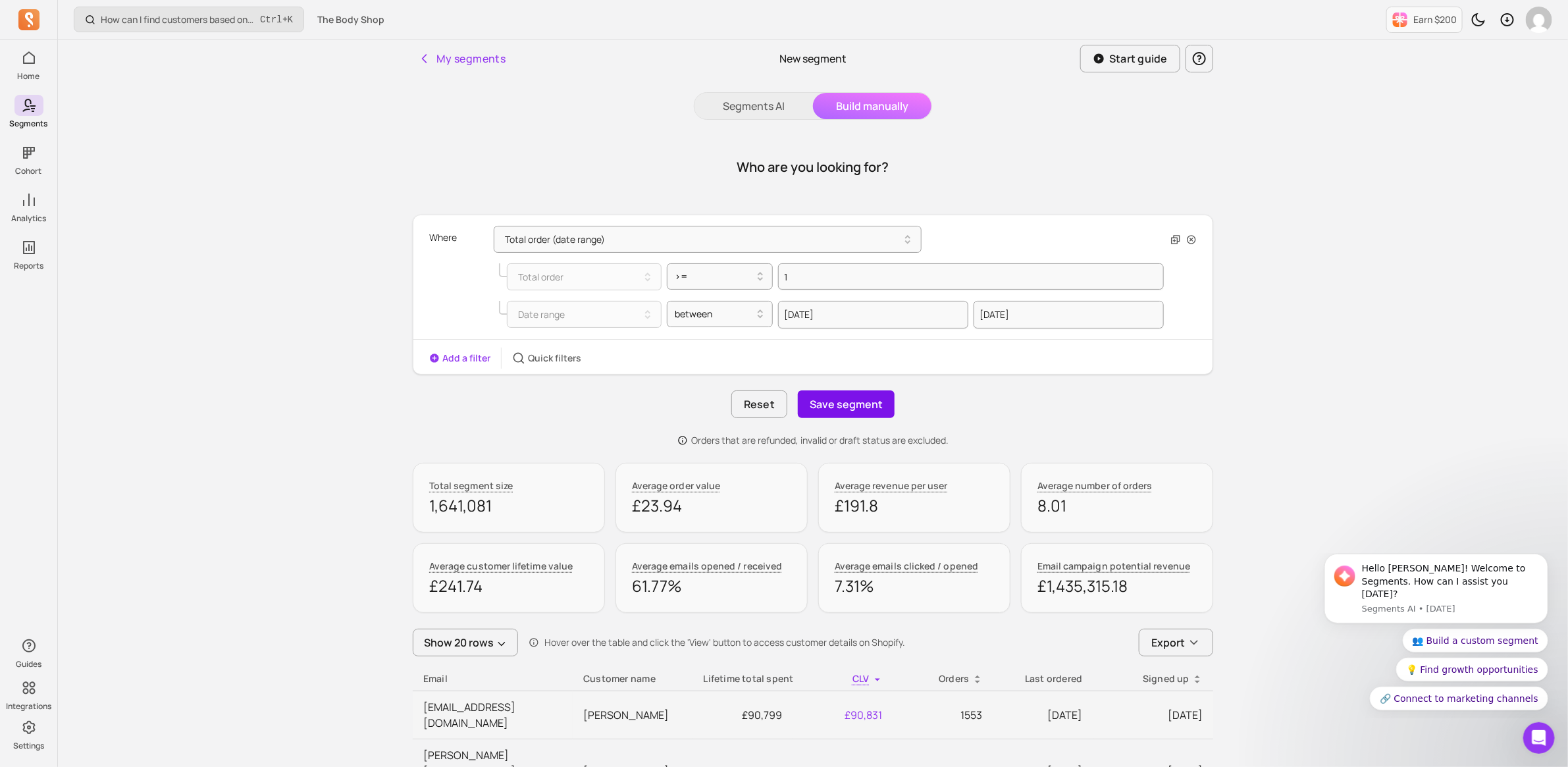
click at [823, 399] on button "Save segment" at bounding box center [846, 404] width 97 height 28
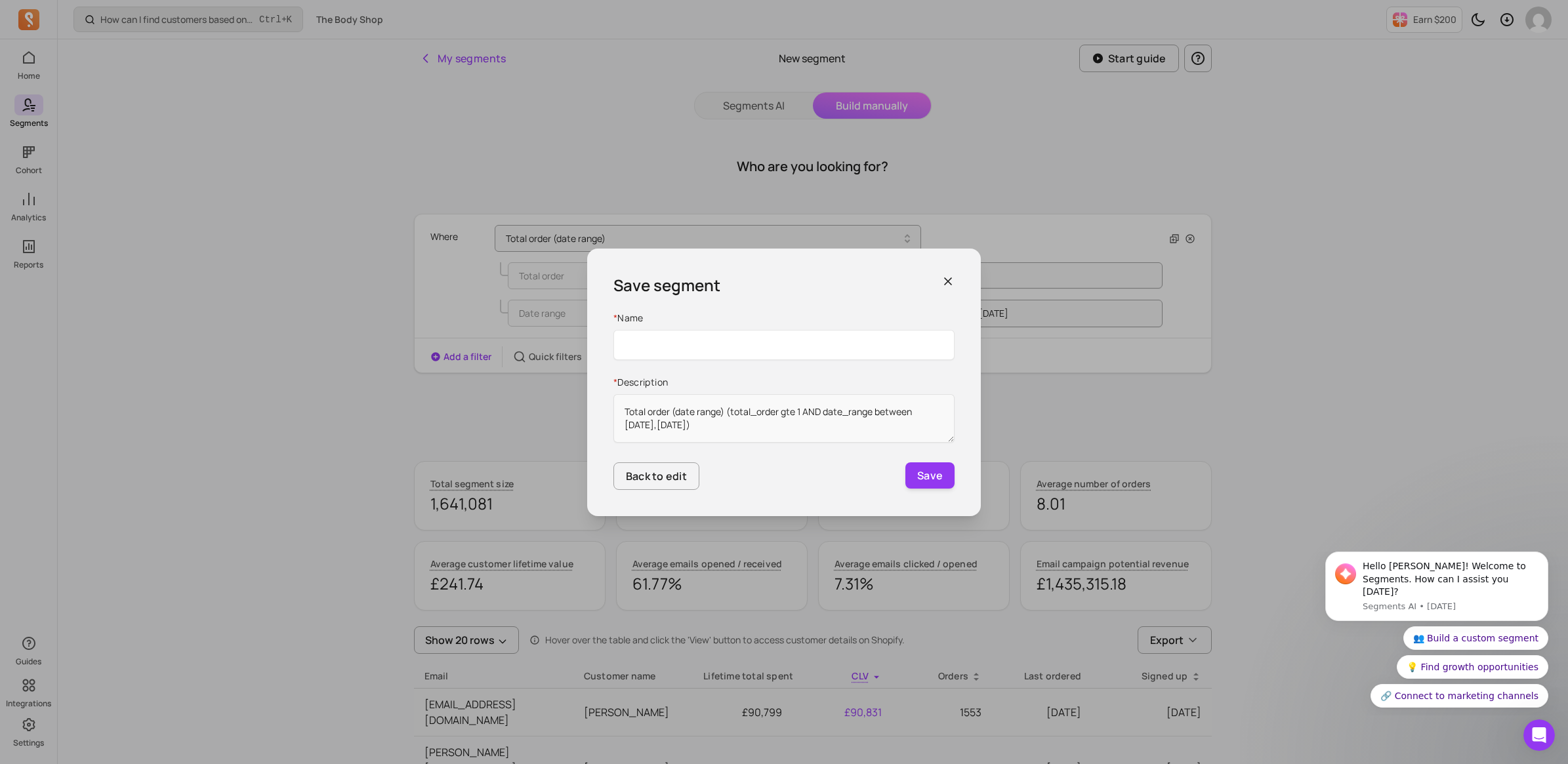
click at [668, 346] on input "Name" at bounding box center [784, 345] width 341 height 31
type input "Aug 25 Active File"
click at [929, 473] on button "Save" at bounding box center [930, 476] width 49 height 27
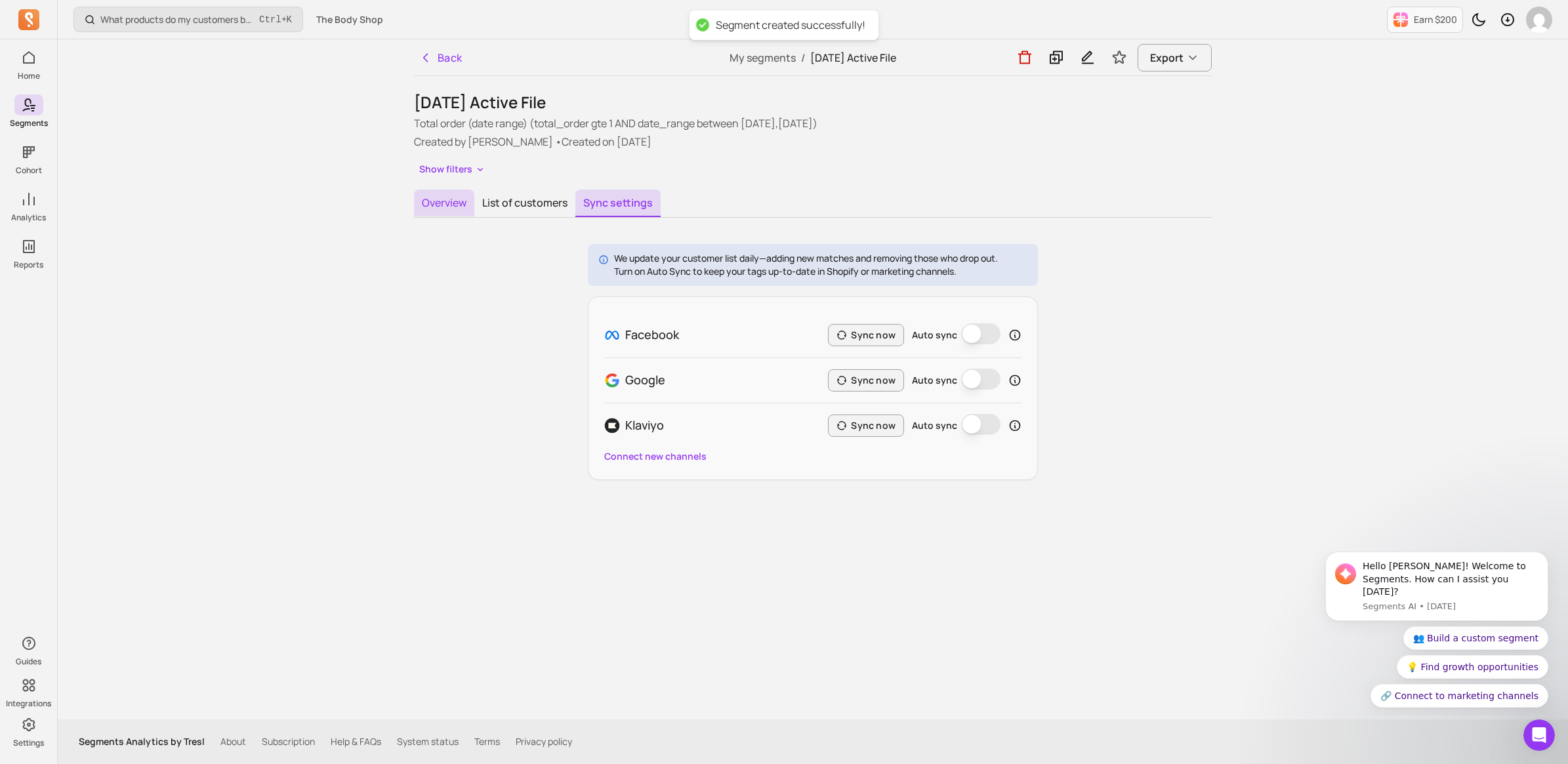
click at [441, 207] on button "Overview" at bounding box center [443, 204] width 60 height 28
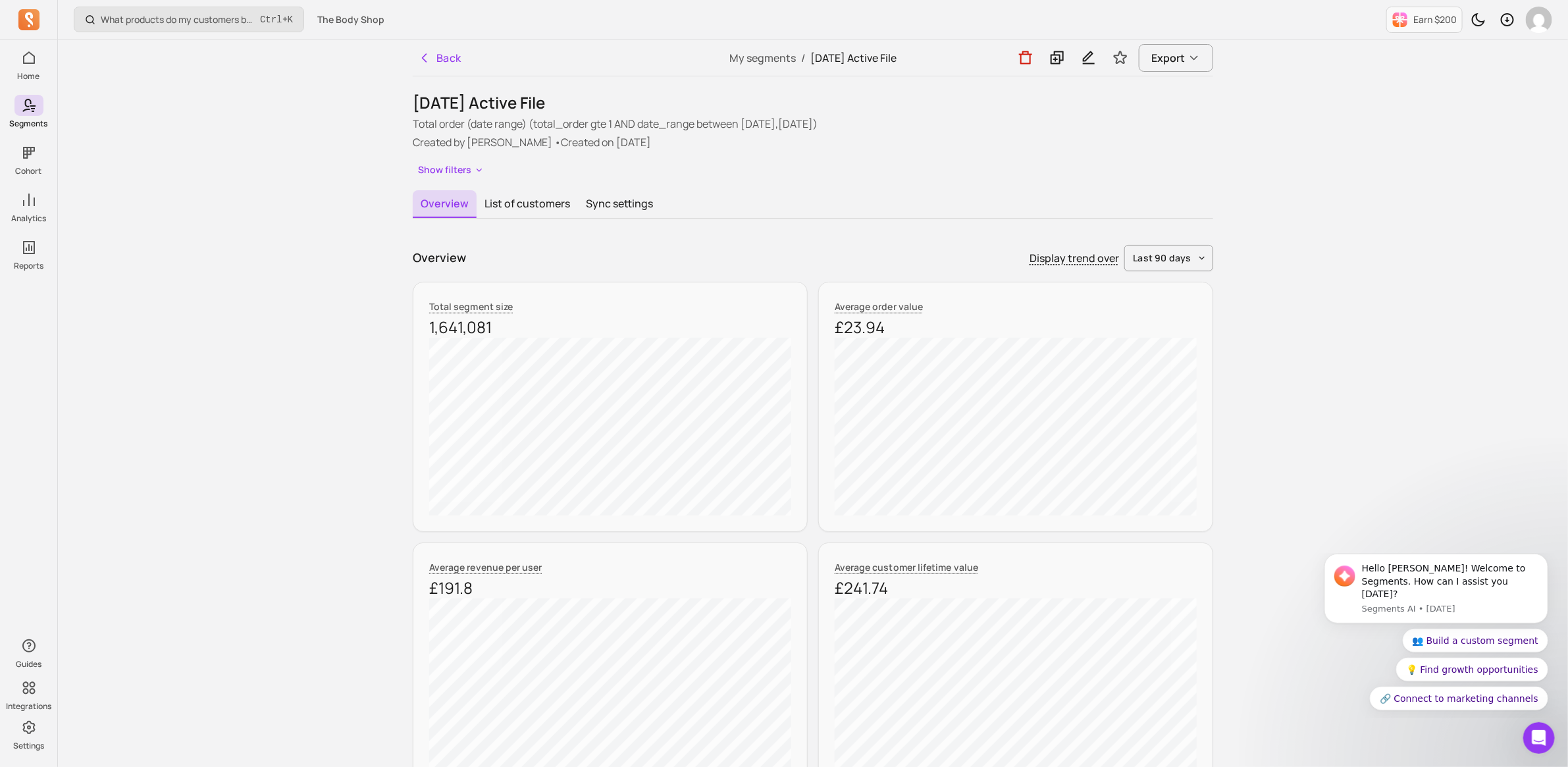
click at [623, 109] on h1 "Aug 25 Active File" at bounding box center [813, 102] width 800 height 21
click at [452, 163] on button "Show filters" at bounding box center [452, 170] width 77 height 19
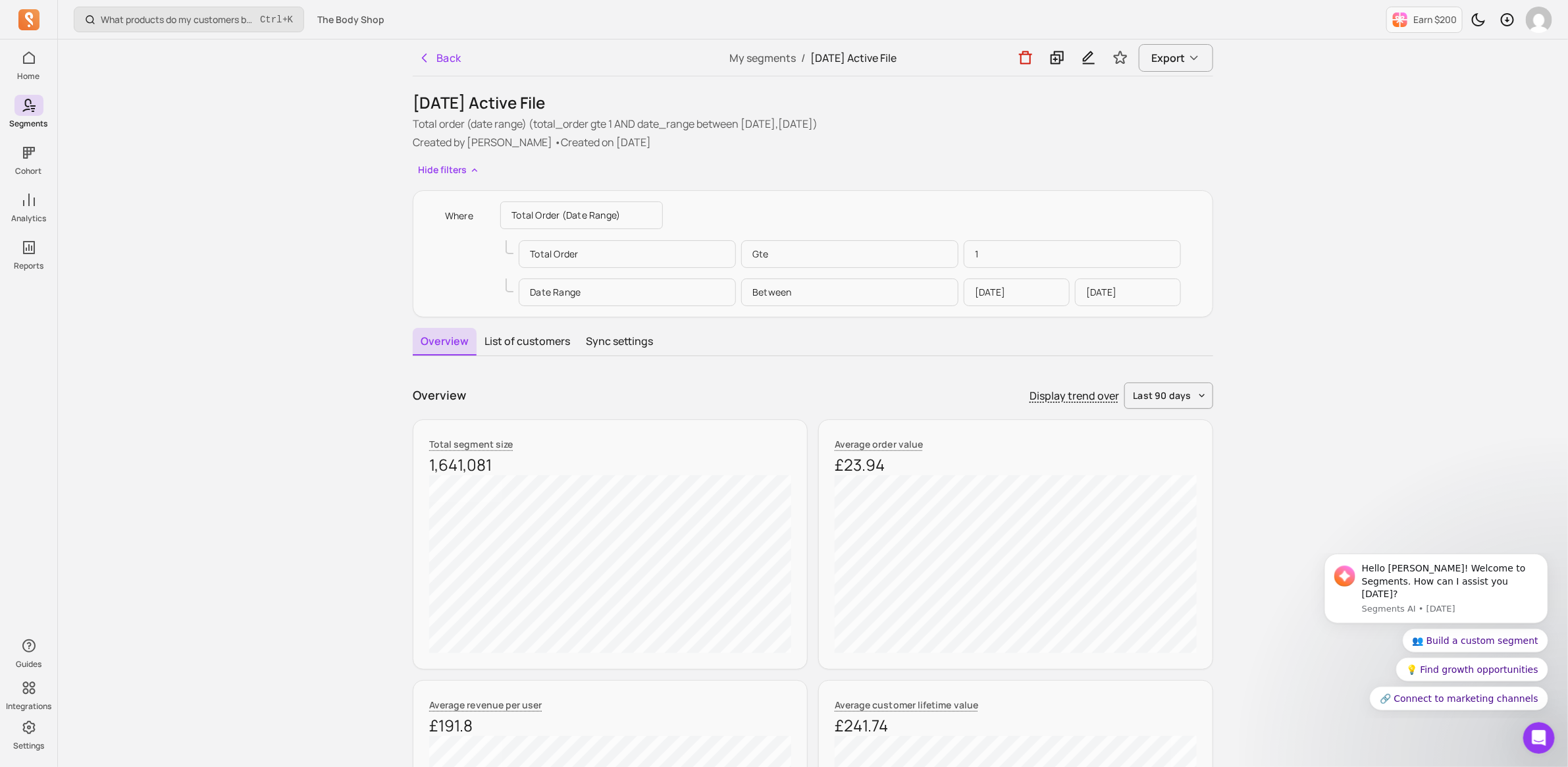
click at [1116, 54] on icon "Toggle favorite" at bounding box center [1120, 57] width 13 height 12
drag, startPoint x: 499, startPoint y: 463, endPoint x: 428, endPoint y: 465, distance: 71.0
click at [428, 465] on div "Total segment size 1,641,081" at bounding box center [611, 544] width 395 height 250
drag, startPoint x: 428, startPoint y: 465, endPoint x: 453, endPoint y: 465, distance: 25.0
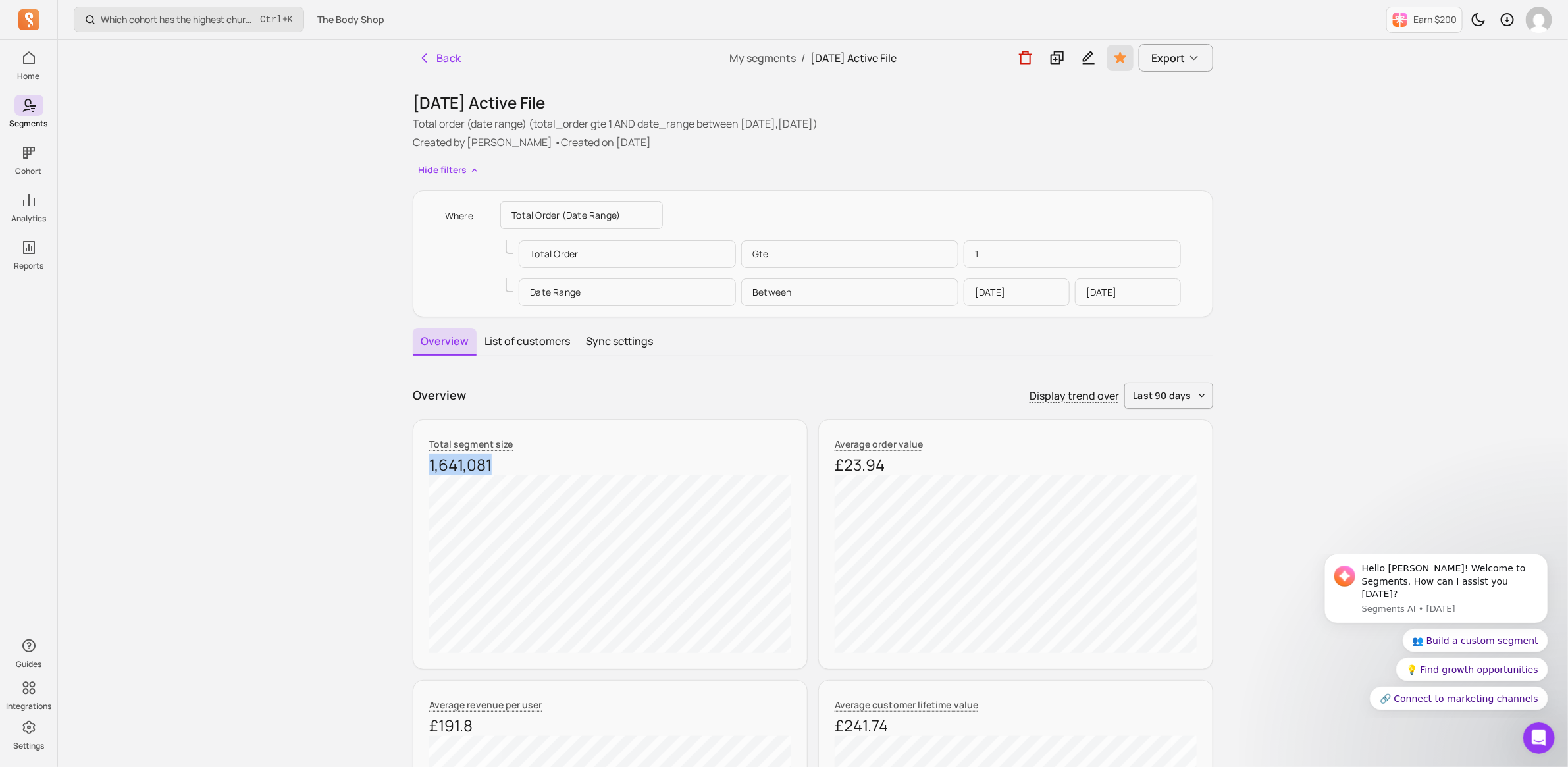
copy p "1,641,081"
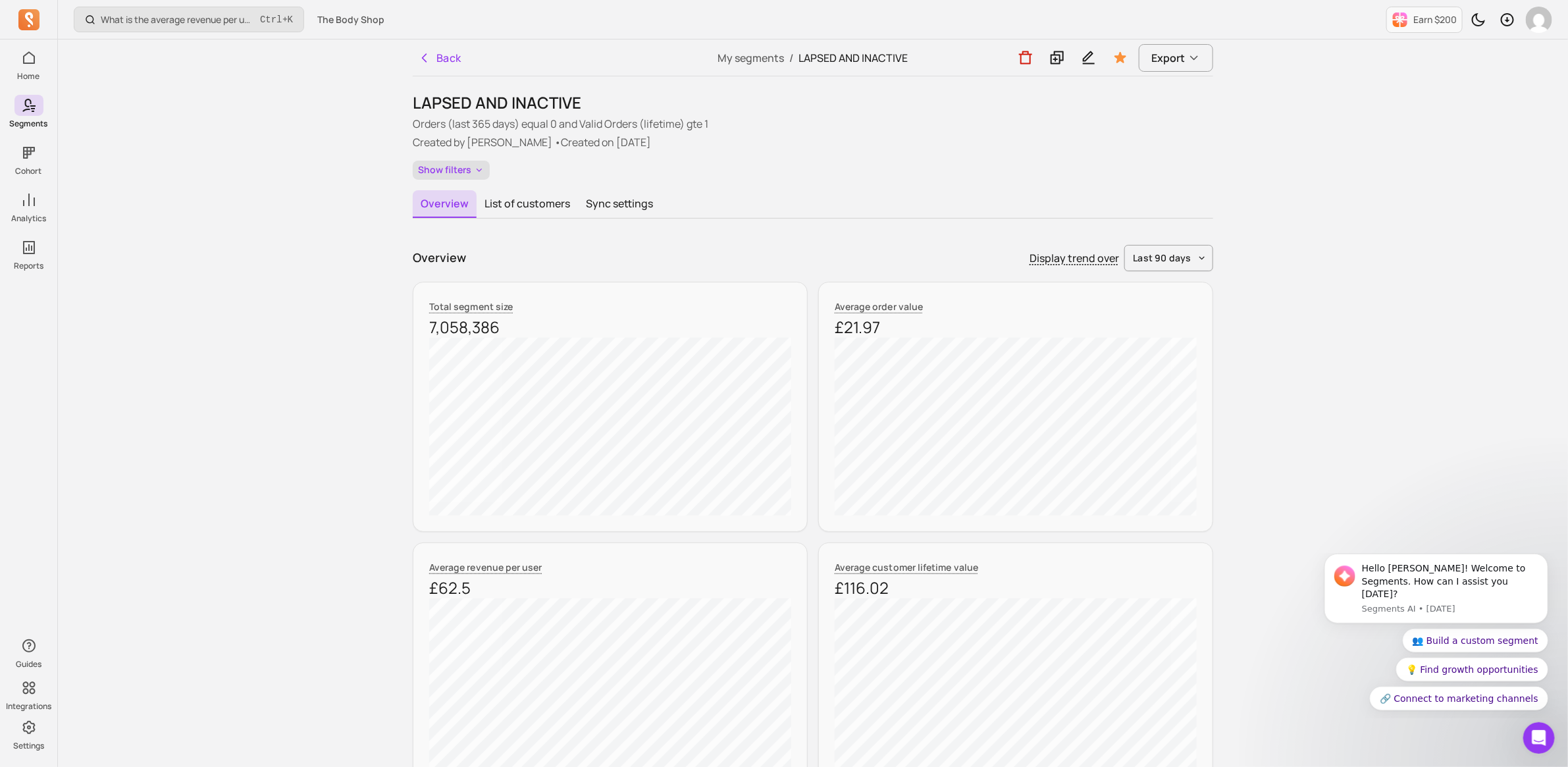
click at [456, 165] on button "Show filters" at bounding box center [452, 170] width 77 height 19
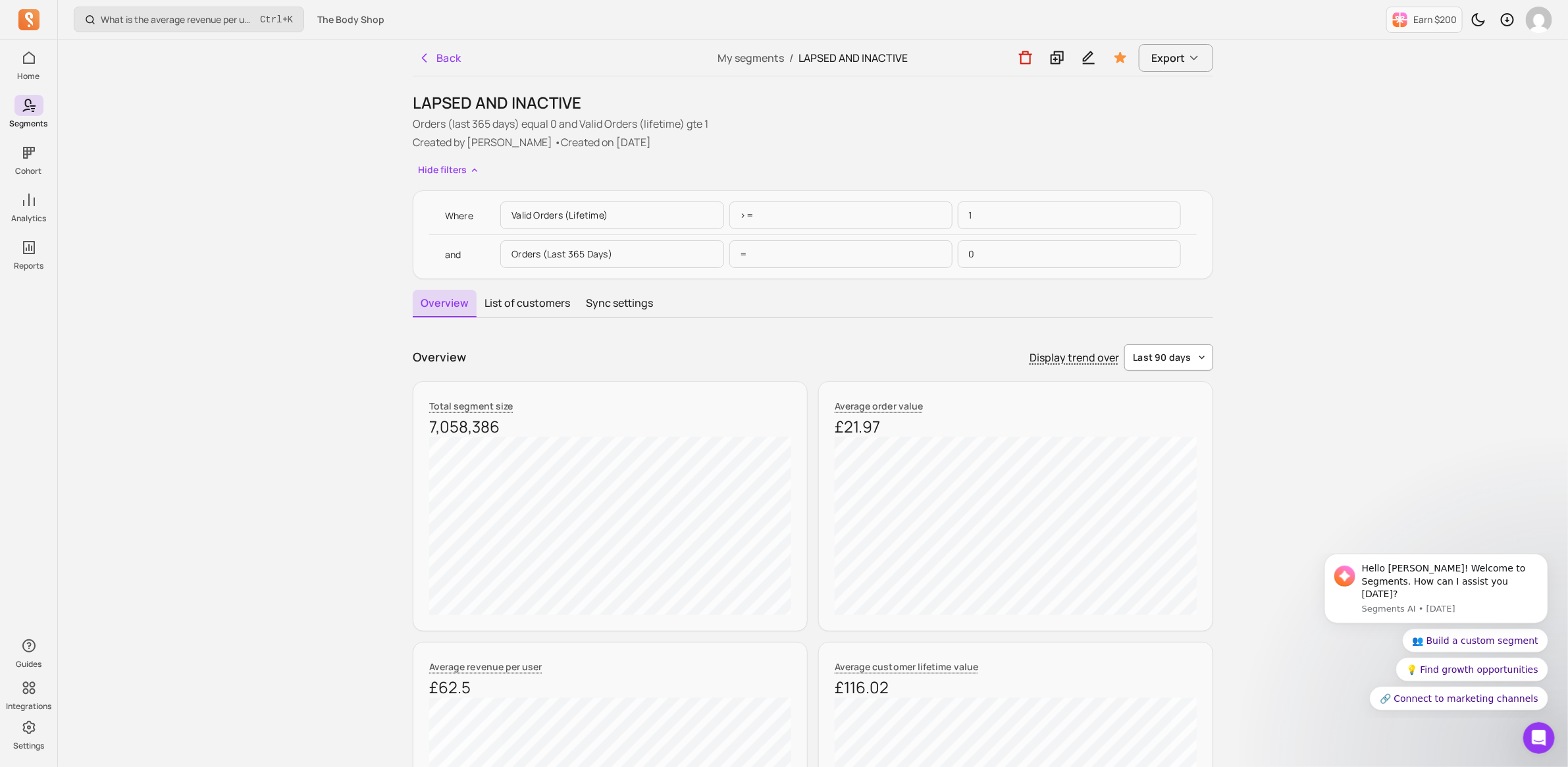
click at [1183, 352] on span "last 90 days" at bounding box center [1162, 357] width 58 height 13
click at [1055, 63] on icon at bounding box center [1056, 57] width 13 height 13
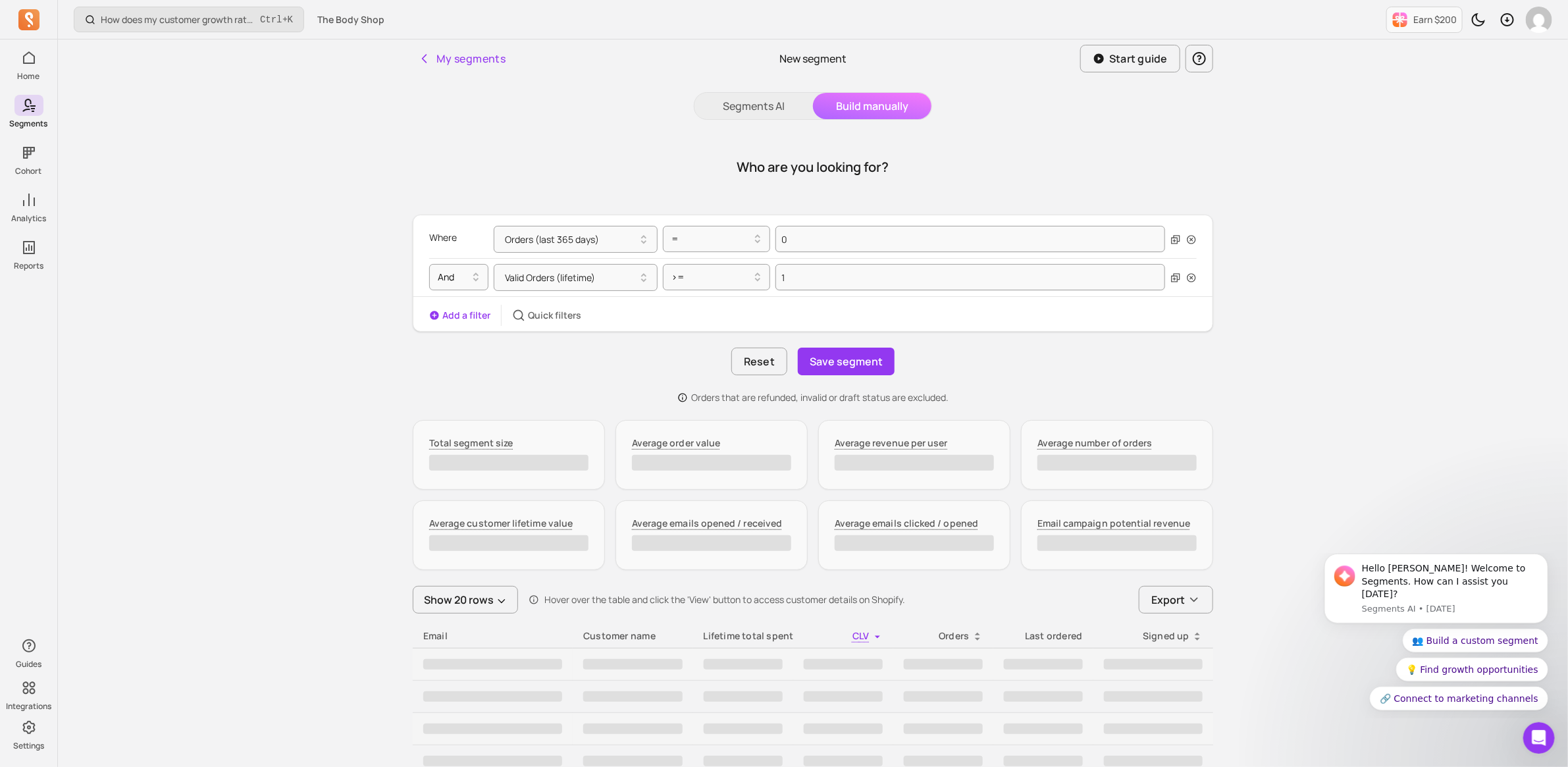
click at [471, 319] on button "Add a filter" at bounding box center [459, 314] width 61 height 13
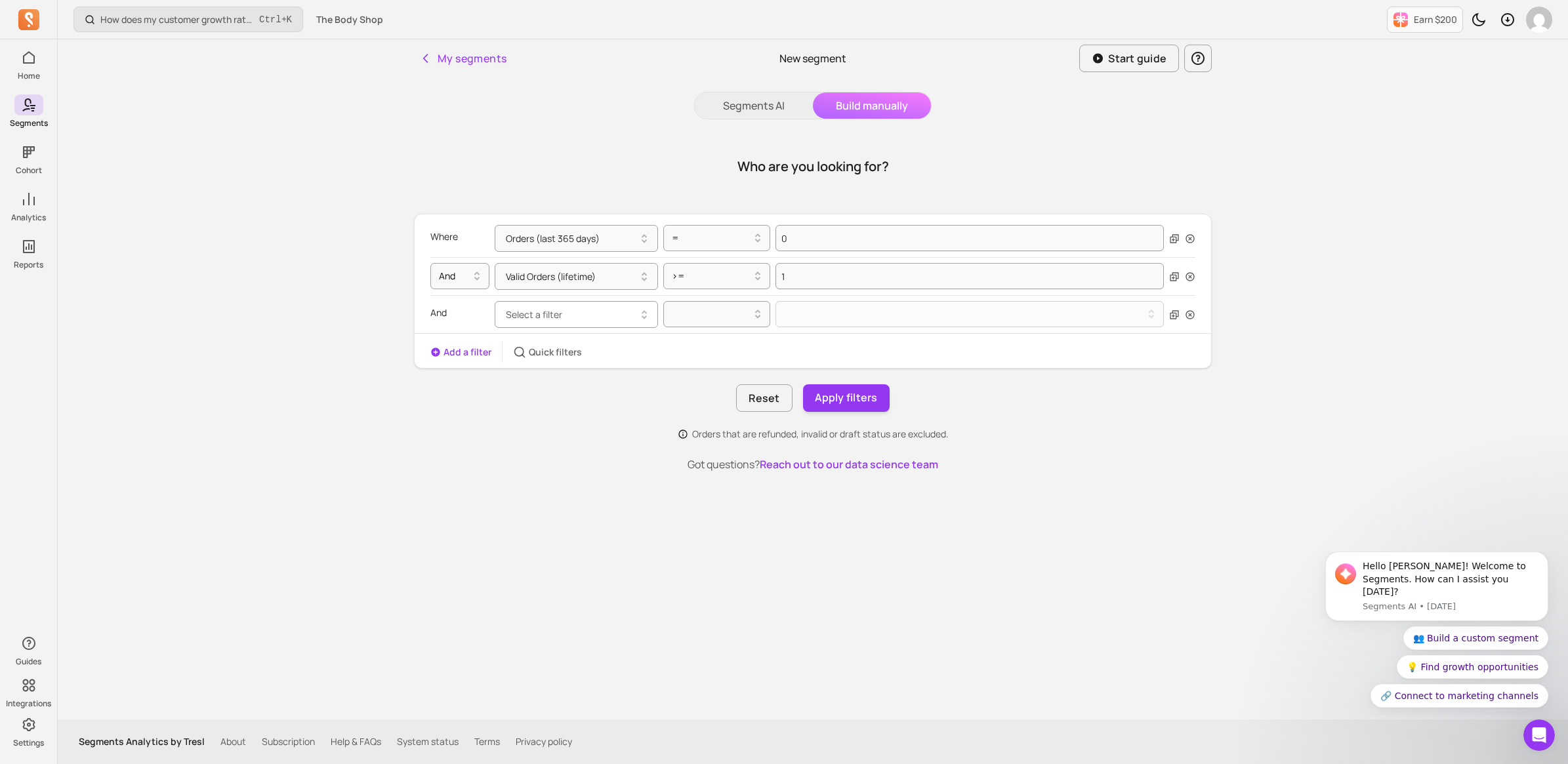
click at [598, 318] on button "Select a filter" at bounding box center [576, 314] width 163 height 27
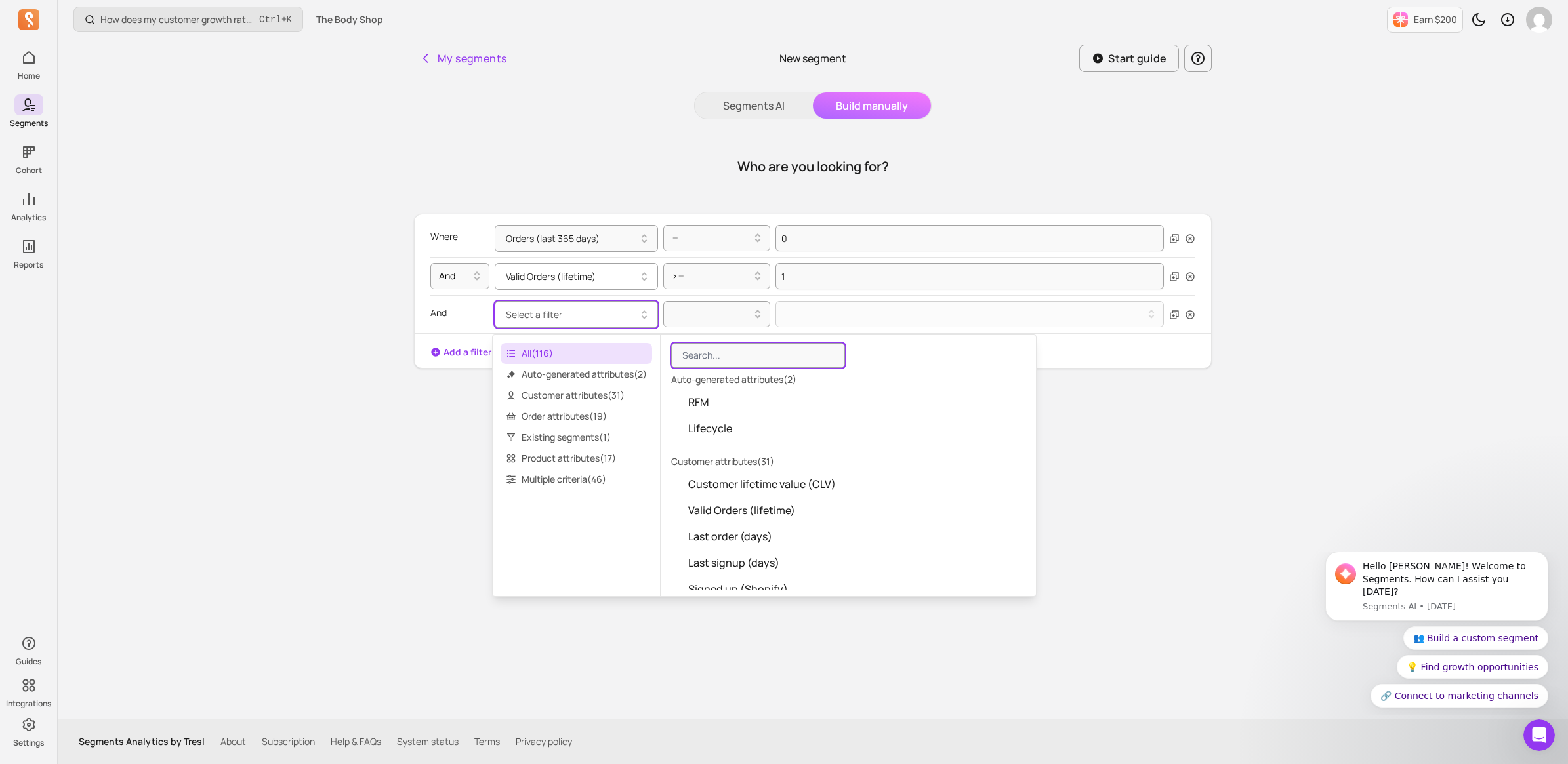
click at [595, 280] on button "Valid Orders (lifetime)" at bounding box center [576, 276] width 163 height 27
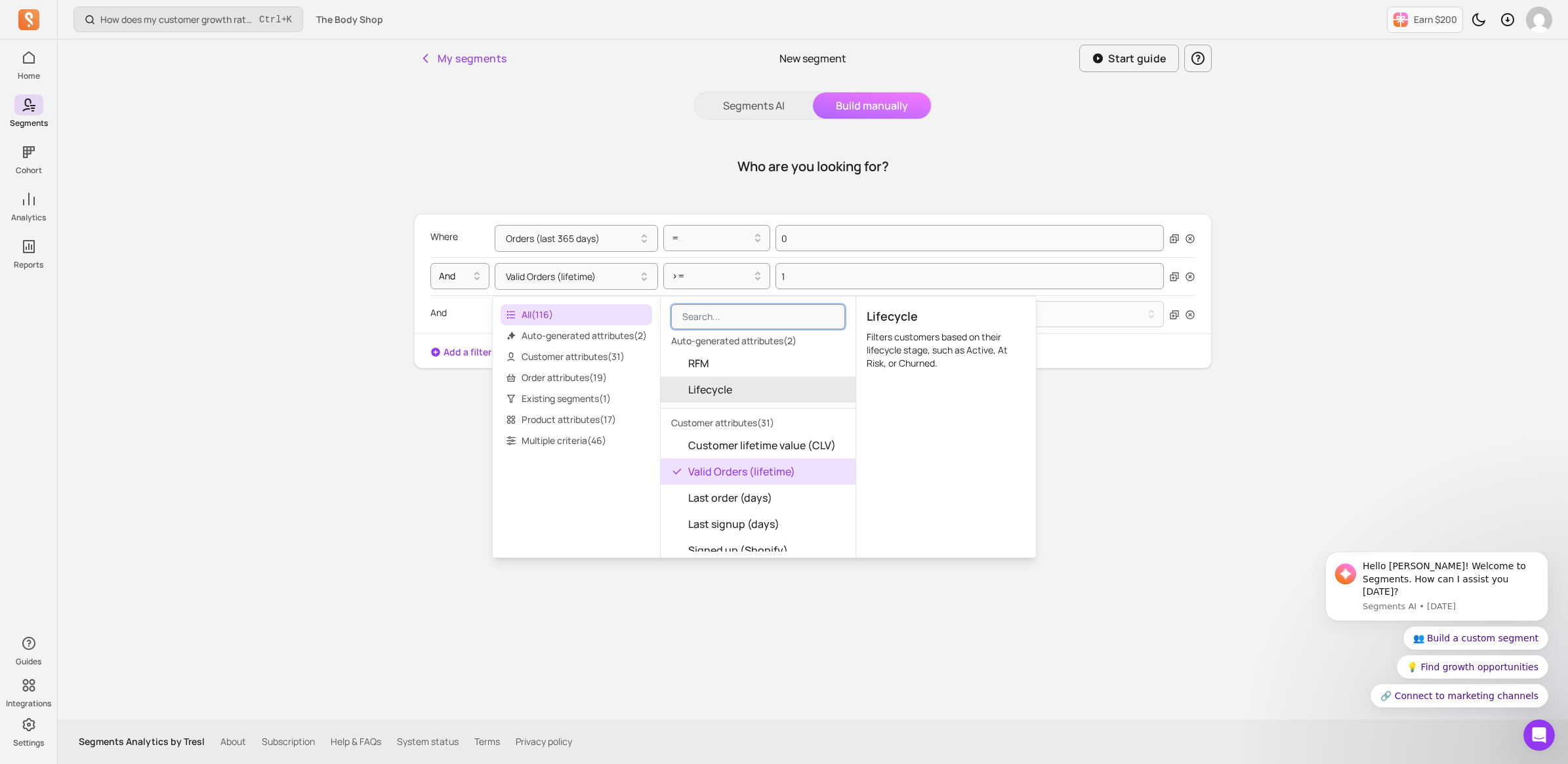
click at [414, 427] on div "Where Orders (last 365 days) = 0 And Valid Orders (lifetime) >= 1 And Select a …" at bounding box center [813, 327] width 798 height 227
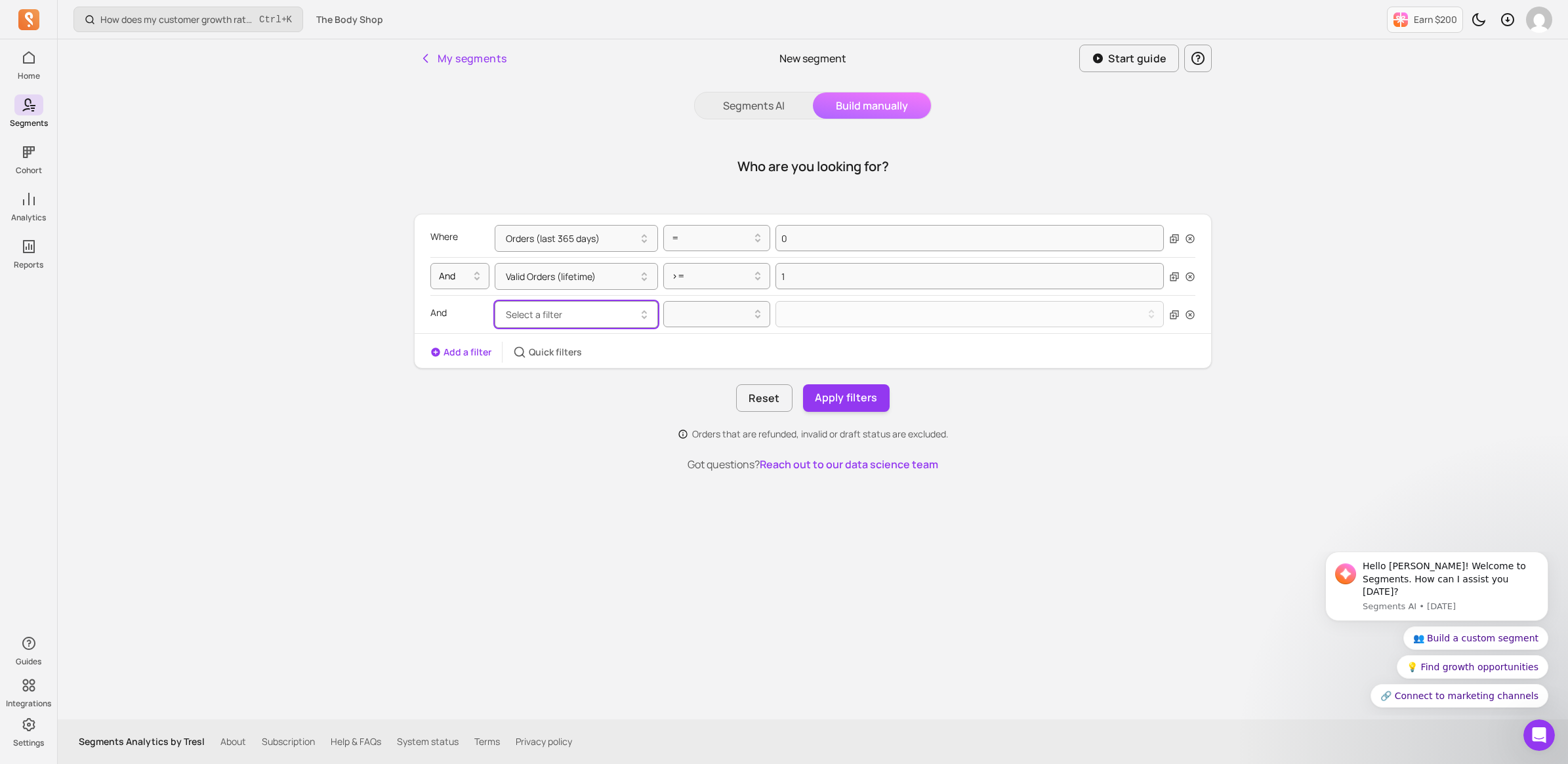
click at [615, 325] on button "Select a filter" at bounding box center [576, 314] width 163 height 27
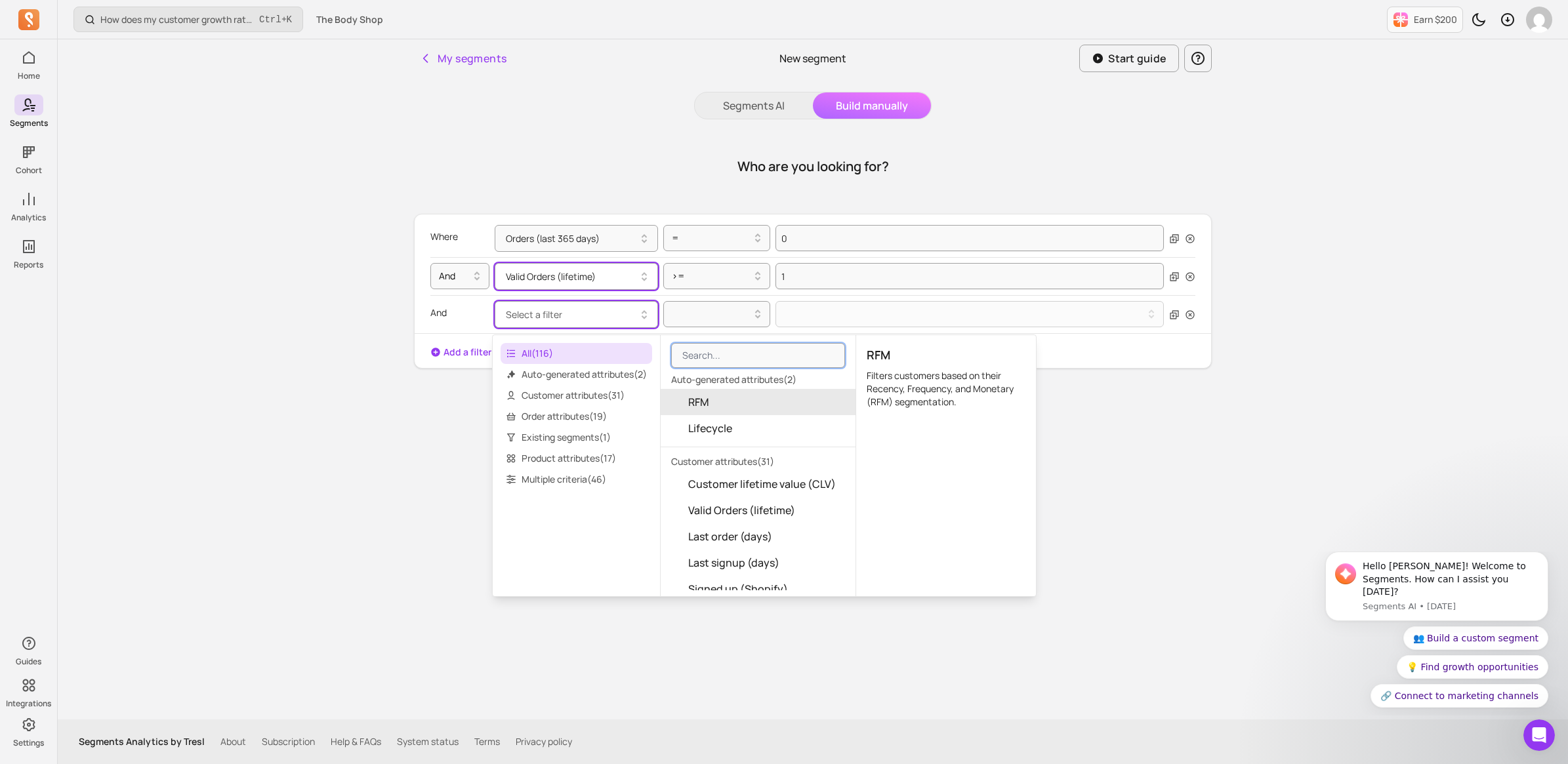
click at [552, 273] on button "Valid Orders (lifetime)" at bounding box center [576, 276] width 163 height 27
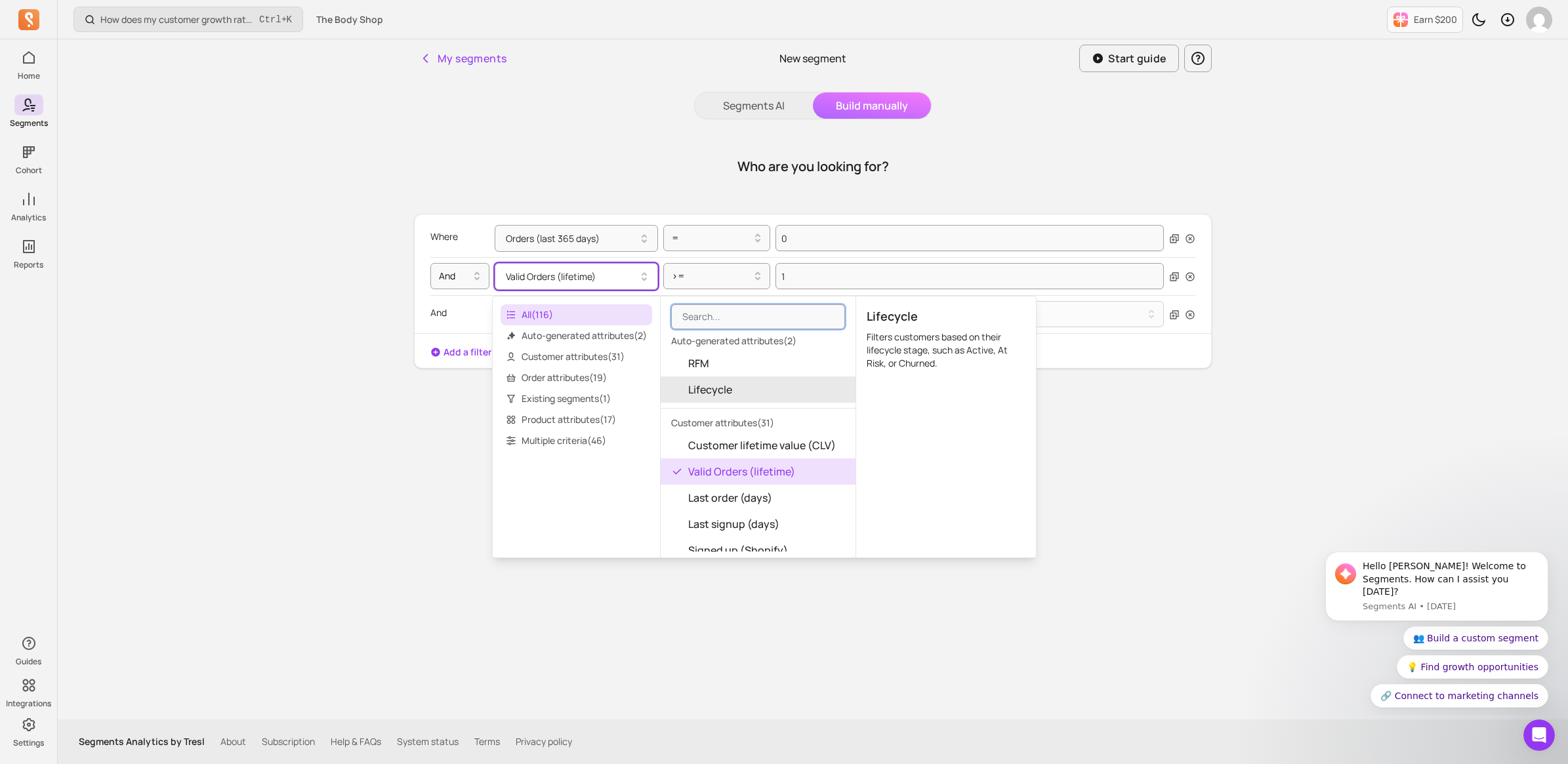
click at [329, 323] on div "How does my customer growth rate compare to similar stores? Ctrl + K The Body S…" at bounding box center [814, 382] width 1511 height 764
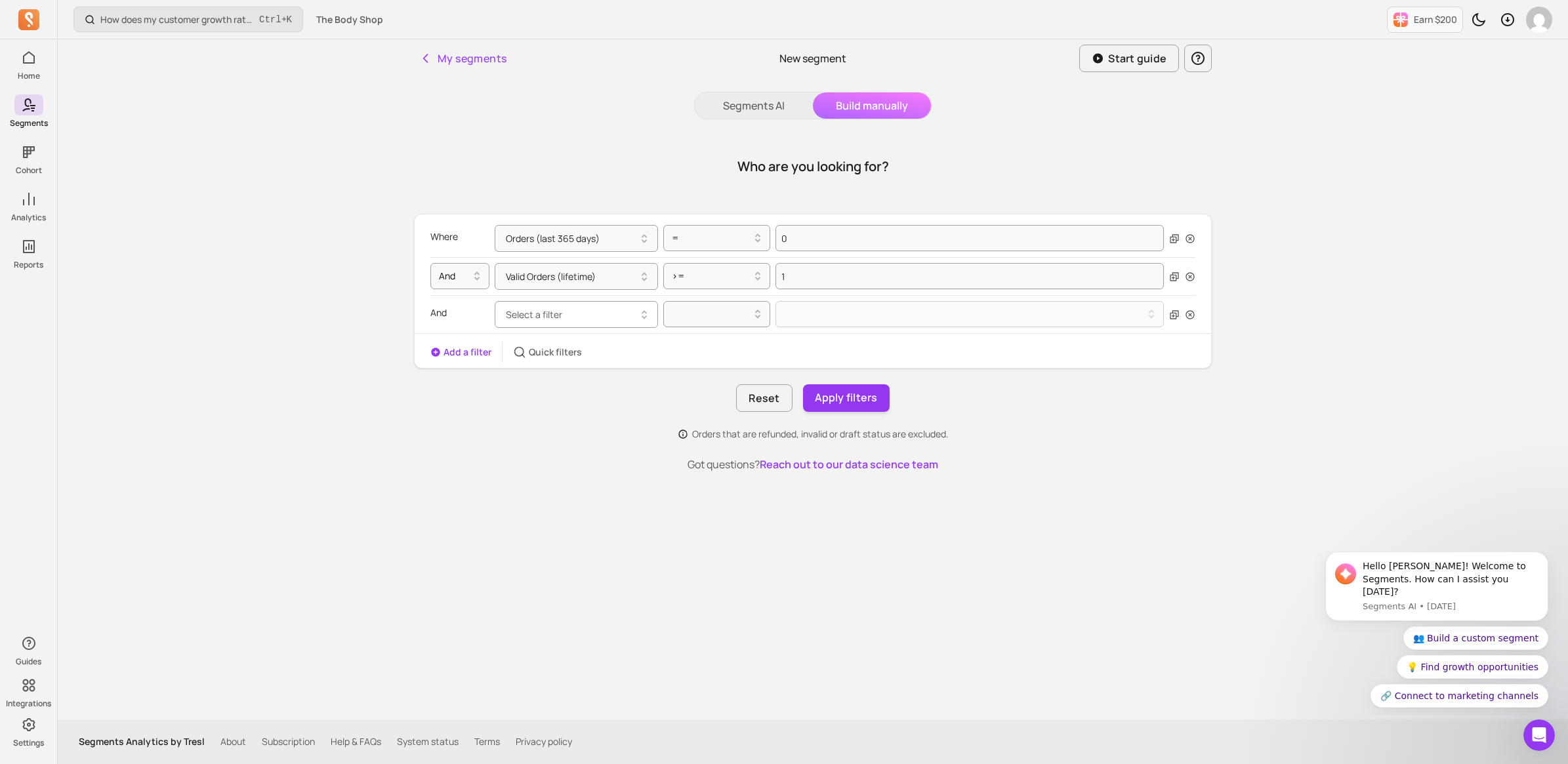
click at [558, 315] on span "Select a filter" at bounding box center [534, 314] width 56 height 13
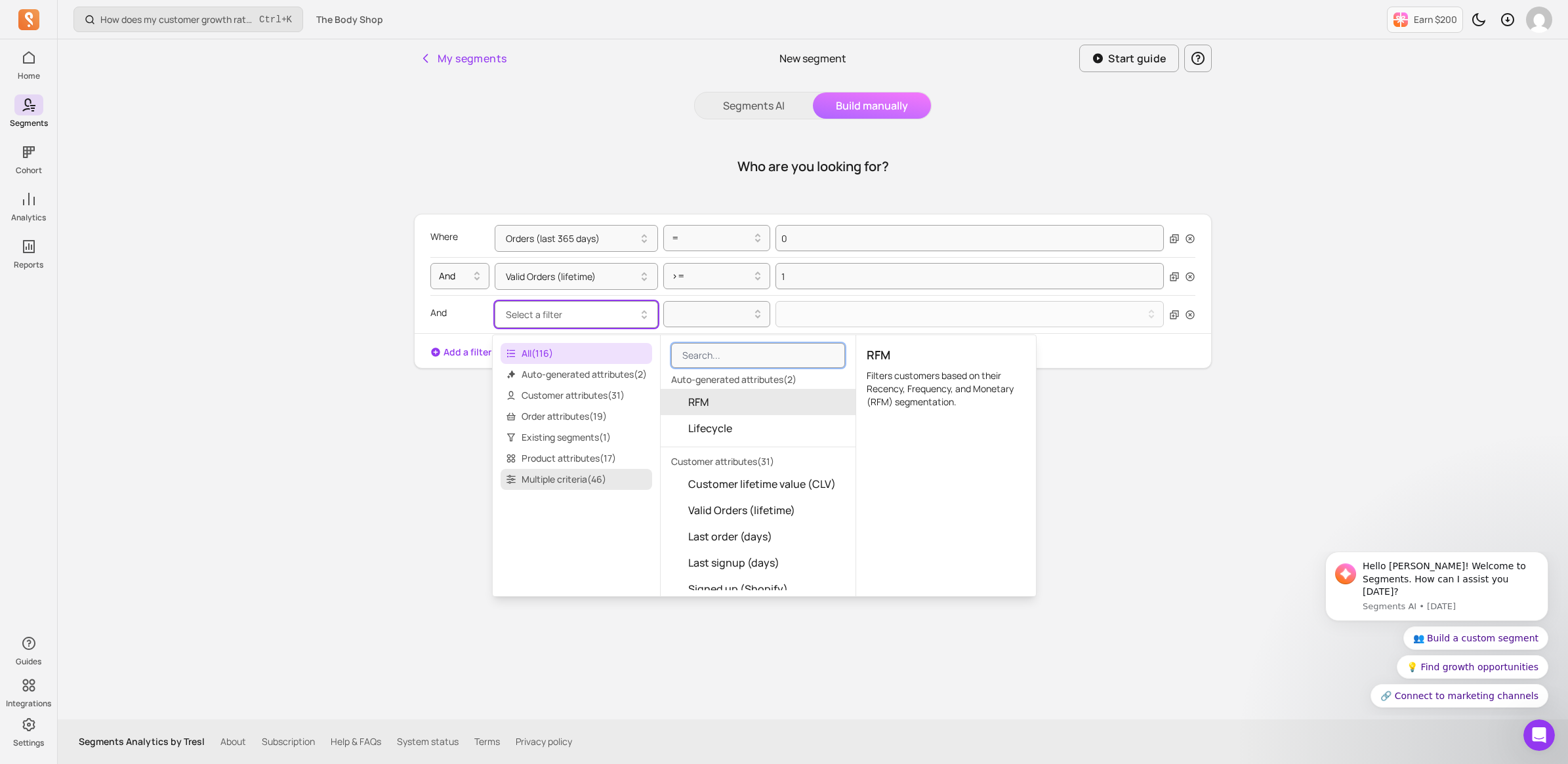
click at [579, 475] on span "Multiple criteria ( 46 )" at bounding box center [576, 478] width 152 height 21
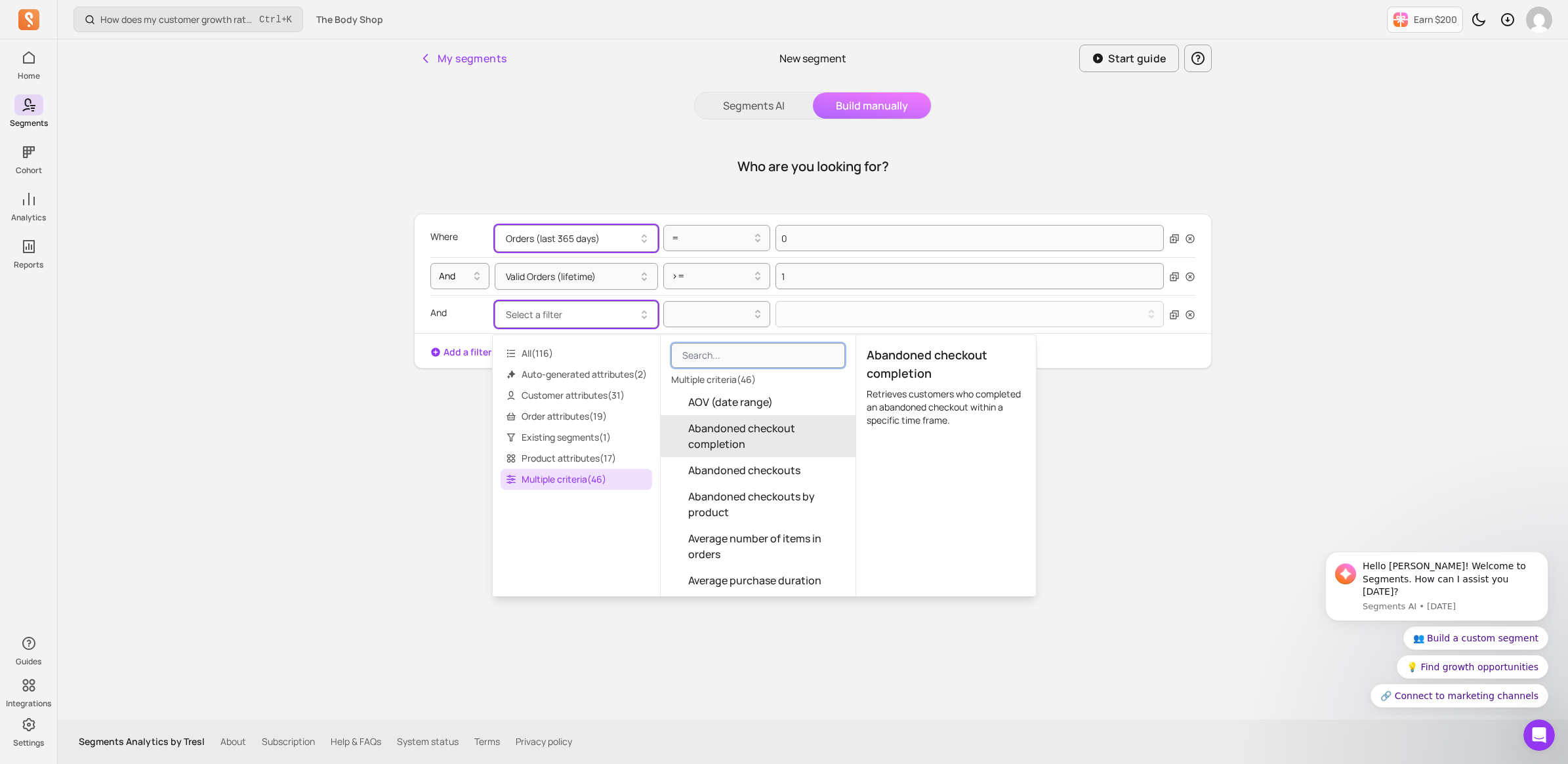
click at [569, 242] on button "Orders (last 365 days)" at bounding box center [576, 238] width 163 height 27
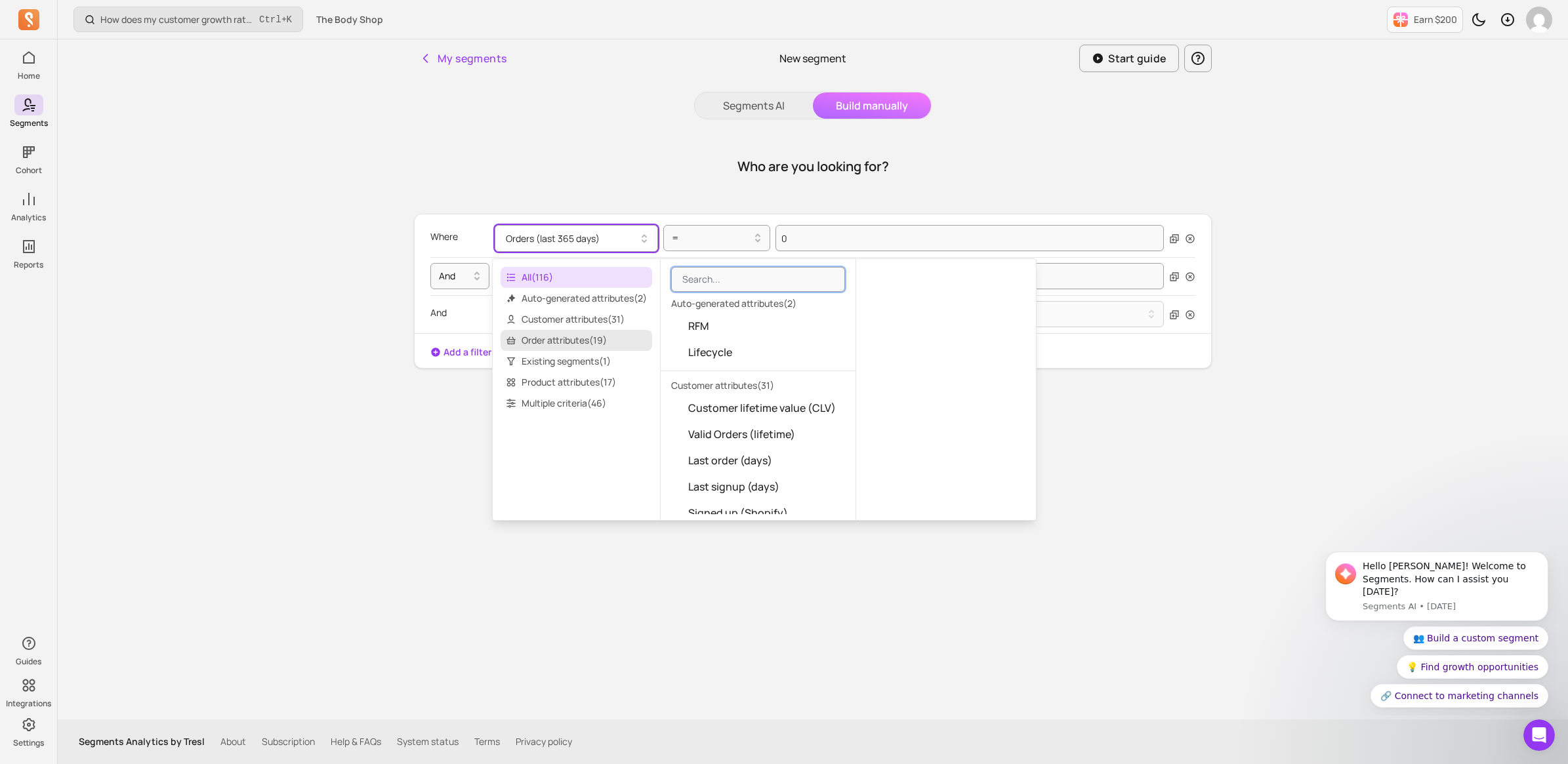
click at [572, 336] on span "Order attributes ( 19 )" at bounding box center [576, 340] width 152 height 21
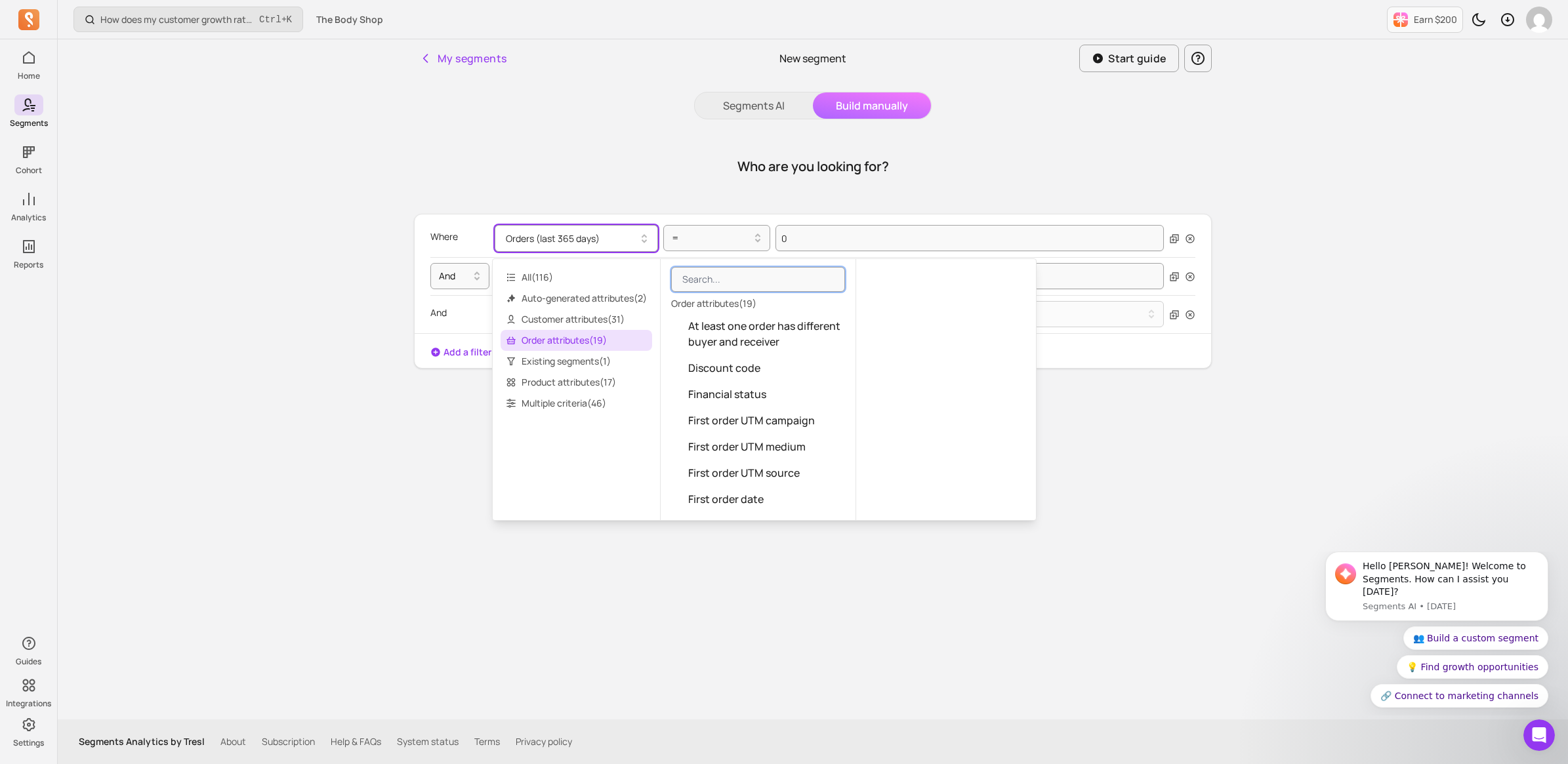
click at [591, 234] on button "Orders (last 365 days)" at bounding box center [576, 238] width 163 height 27
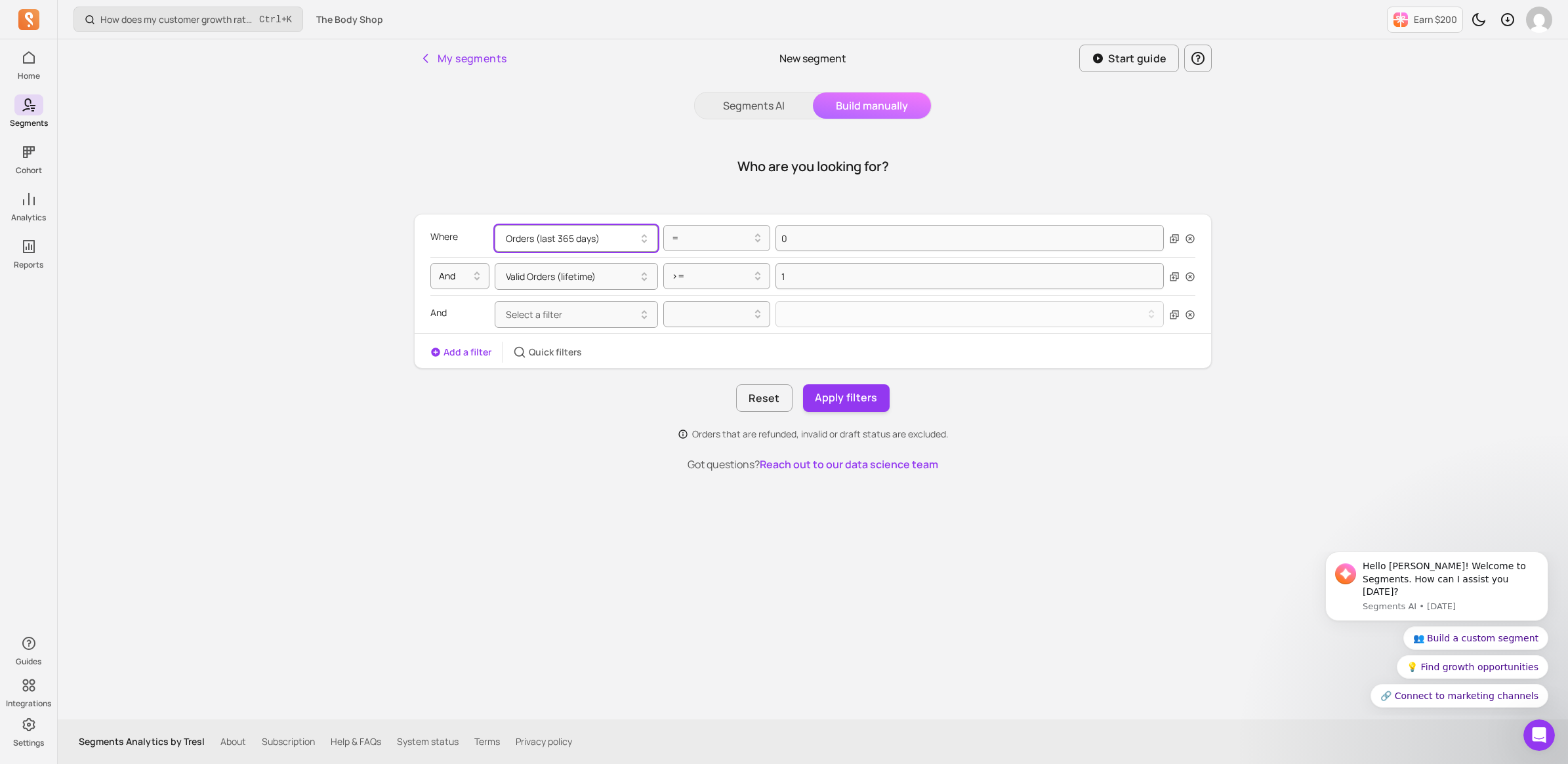
click at [599, 234] on button "Orders (last 365 days)" at bounding box center [576, 238] width 163 height 27
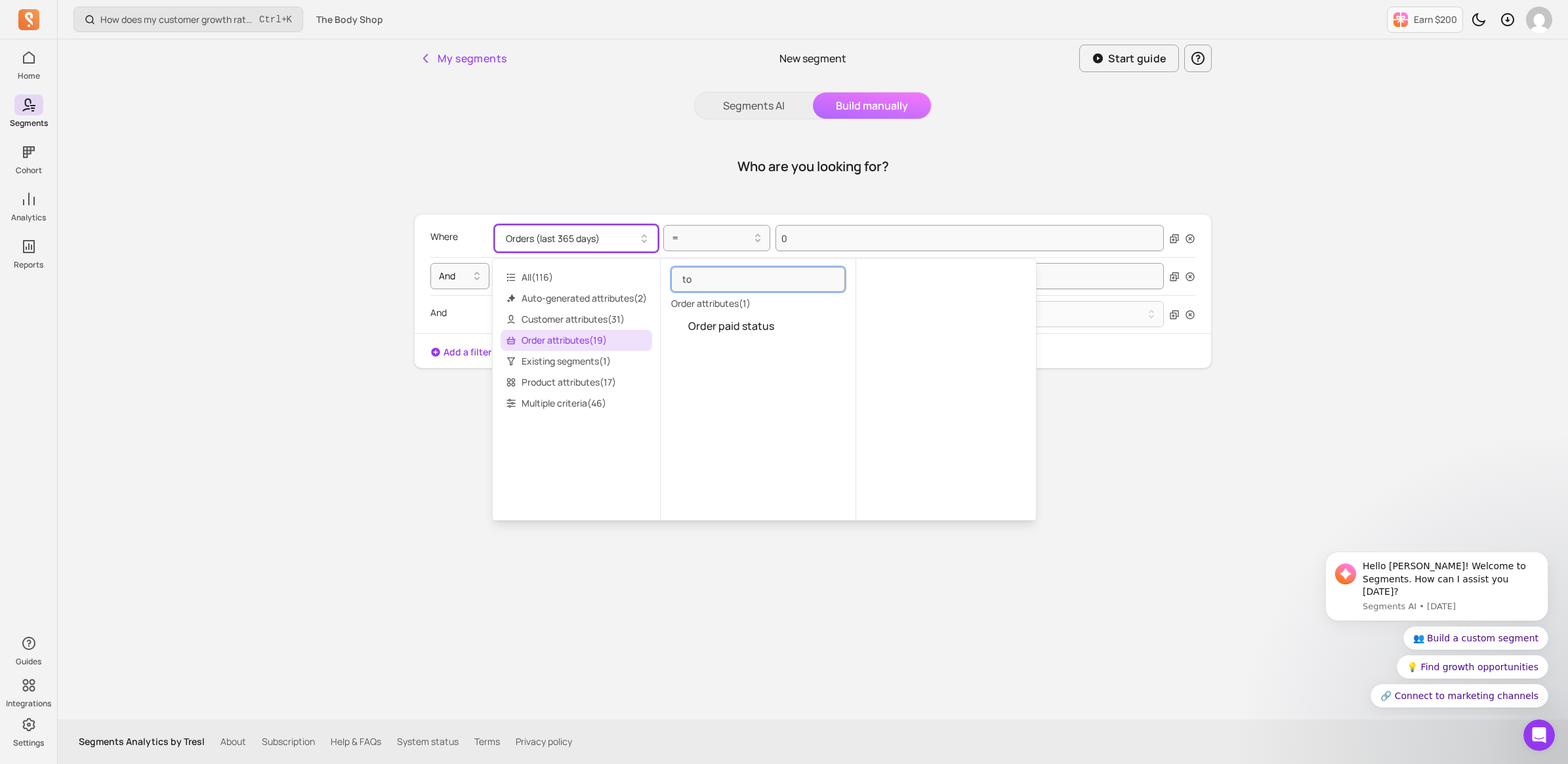
type input "t"
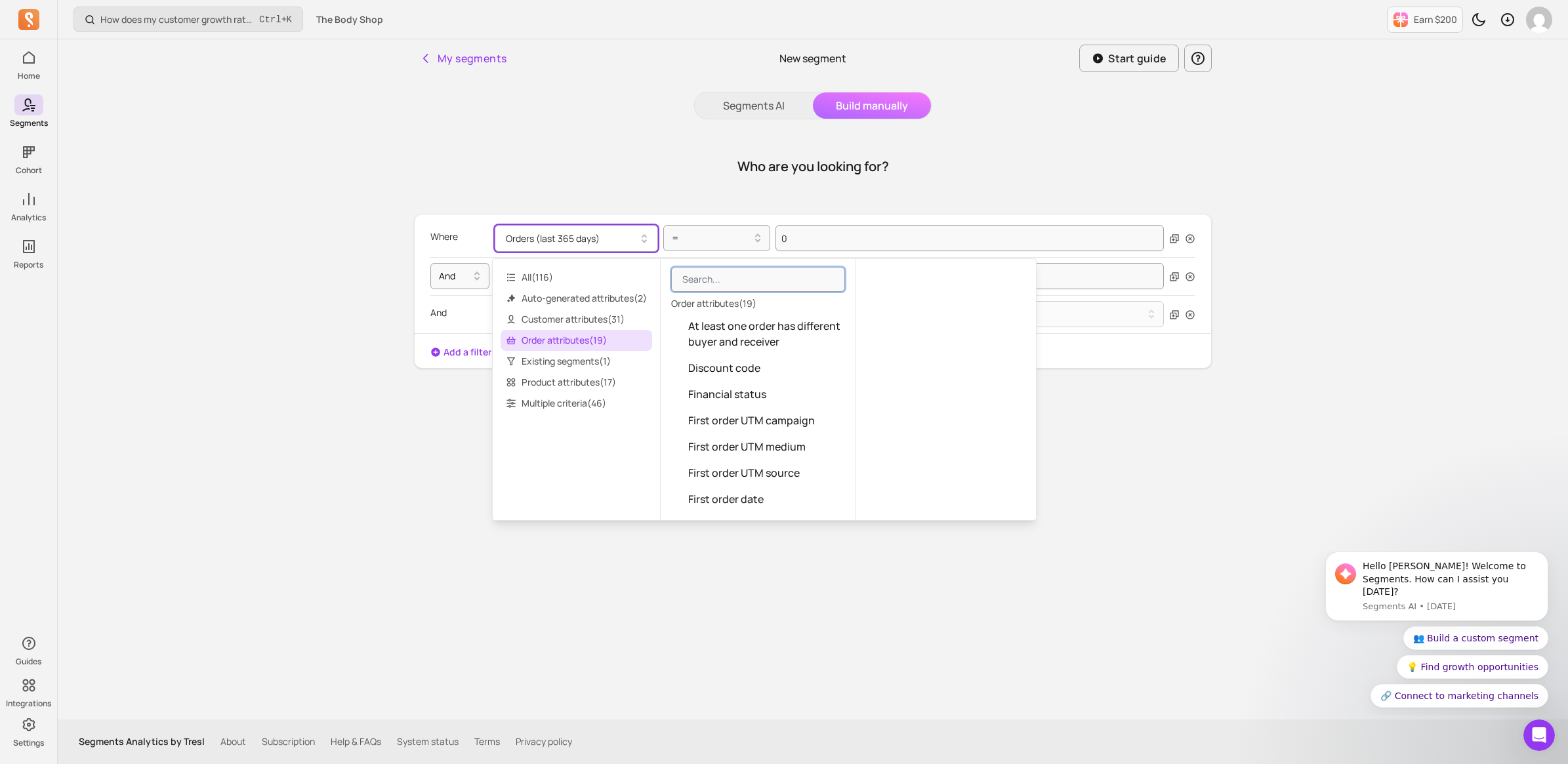
click at [636, 234] on icon "button" at bounding box center [644, 238] width 16 height 16
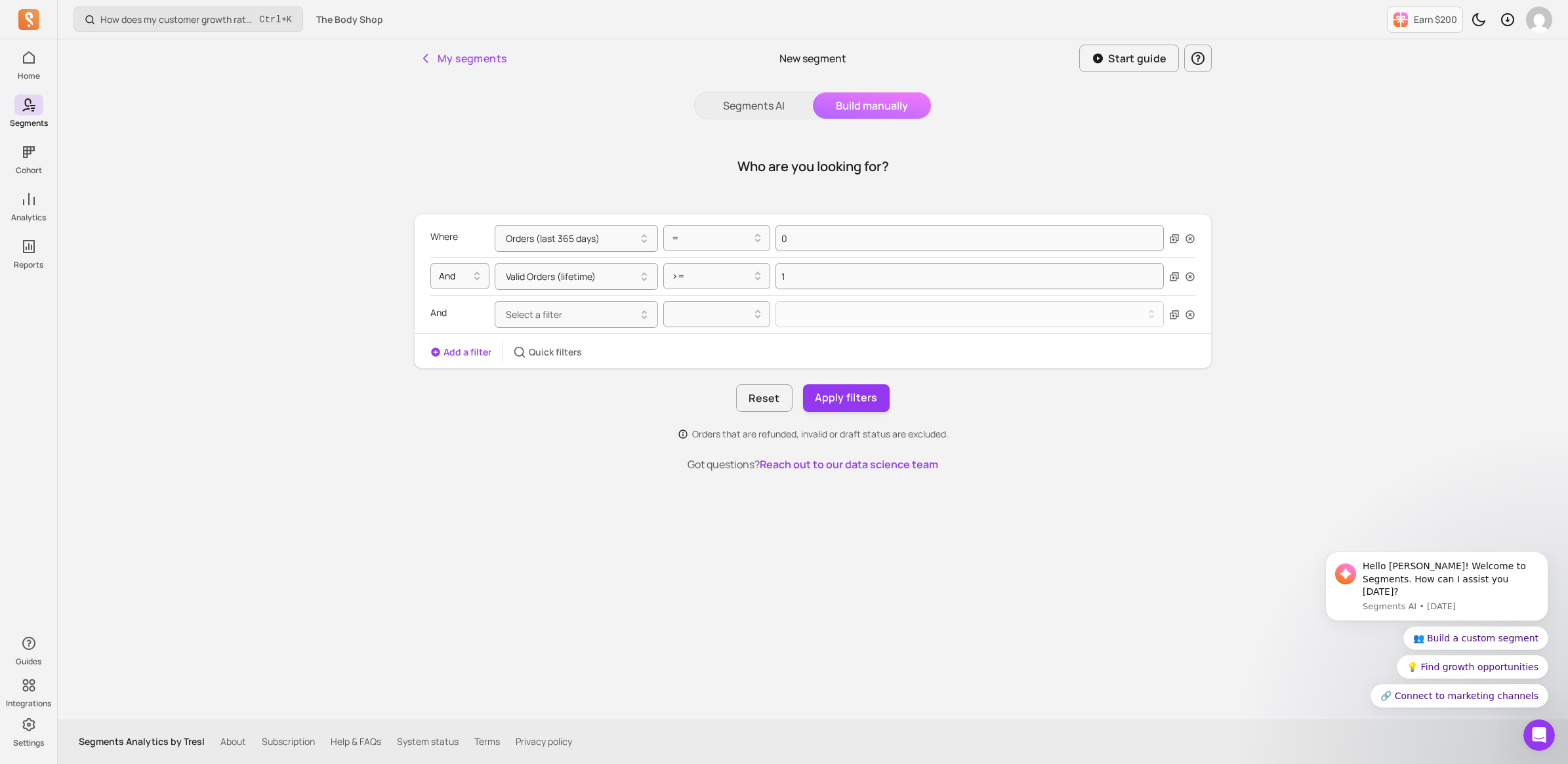
click at [441, 237] on p "Where" at bounding box center [444, 237] width 28 height 24
click at [525, 232] on button "Orders (last 365 days)" at bounding box center [576, 238] width 163 height 27
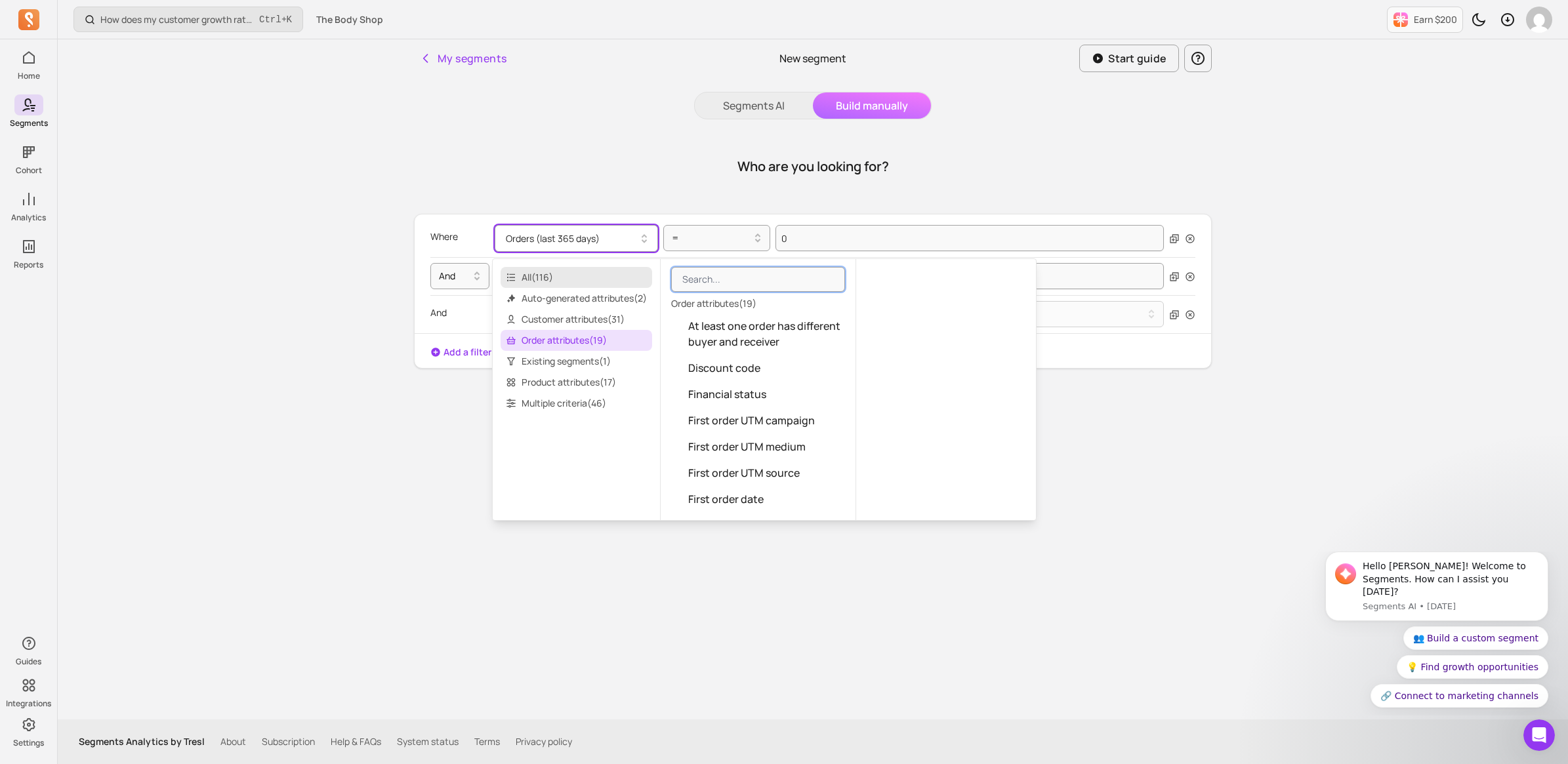
click at [564, 280] on span "All ( 116 )" at bounding box center [576, 277] width 152 height 21
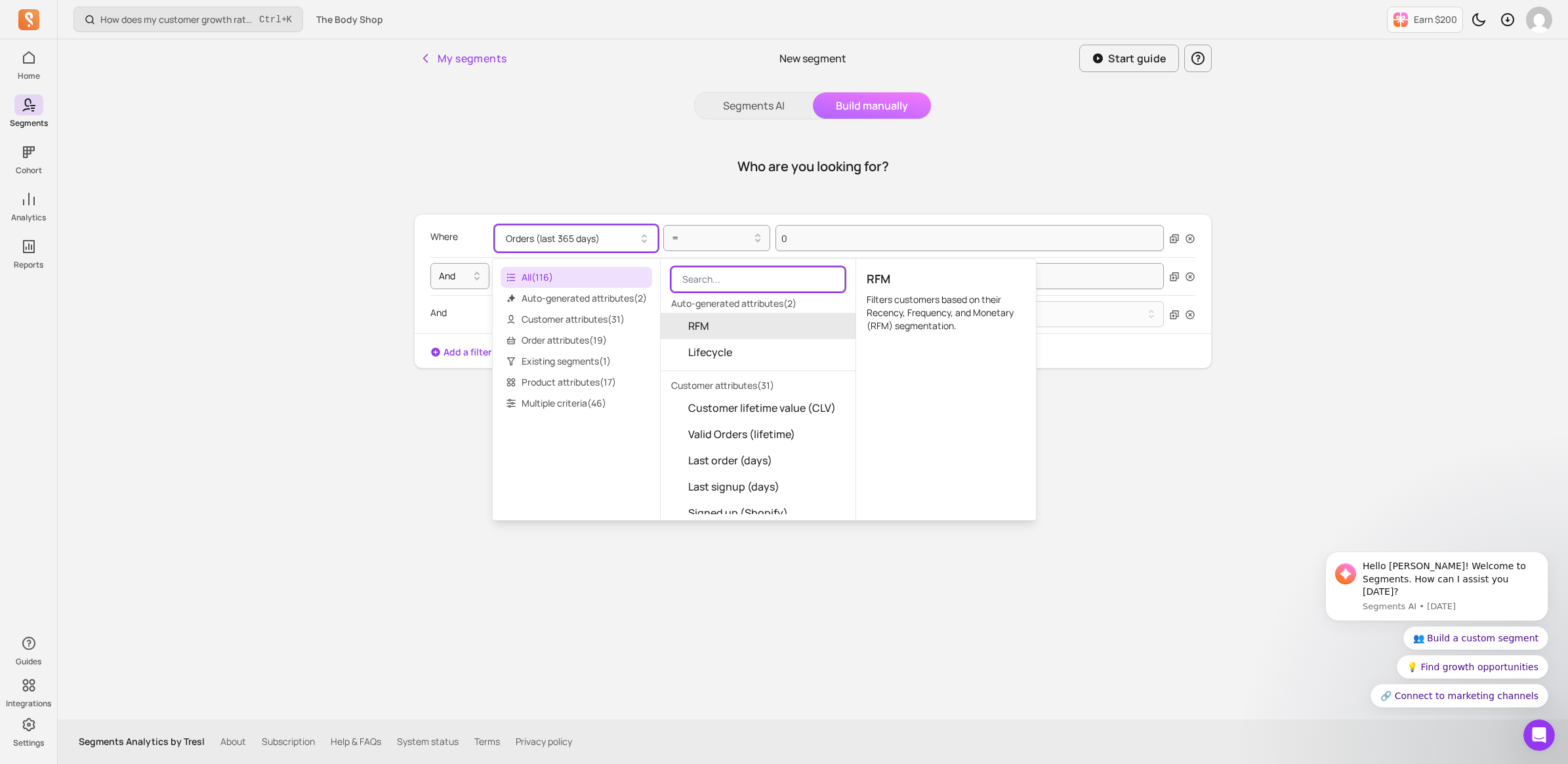
click at [740, 272] on input "search" at bounding box center [758, 279] width 174 height 25
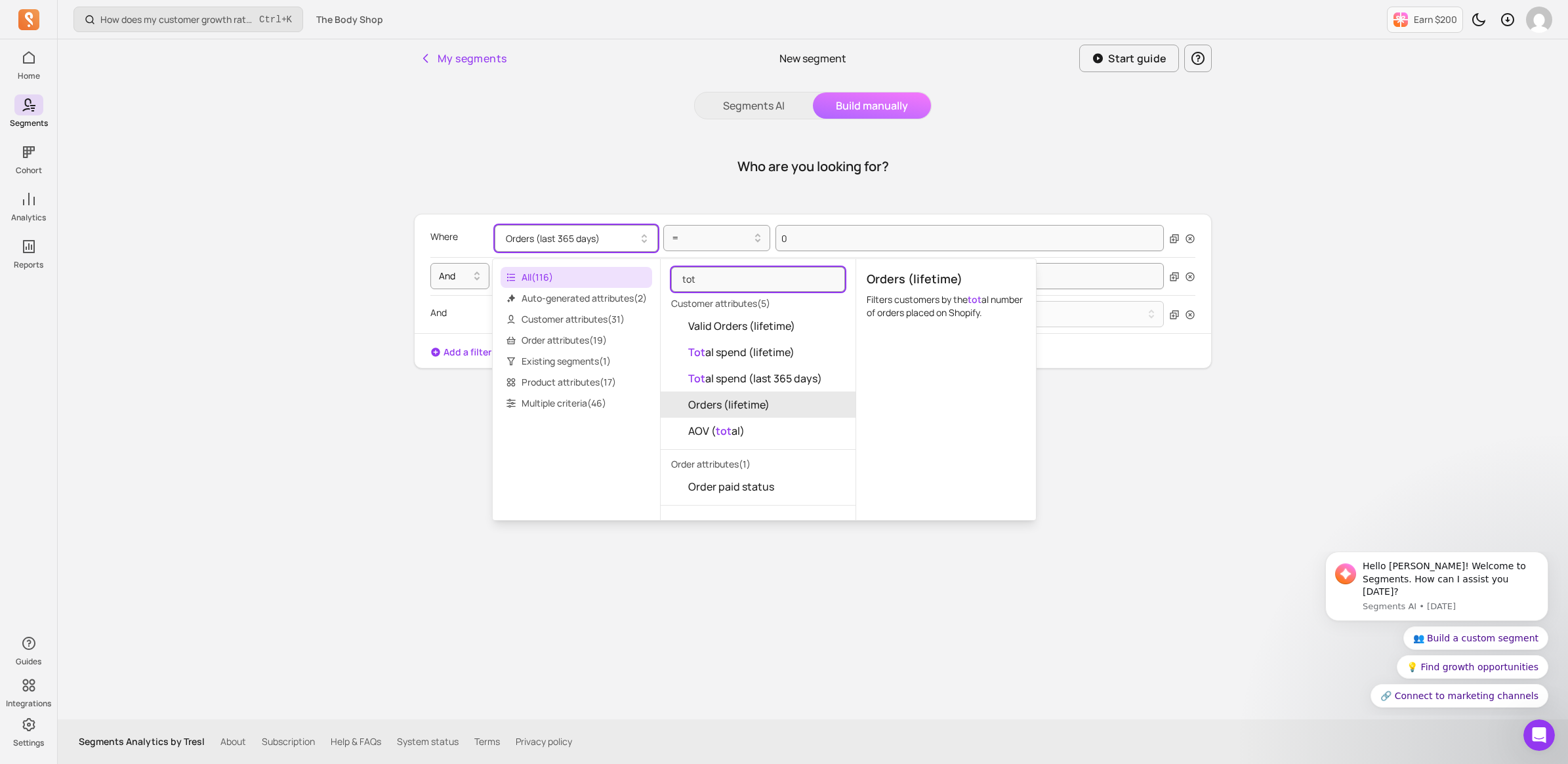
type input "tot"
click at [730, 400] on span "Orders (lifetime)" at bounding box center [729, 405] width 82 height 16
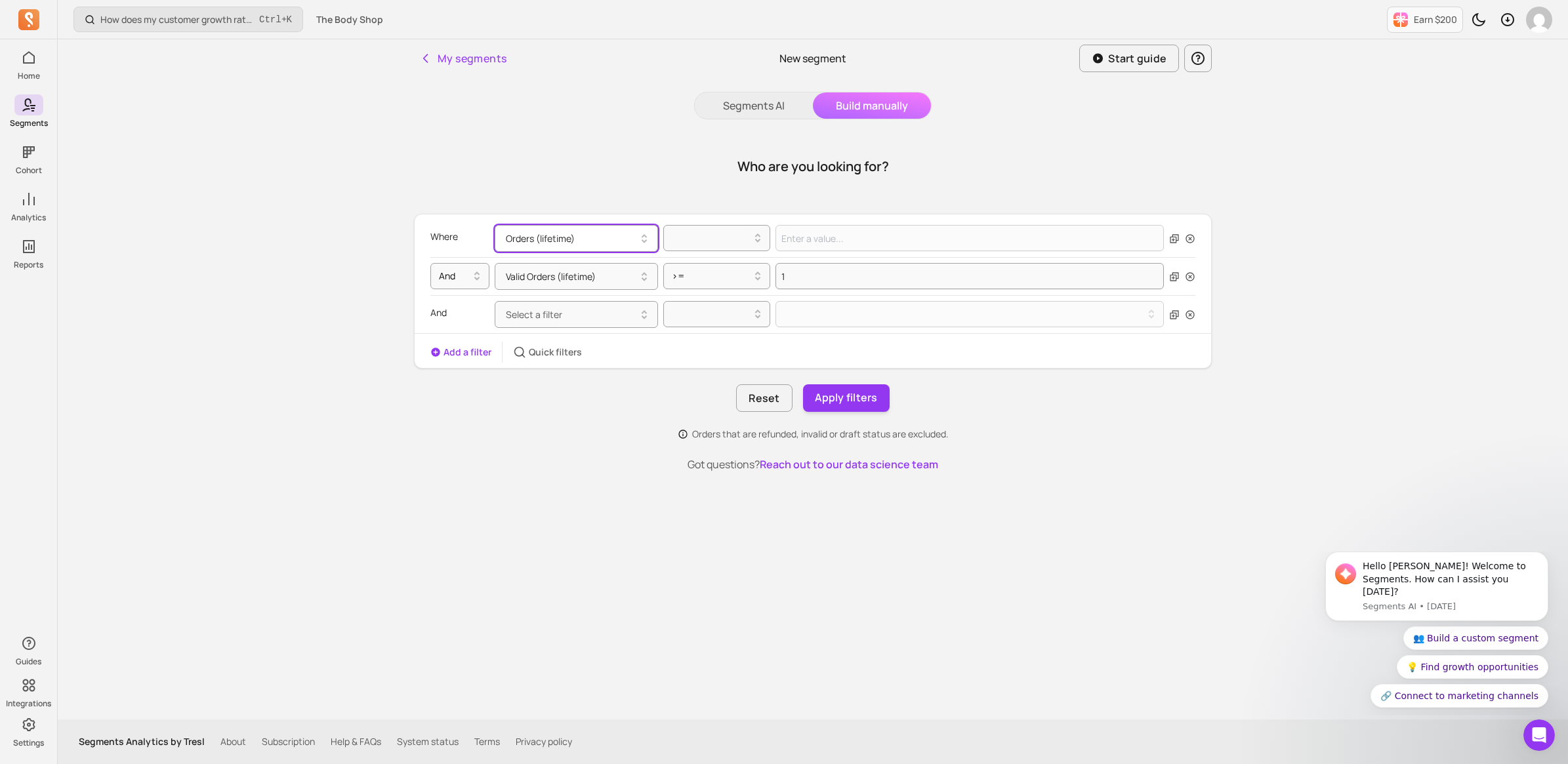
click at [582, 236] on button "Orders (lifetime)" at bounding box center [576, 238] width 163 height 27
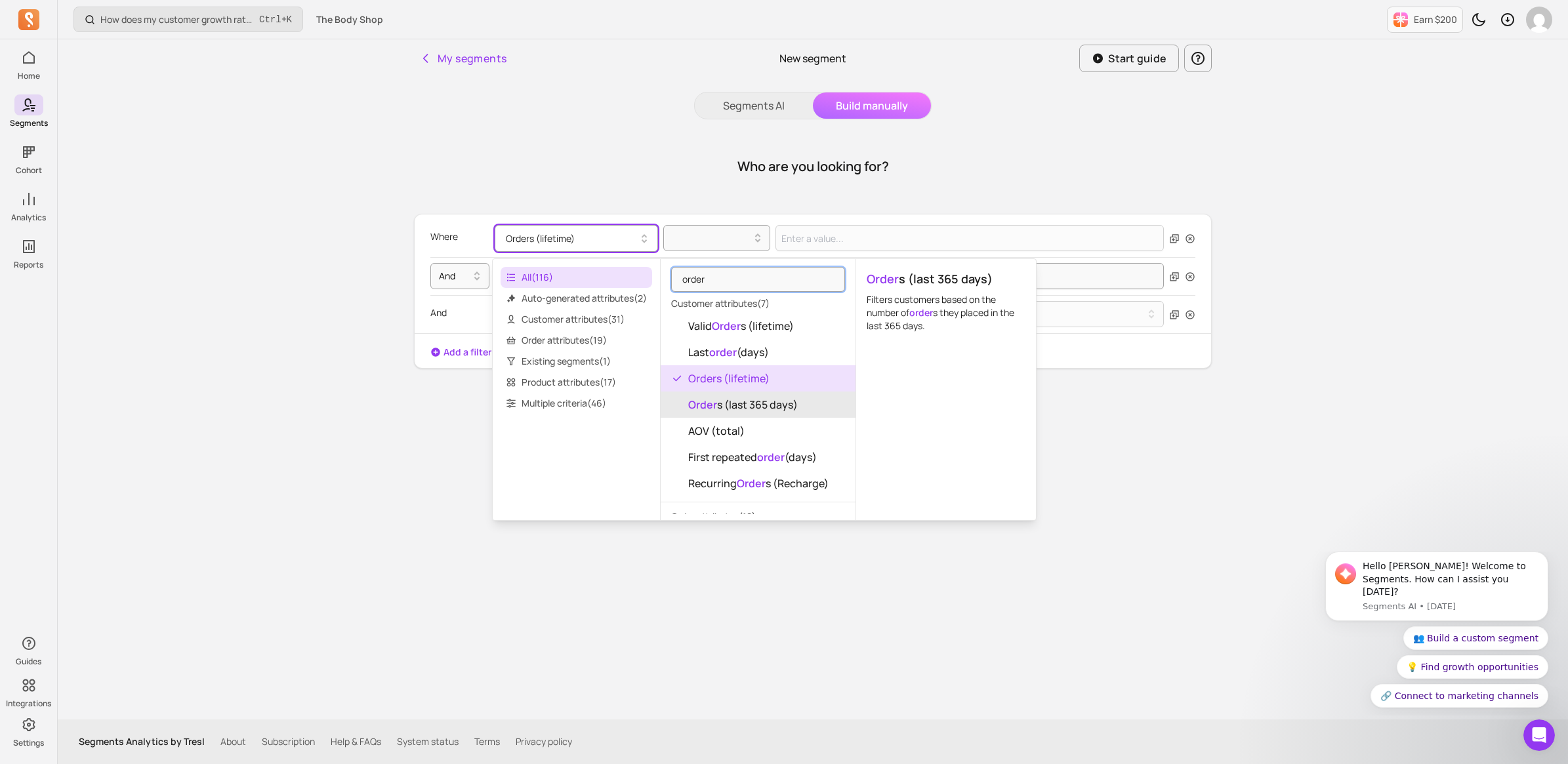
type input "order"
click at [768, 402] on span "Order s (last 365 days)" at bounding box center [743, 405] width 109 height 16
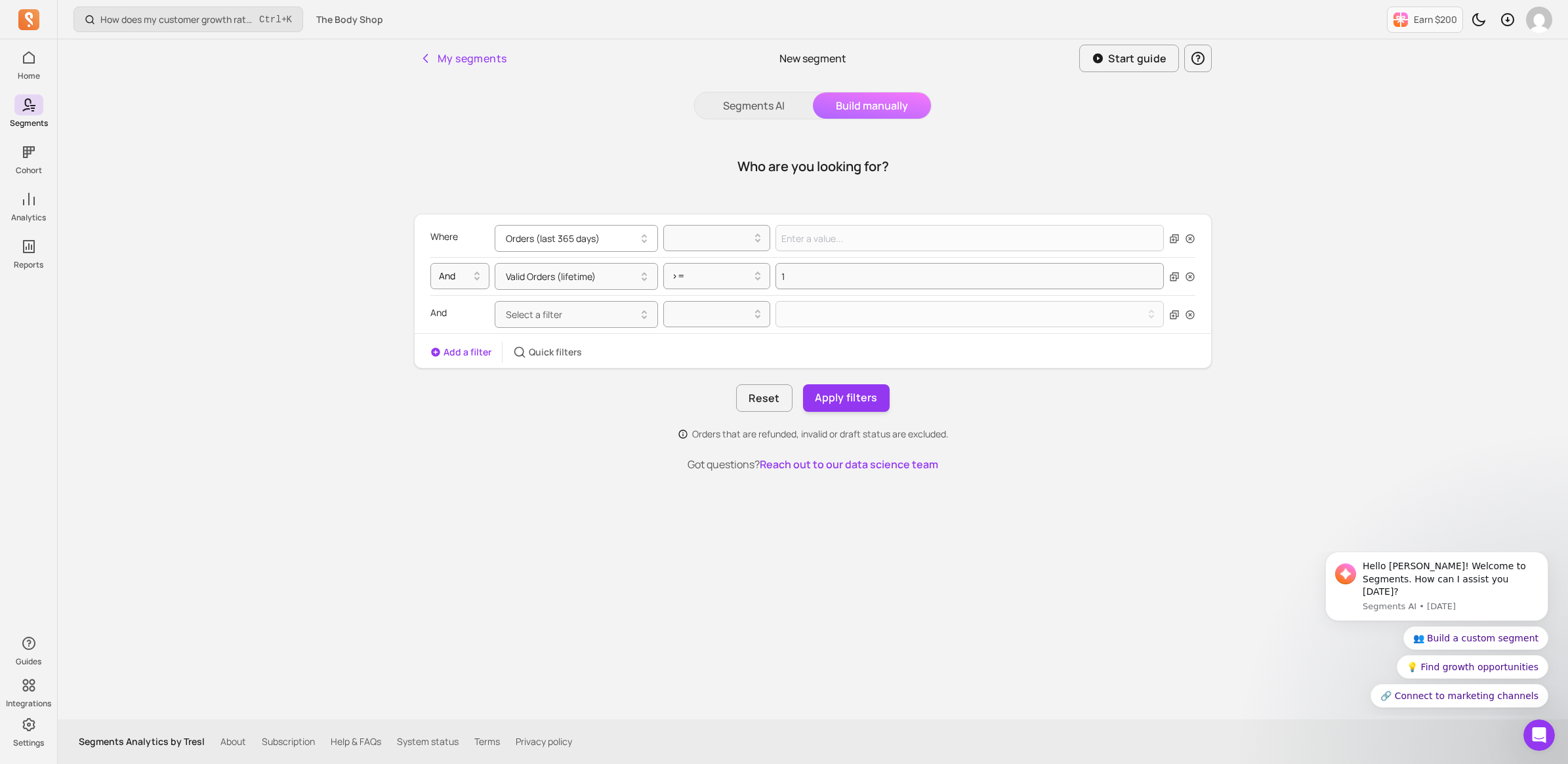
click at [588, 236] on button "Orders (last 365 days)" at bounding box center [576, 238] width 163 height 27
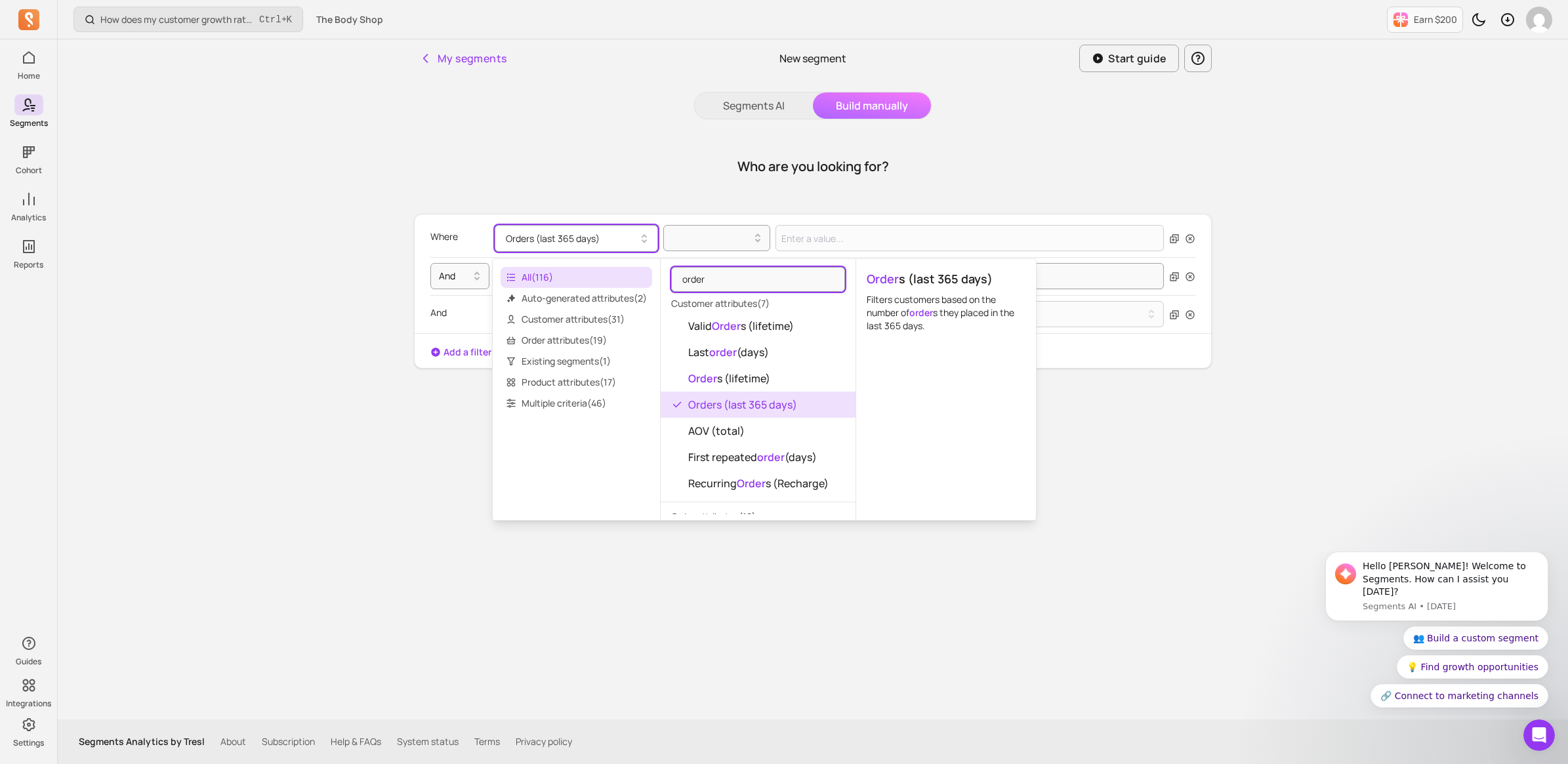
click at [569, 239] on button "Orders (last 365 days)" at bounding box center [576, 238] width 163 height 27
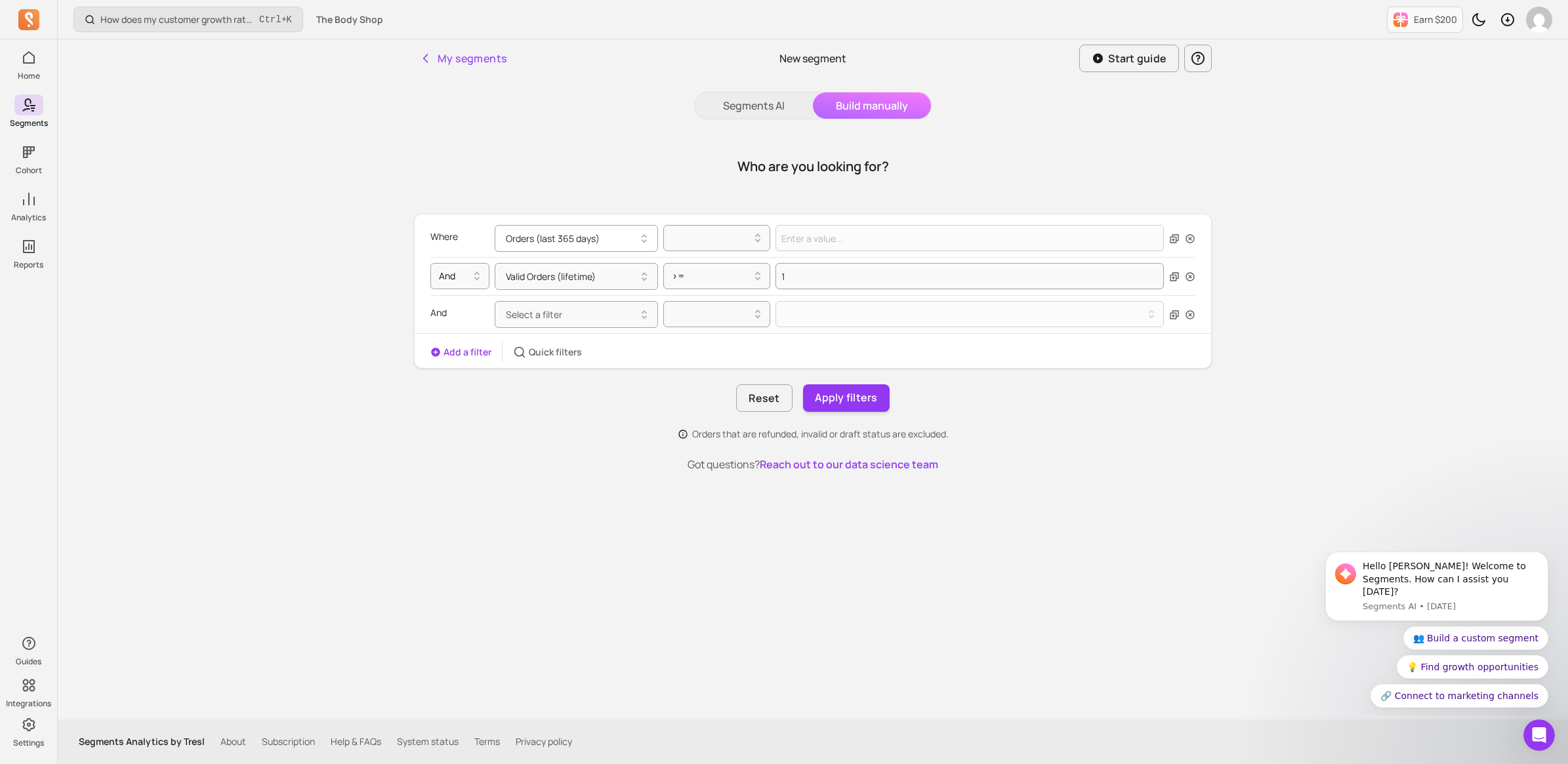
click at [591, 233] on button "Orders (last 365 days)" at bounding box center [576, 238] width 163 height 27
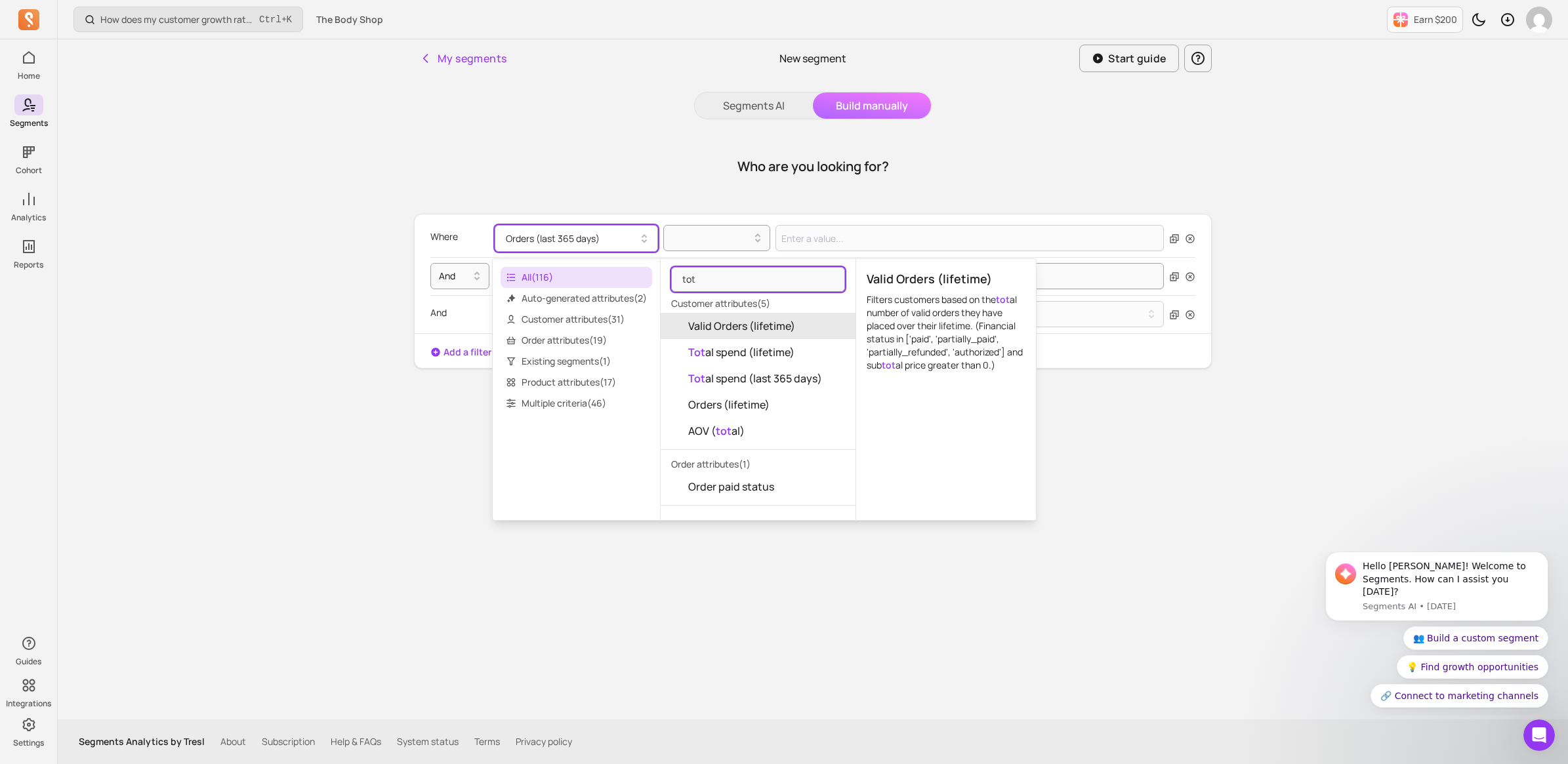
type input "tot"
click at [720, 327] on span "Valid Orders (lifetime)" at bounding box center [742, 326] width 107 height 16
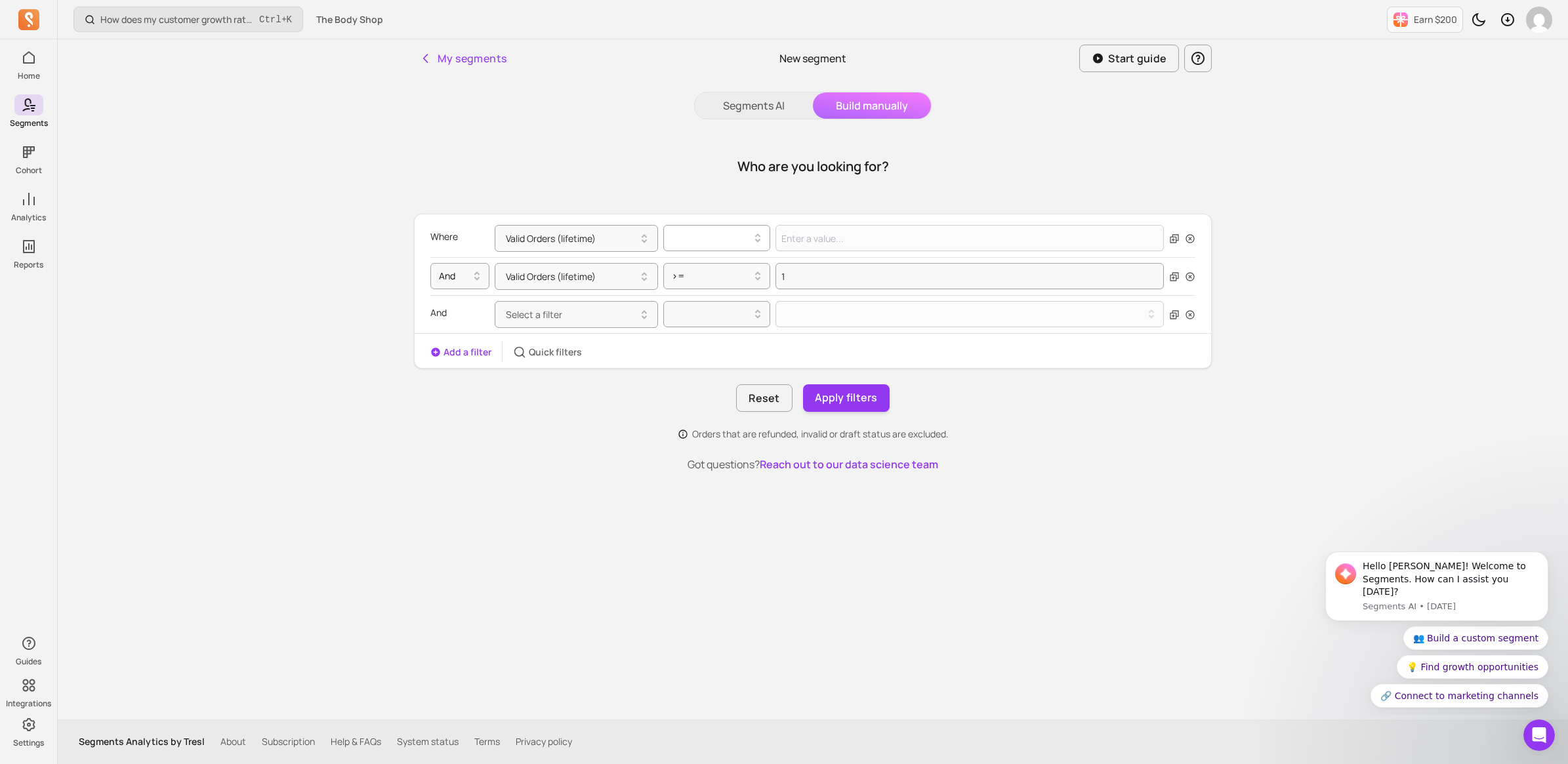
click at [719, 227] on div at bounding box center [712, 237] width 93 height 21
click at [681, 271] on div "=" at bounding box center [716, 272] width 105 height 24
click at [519, 227] on button "Valid Orders (lifetime)" at bounding box center [576, 238] width 163 height 27
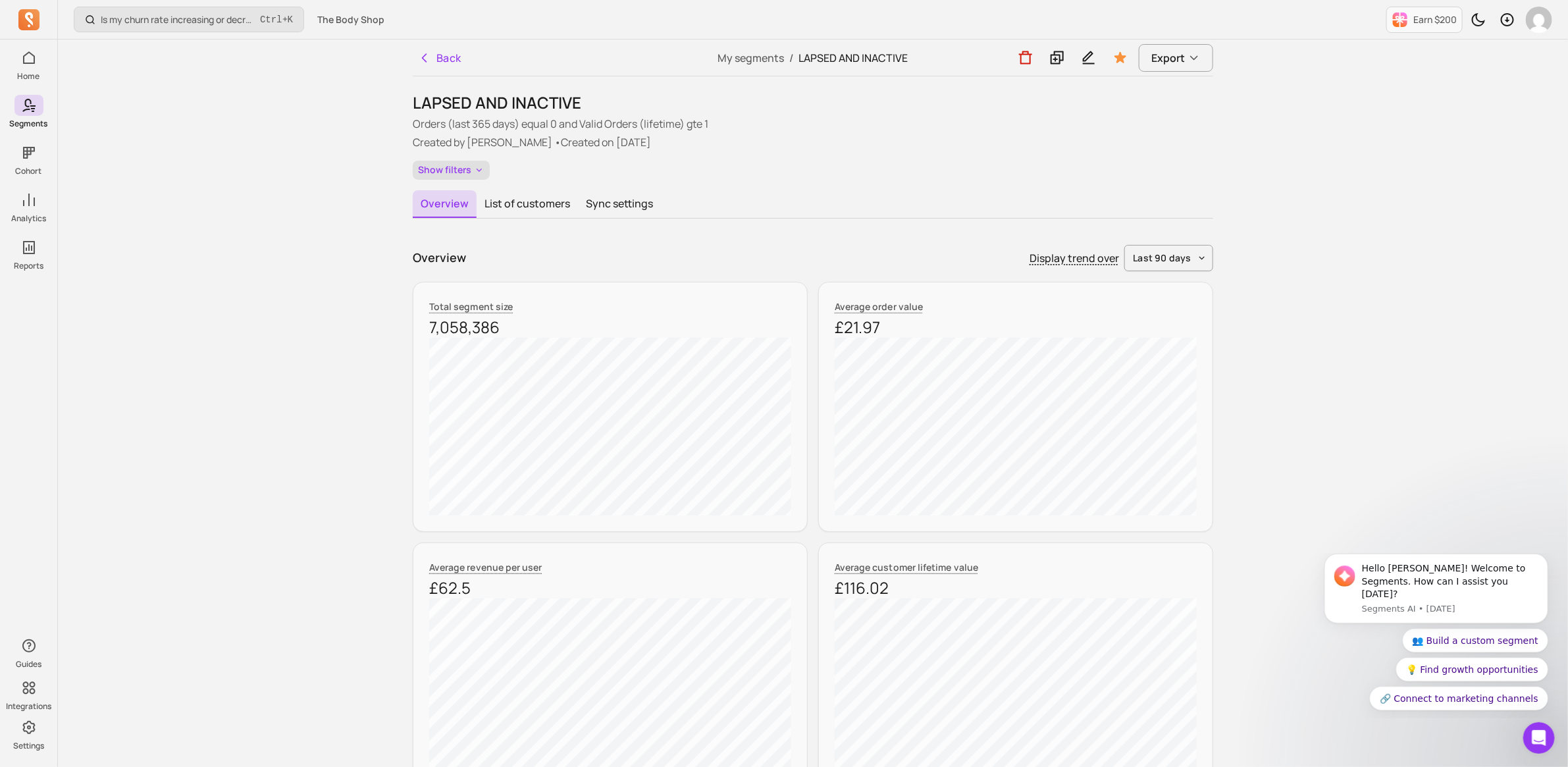
click at [475, 166] on icon "button" at bounding box center [479, 170] width 11 height 11
